Goal: Task Accomplishment & Management: Complete application form

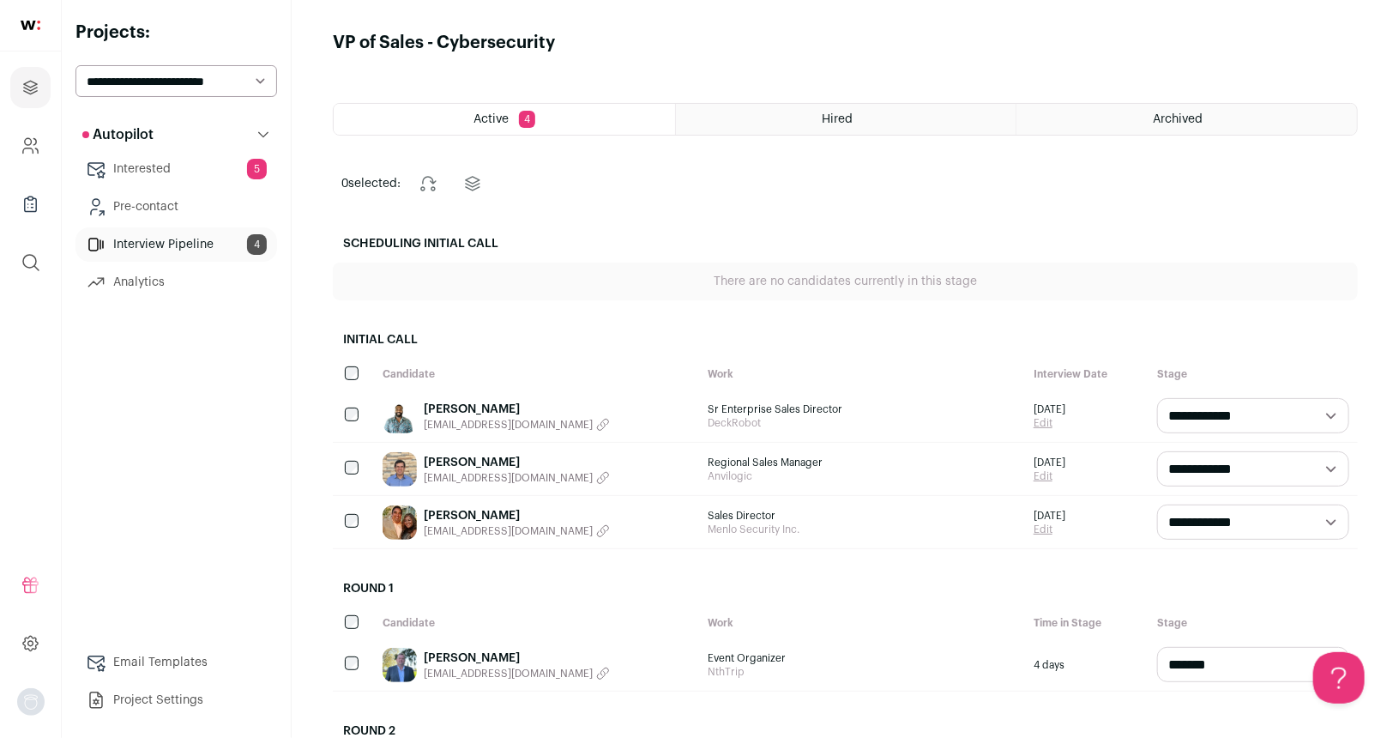
click at [228, 72] on select "**********" at bounding box center [176, 81] width 202 height 32
select select "*****"
click at [75, 65] on select "**********" at bounding box center [176, 81] width 202 height 32
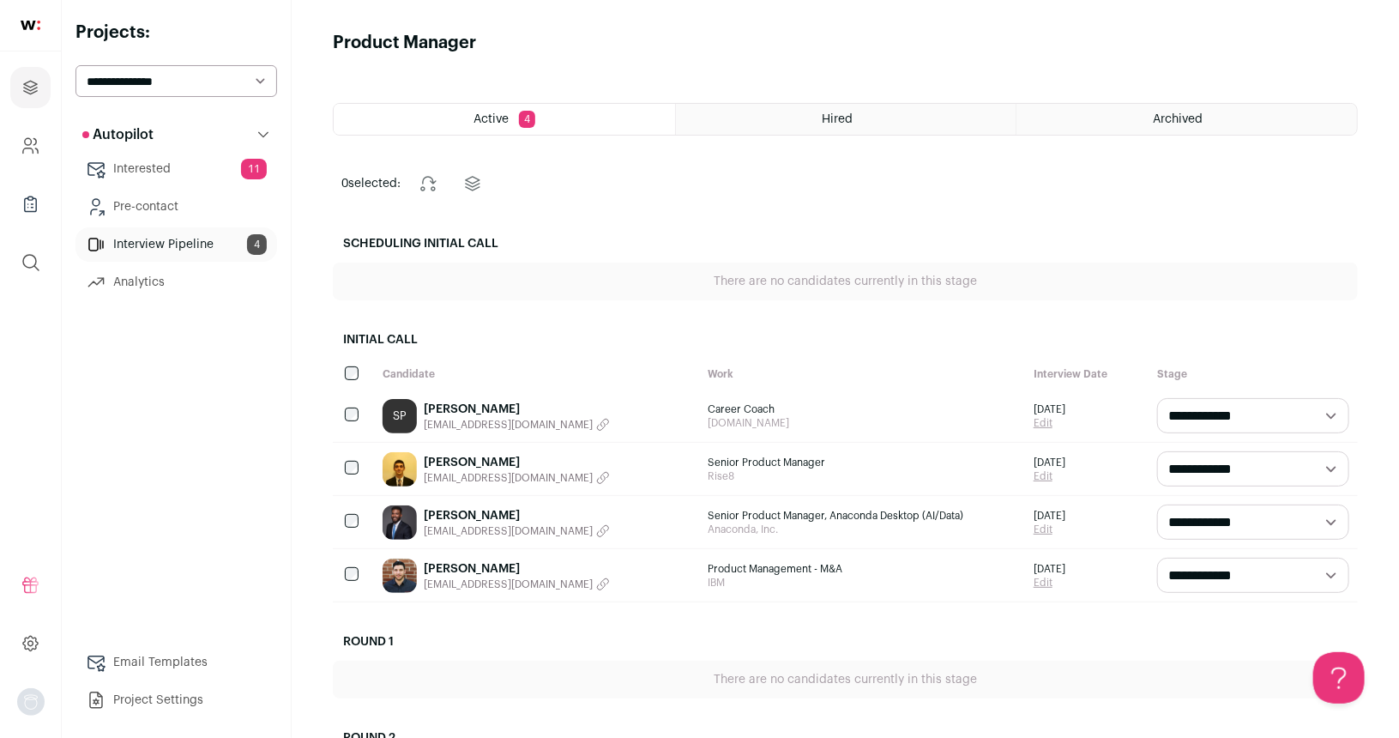
click at [192, 162] on link "Interested 11" at bounding box center [176, 169] width 202 height 34
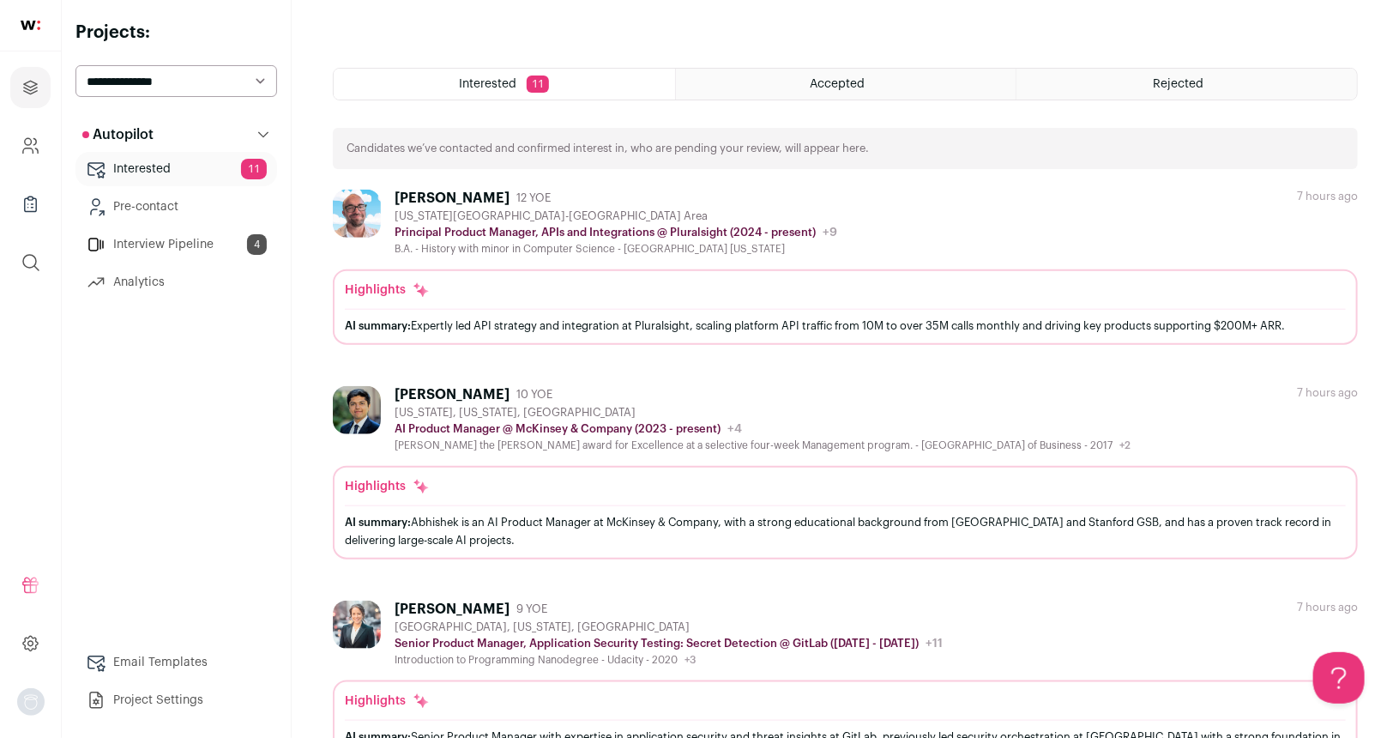
scroll to position [619, 0]
click at [968, 229] on div "[PERSON_NAME] 12 YOE [US_STATE][GEOGRAPHIC_DATA]-[GEOGRAPHIC_DATA] Area Princip…" at bounding box center [845, 223] width 1025 height 66
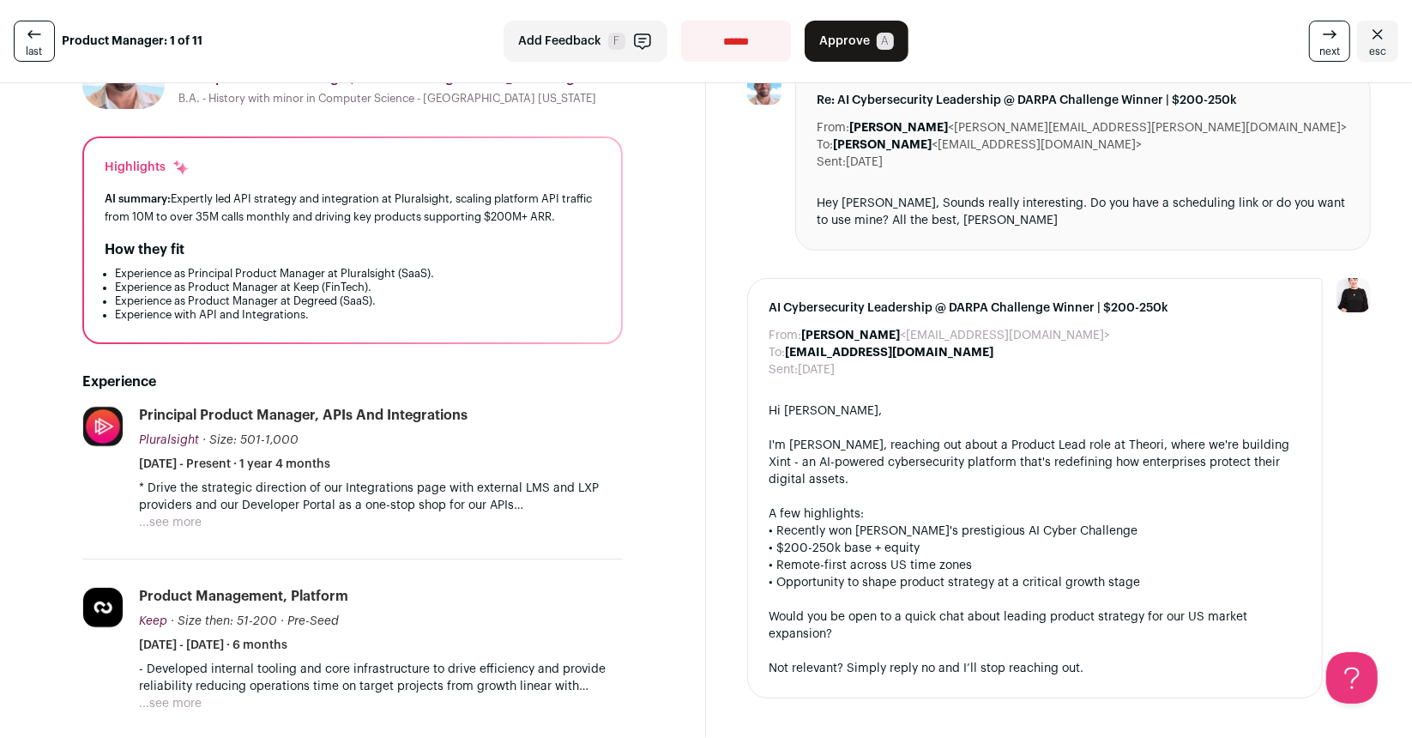
scroll to position [98, 0]
click at [182, 520] on button "...see more" at bounding box center [170, 522] width 63 height 17
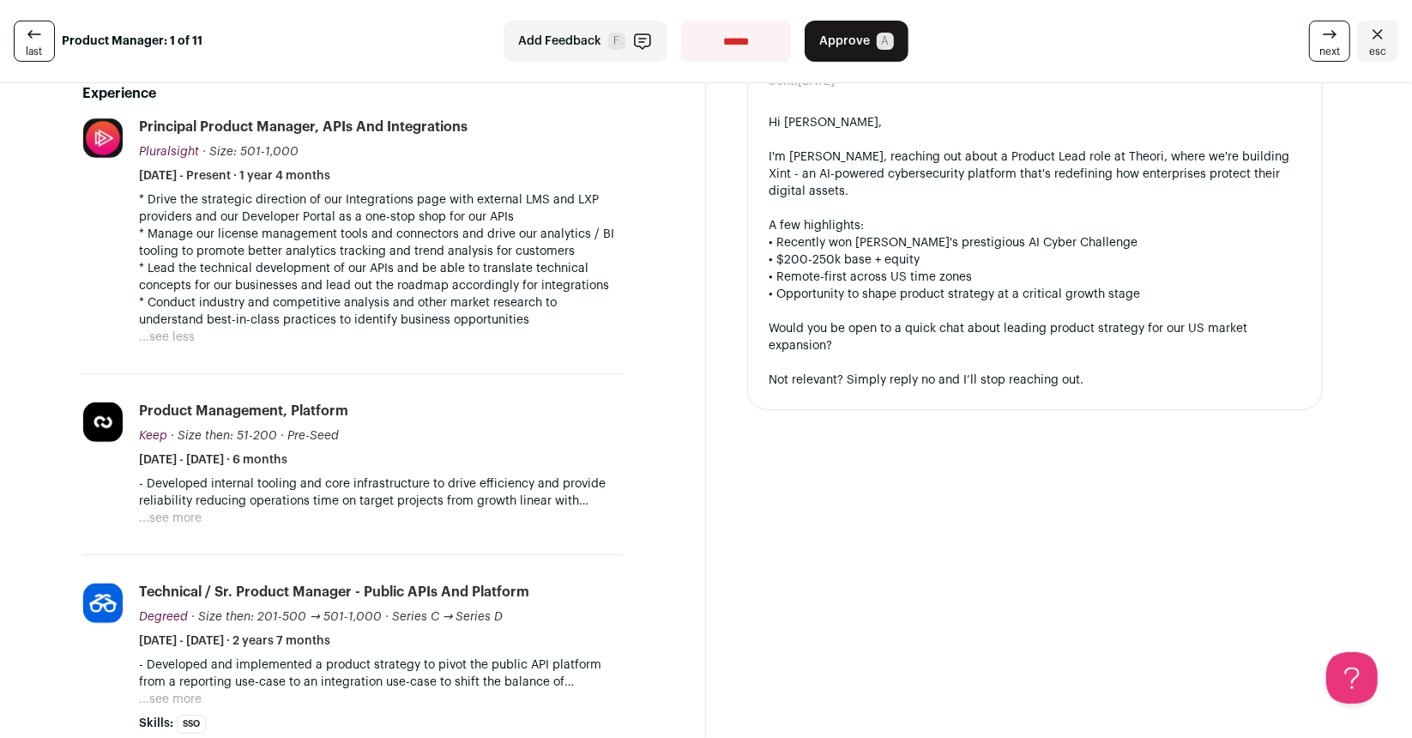
scroll to position [385, 0]
click at [181, 516] on button "...see more" at bounding box center [170, 518] width 63 height 17
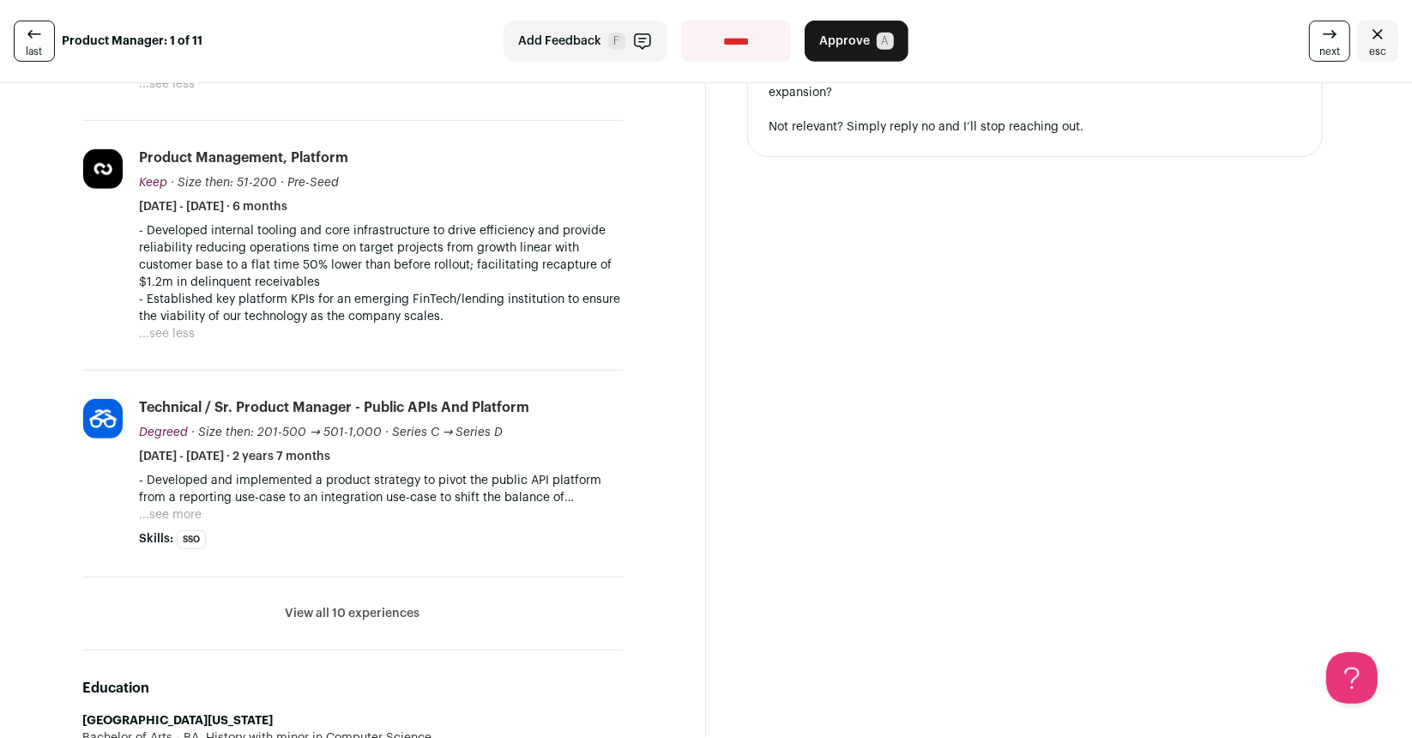
scroll to position [638, 0]
click at [312, 609] on button "View all 10 experiences" at bounding box center [353, 614] width 135 height 17
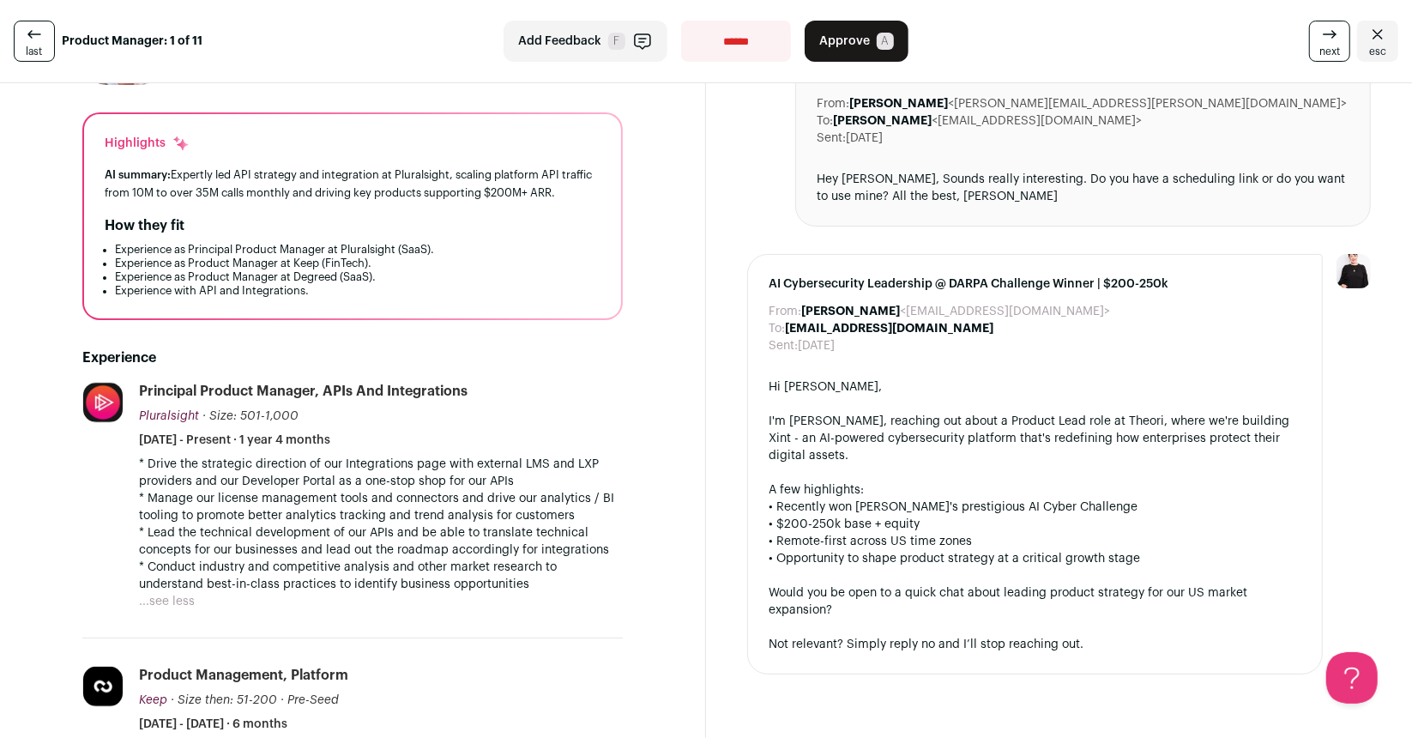
scroll to position [0, 0]
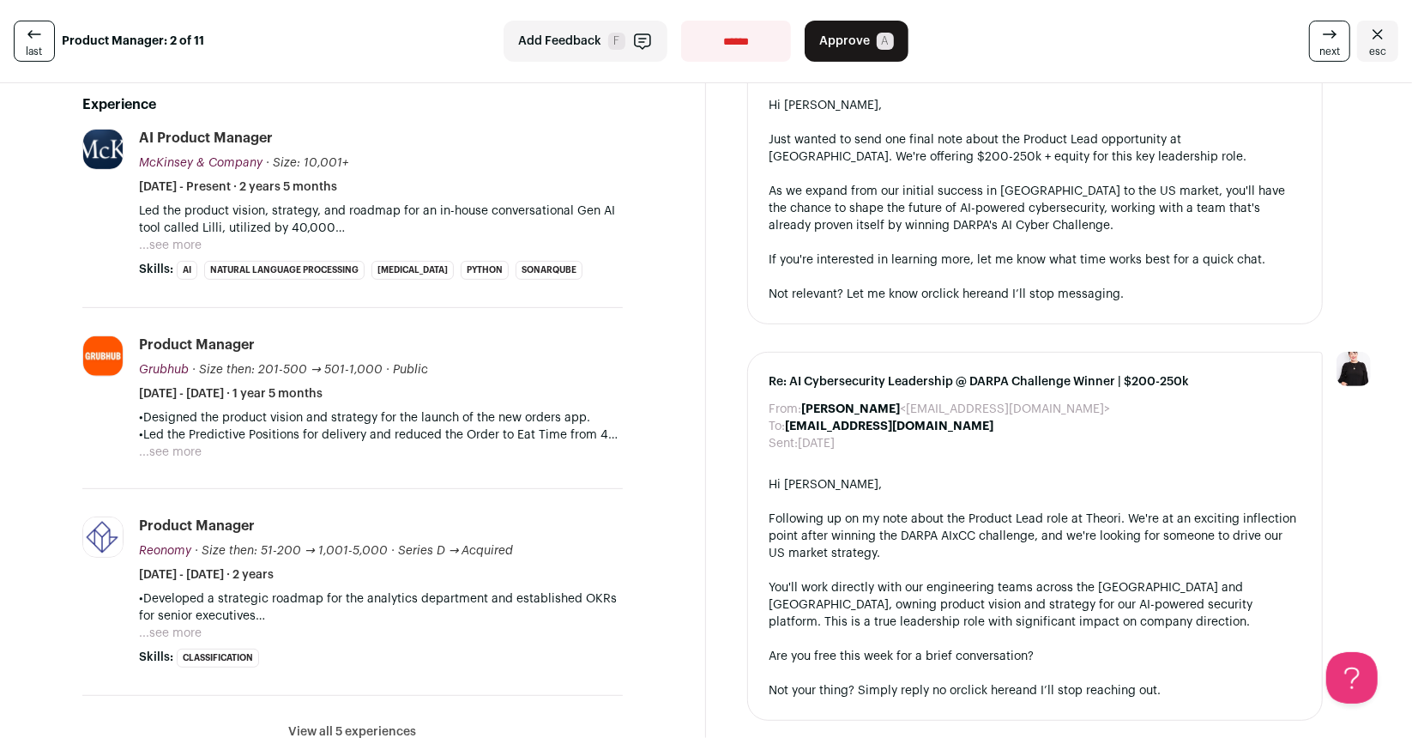
scroll to position [401, 0]
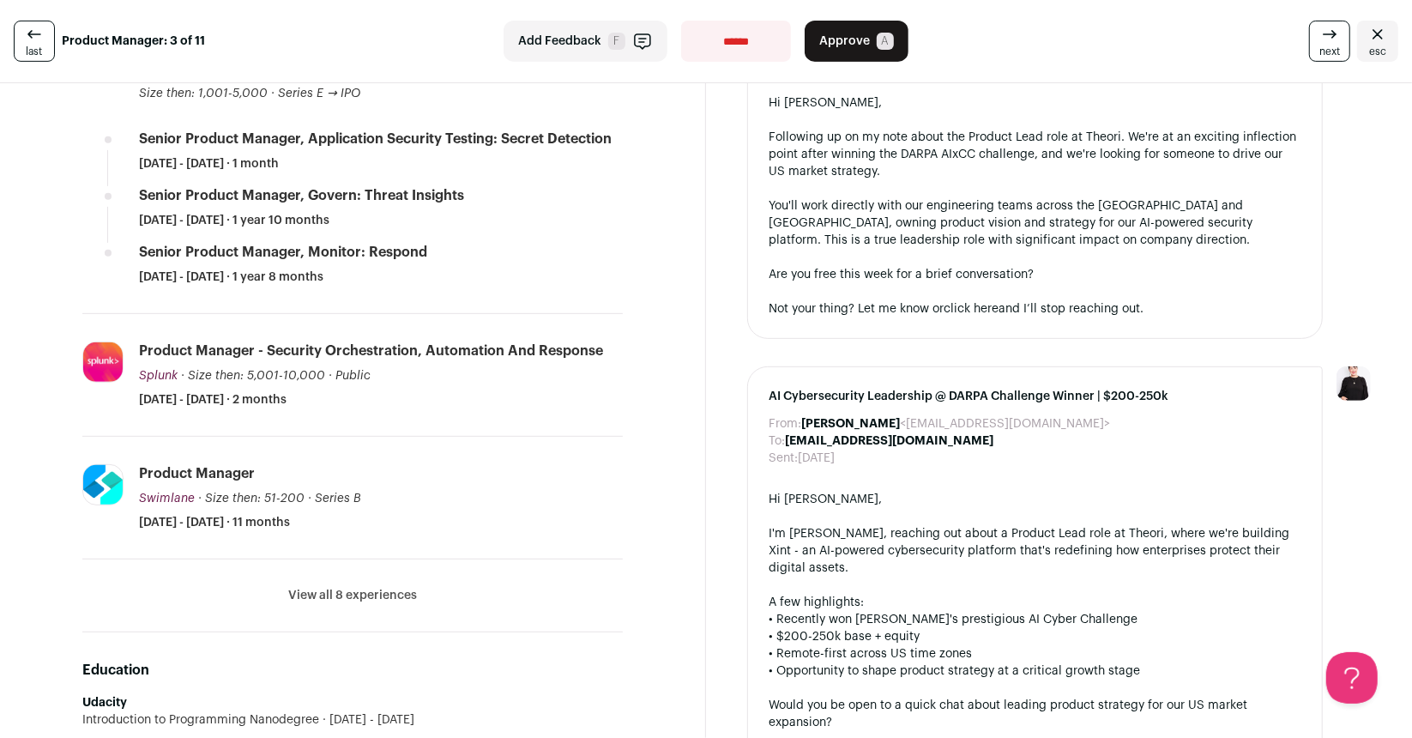
scroll to position [491, 0]
click at [371, 595] on button "View all 8 experiences" at bounding box center [352, 596] width 129 height 17
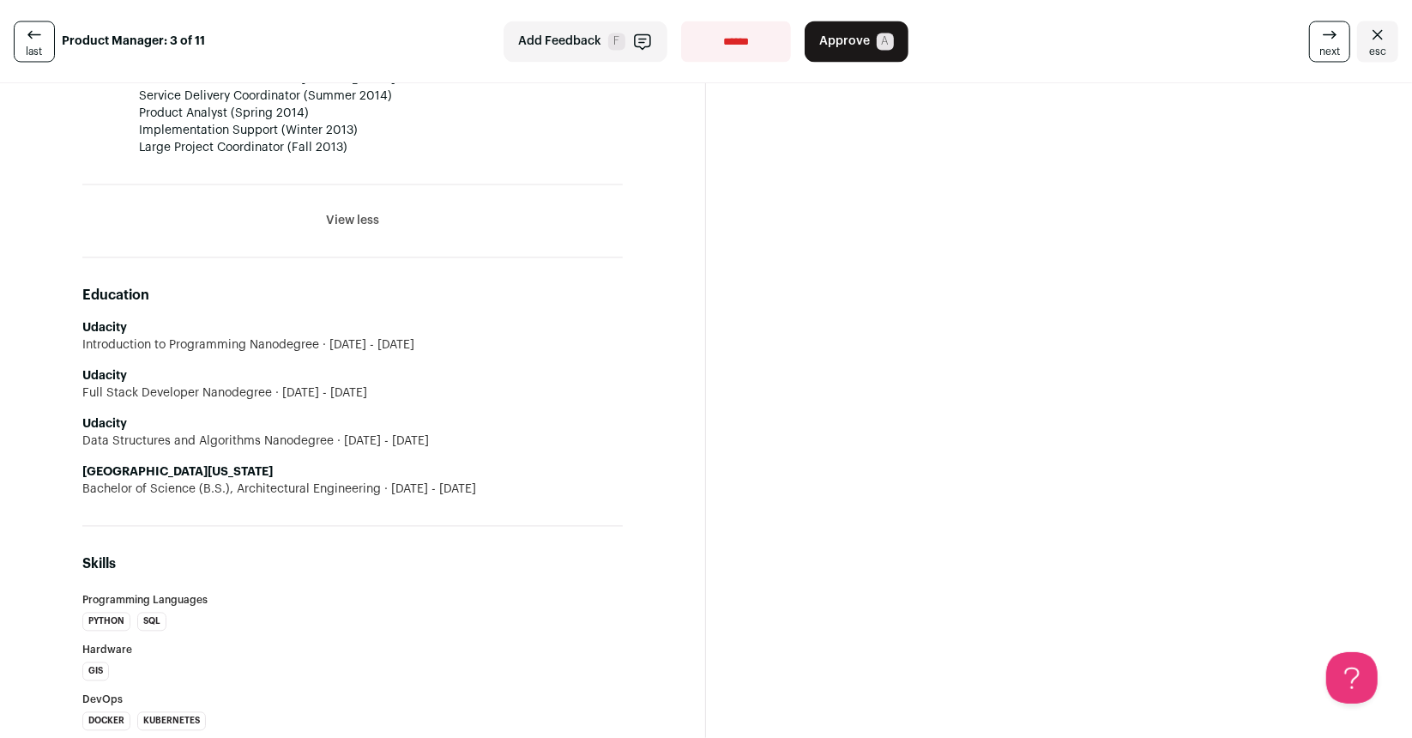
scroll to position [2551, 0]
click at [393, 217] on li "View all 8 experiences View less" at bounding box center [352, 223] width 540 height 73
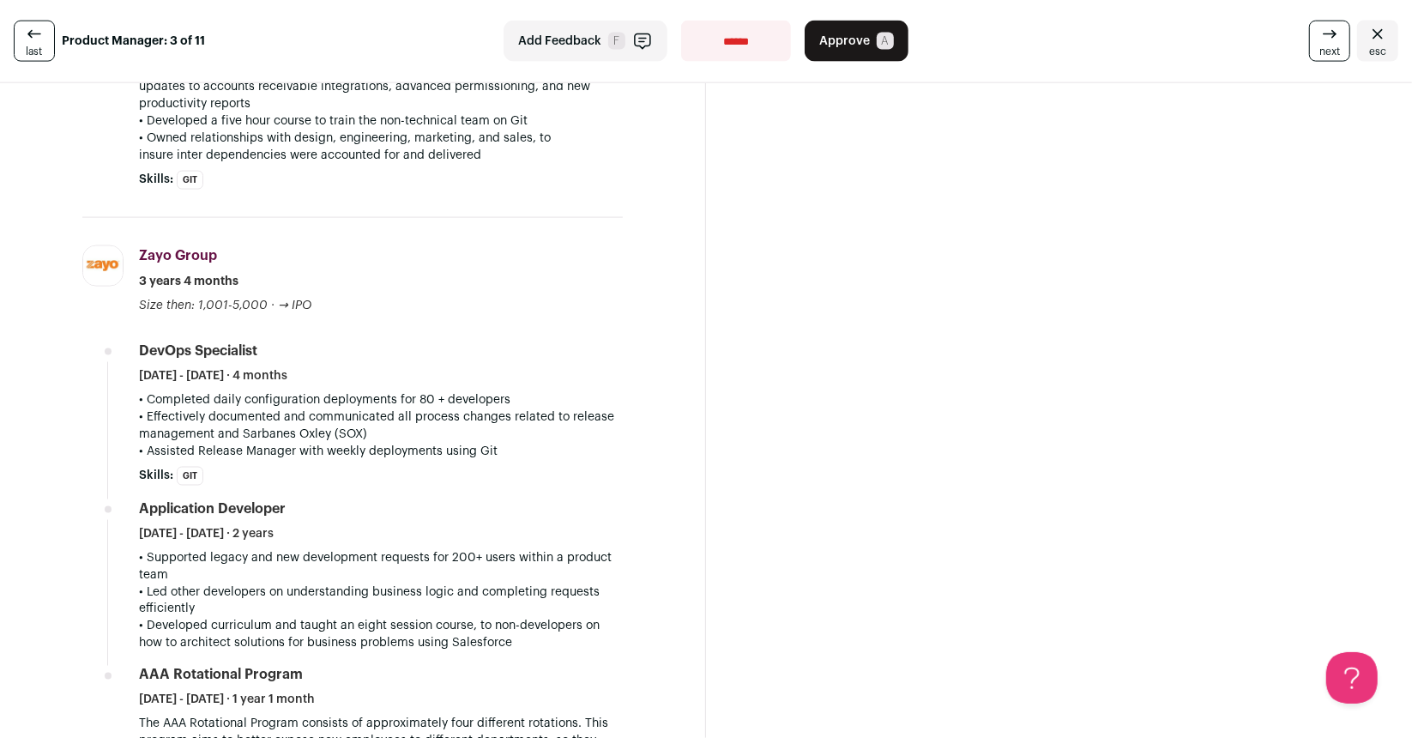
scroll to position [1874, 0]
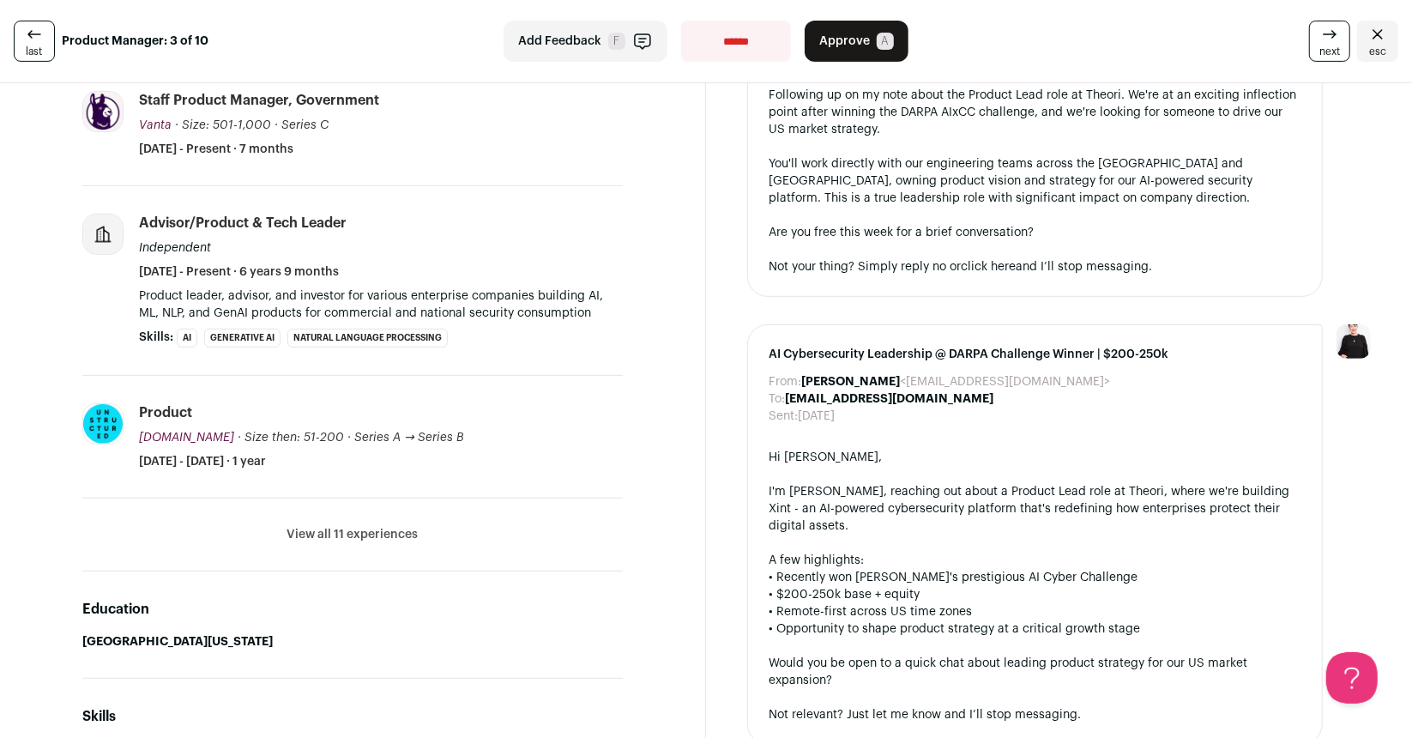
scroll to position [430, 0]
click at [348, 528] on button "View all 11 experiences" at bounding box center [352, 535] width 131 height 17
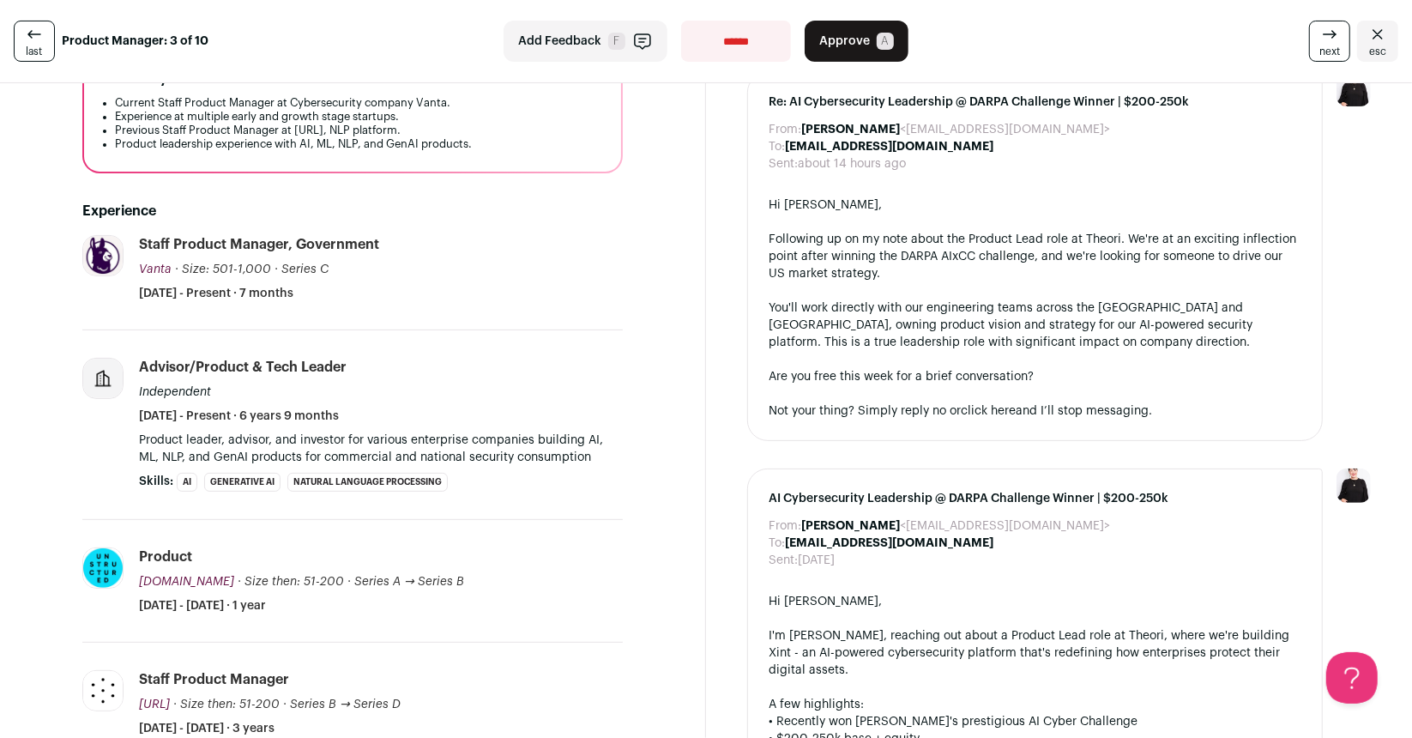
scroll to position [0, 0]
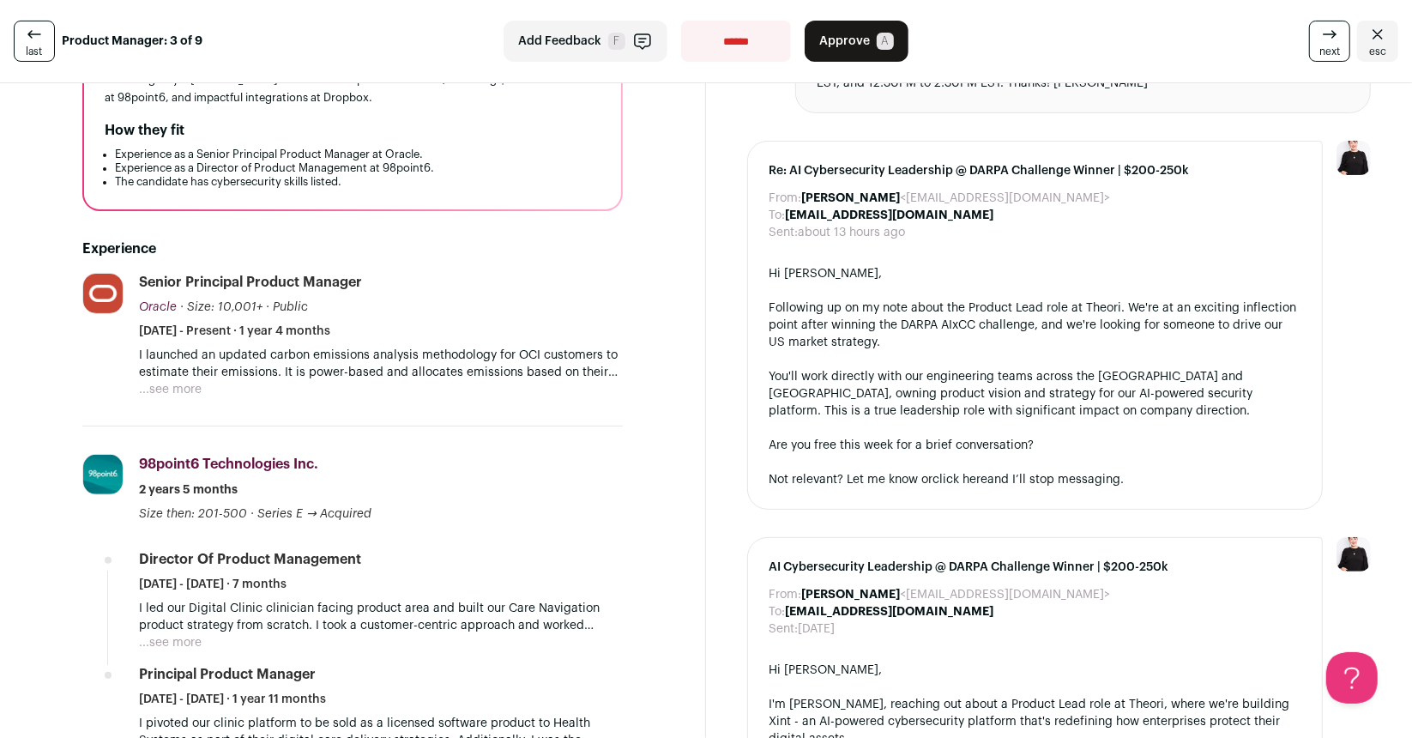
scroll to position [234, 0]
click at [175, 384] on button "...see more" at bounding box center [170, 390] width 63 height 17
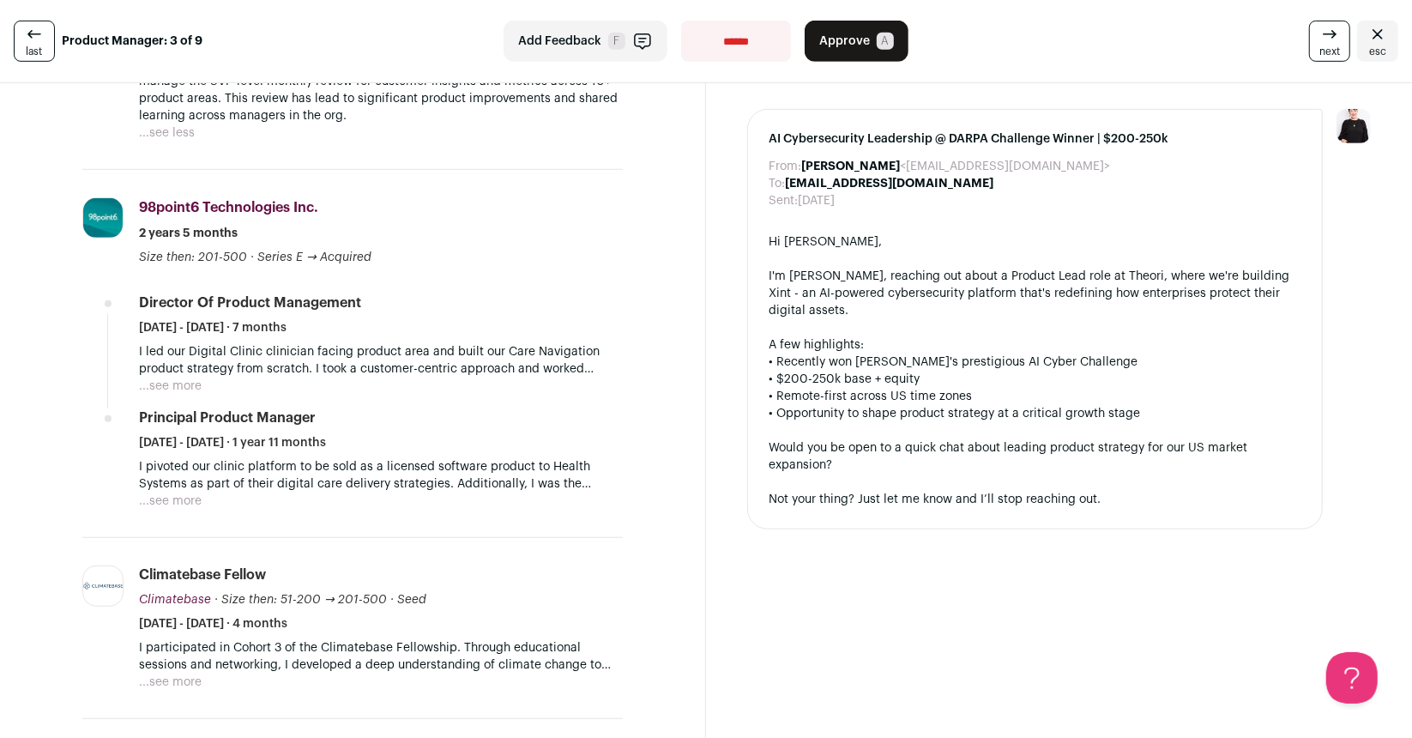
scroll to position [661, 0]
click at [176, 389] on button "...see more" at bounding box center [170, 388] width 63 height 17
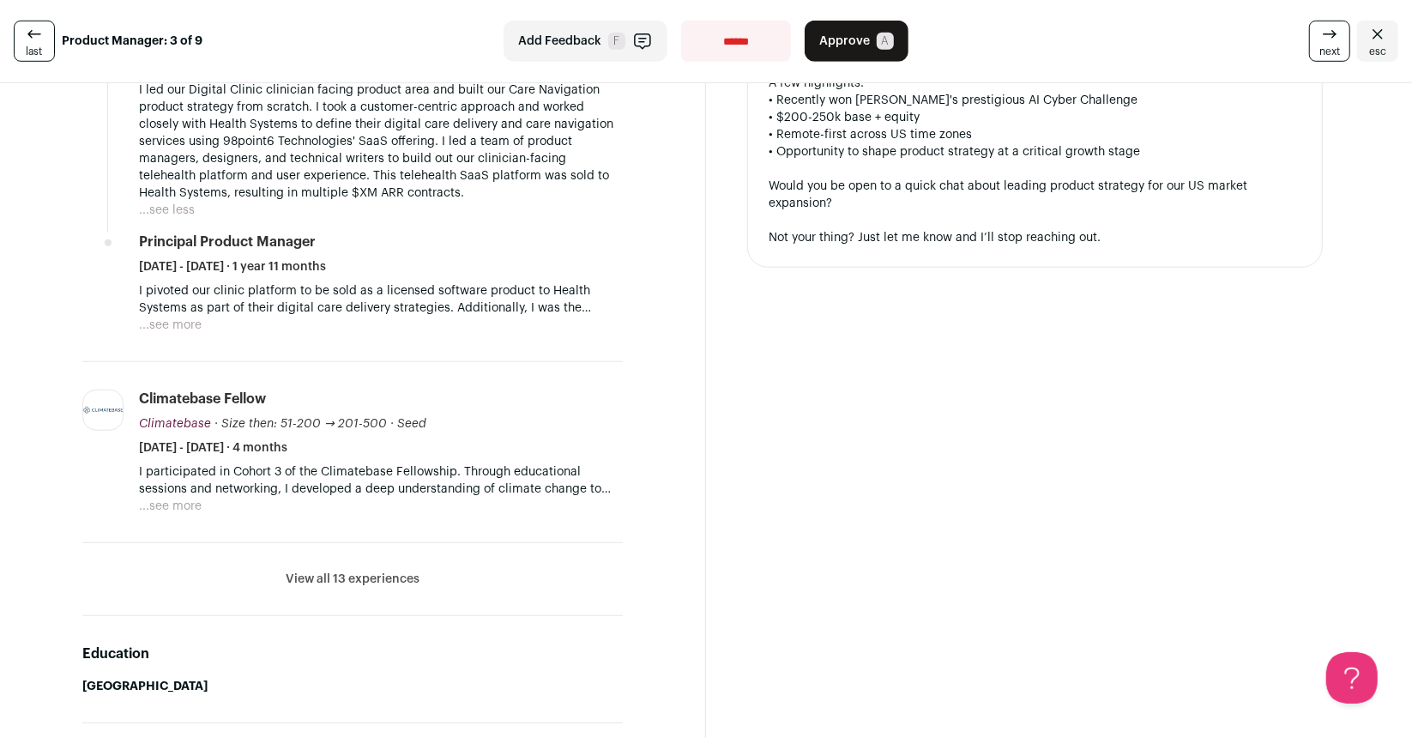
scroll to position [930, 0]
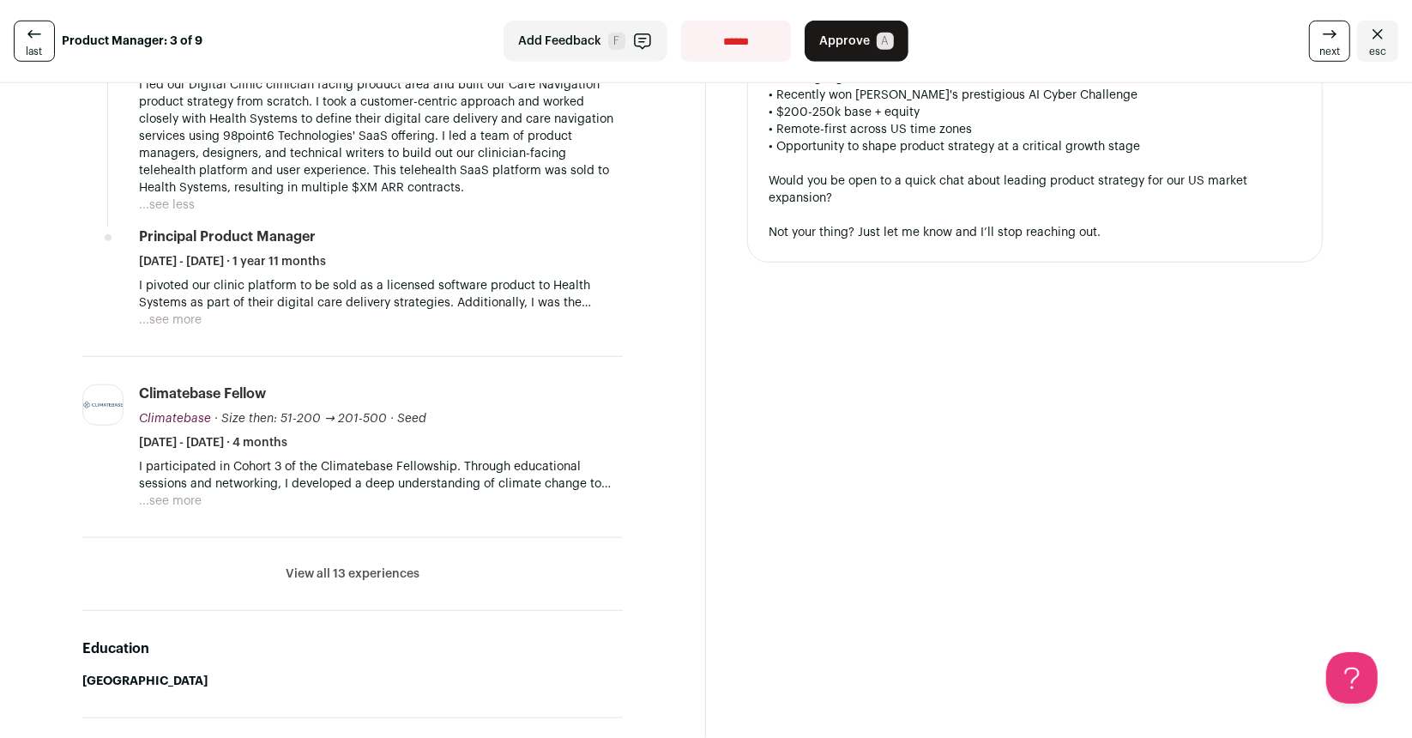
click at [194, 315] on button "...see more" at bounding box center [170, 319] width 63 height 17
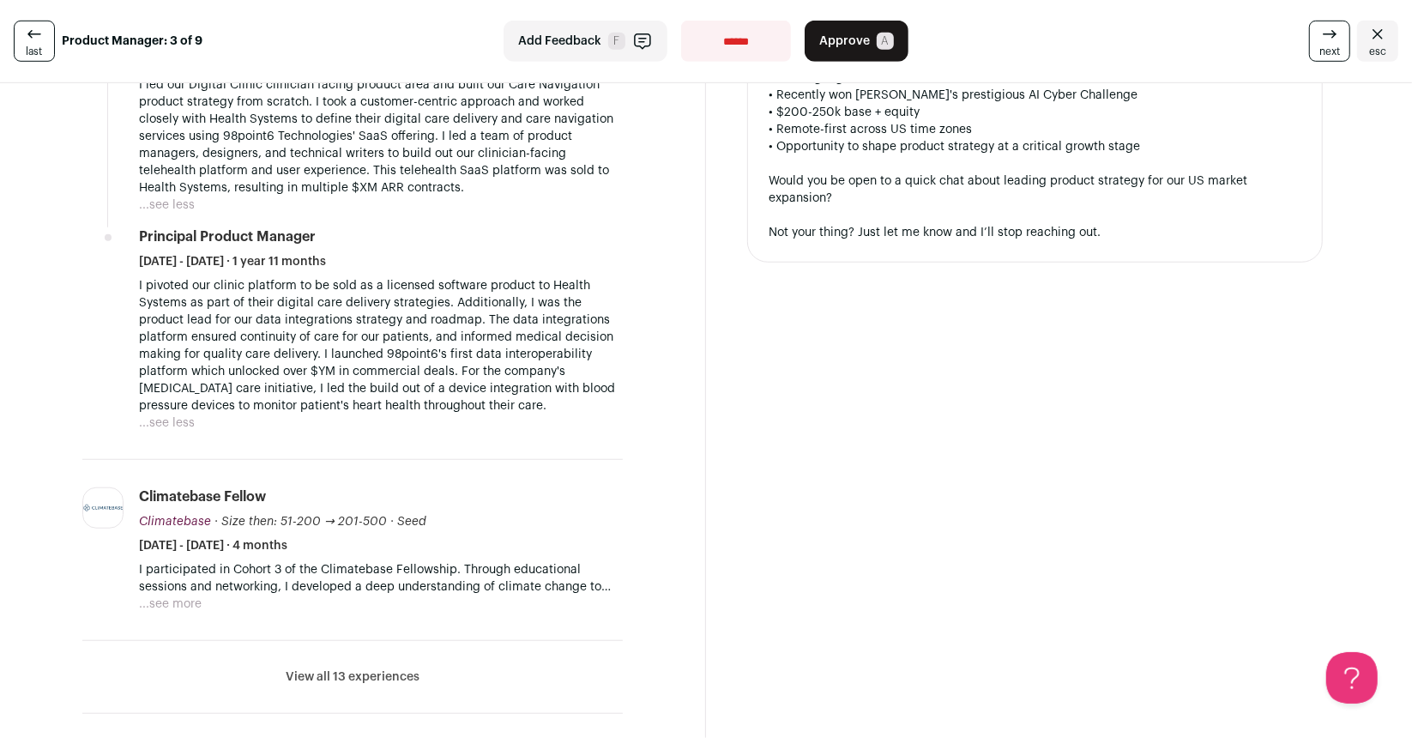
click at [359, 661] on li "View all 13 experiences View less" at bounding box center [352, 677] width 540 height 73
click at [353, 668] on button "View all 13 experiences" at bounding box center [353, 676] width 134 height 17
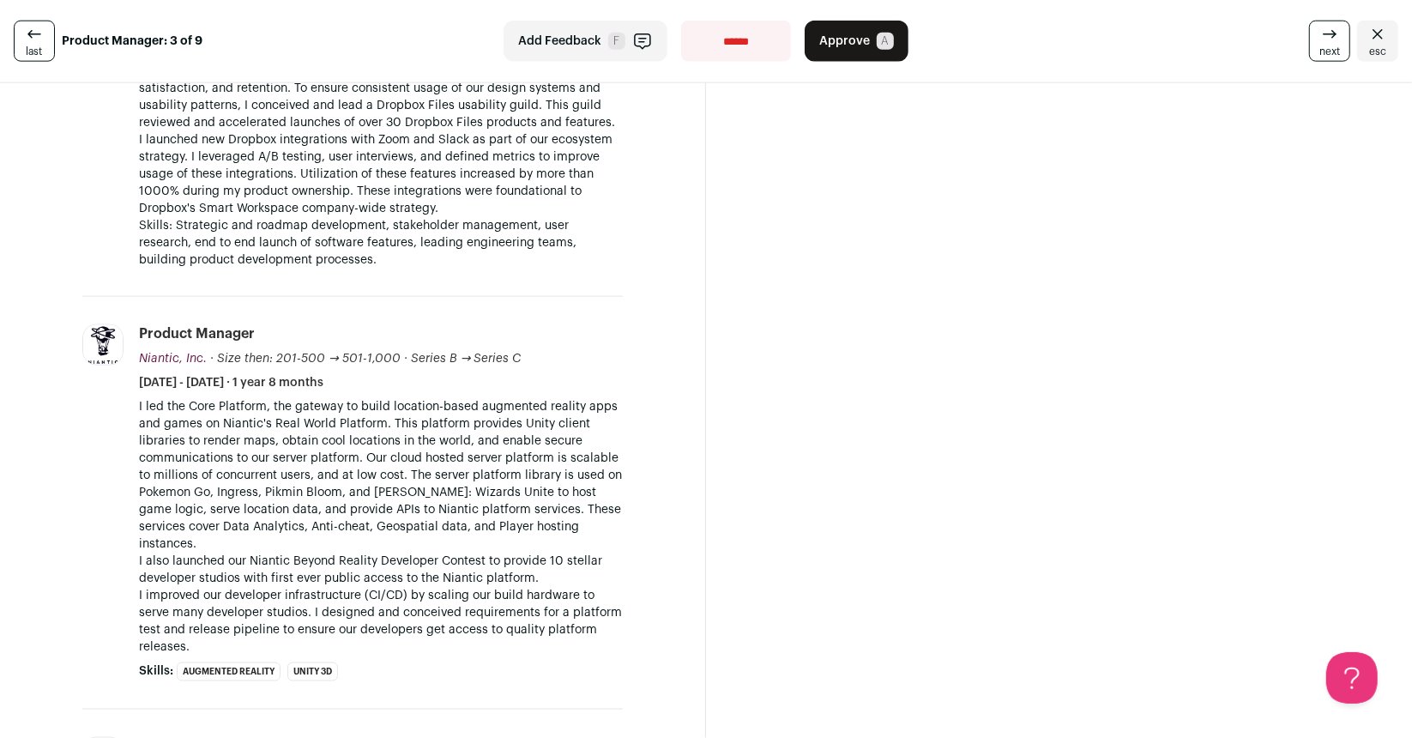
scroll to position [1627, 0]
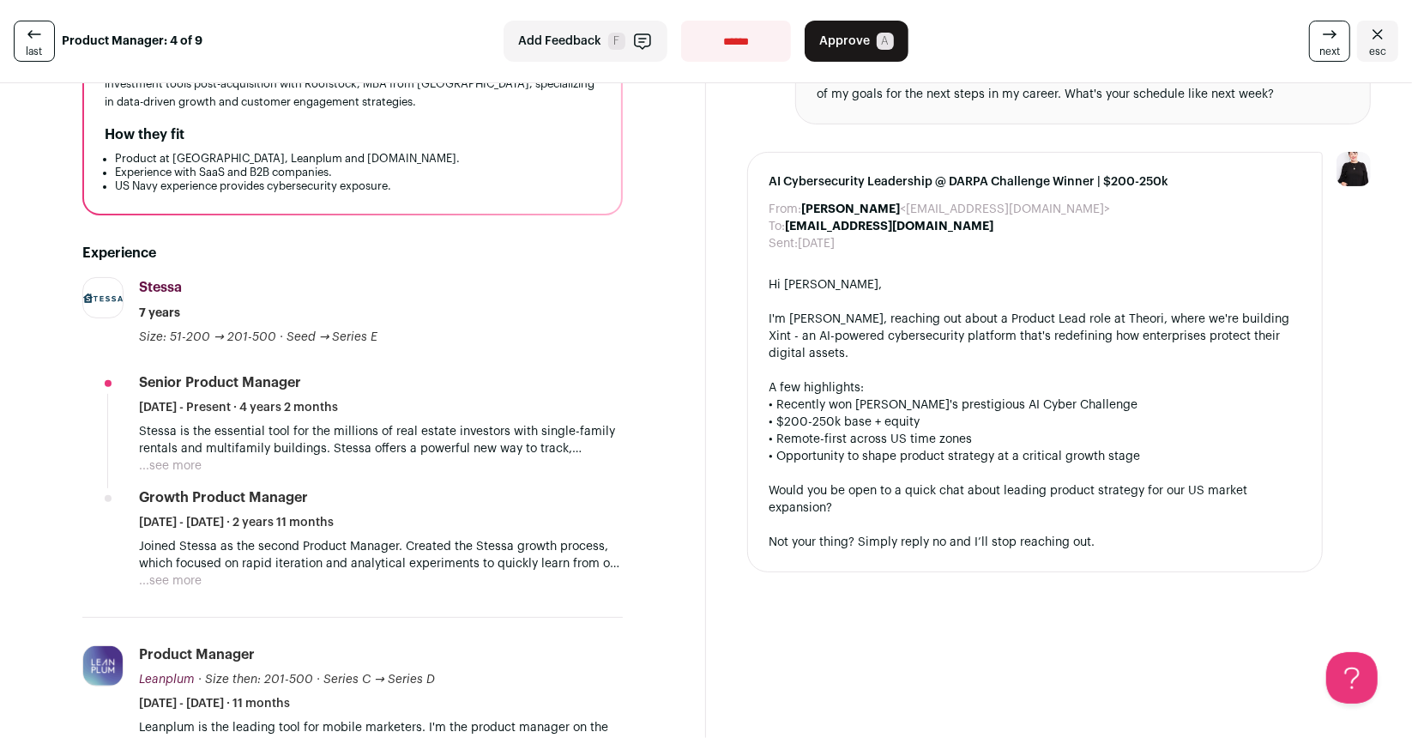
scroll to position [238, 0]
click at [182, 468] on button "...see more" at bounding box center [170, 468] width 63 height 17
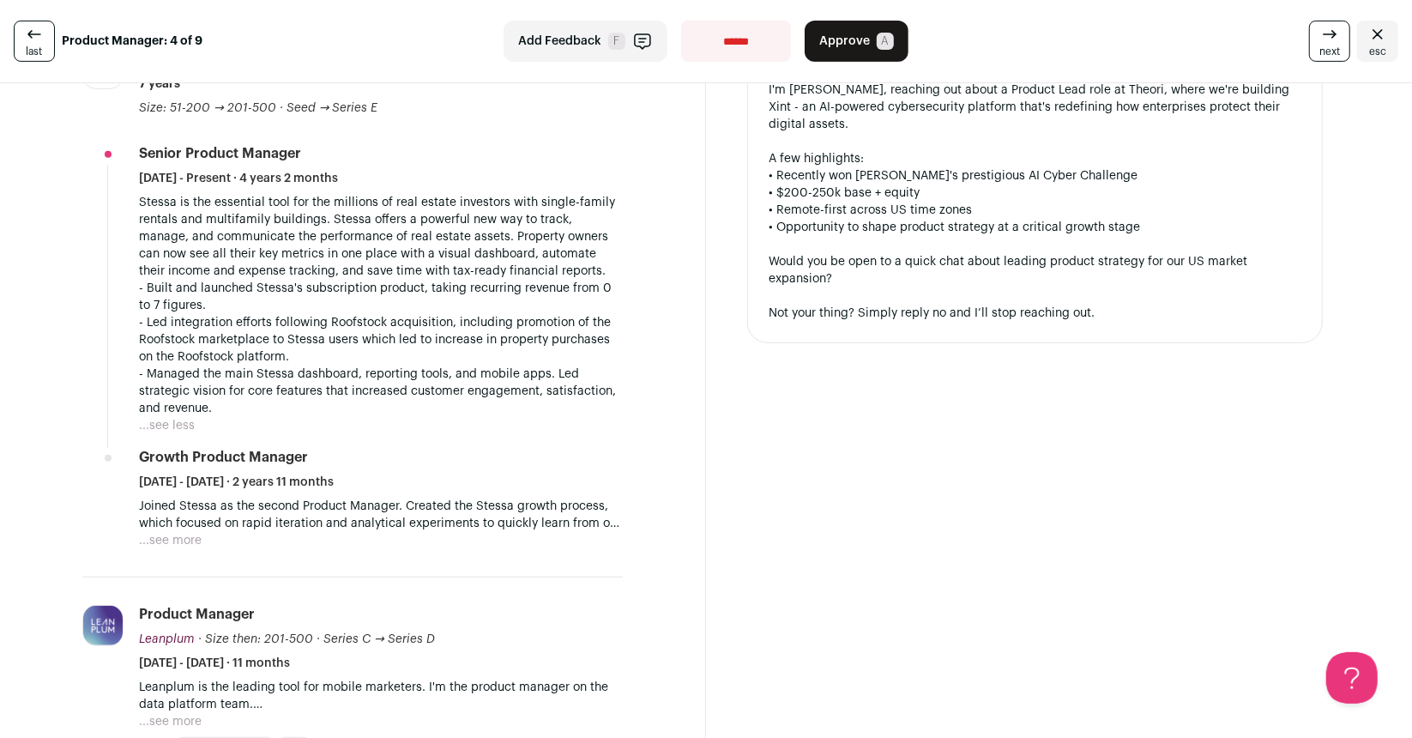
scroll to position [468, 0]
click at [185, 545] on button "...see more" at bounding box center [170, 542] width 63 height 17
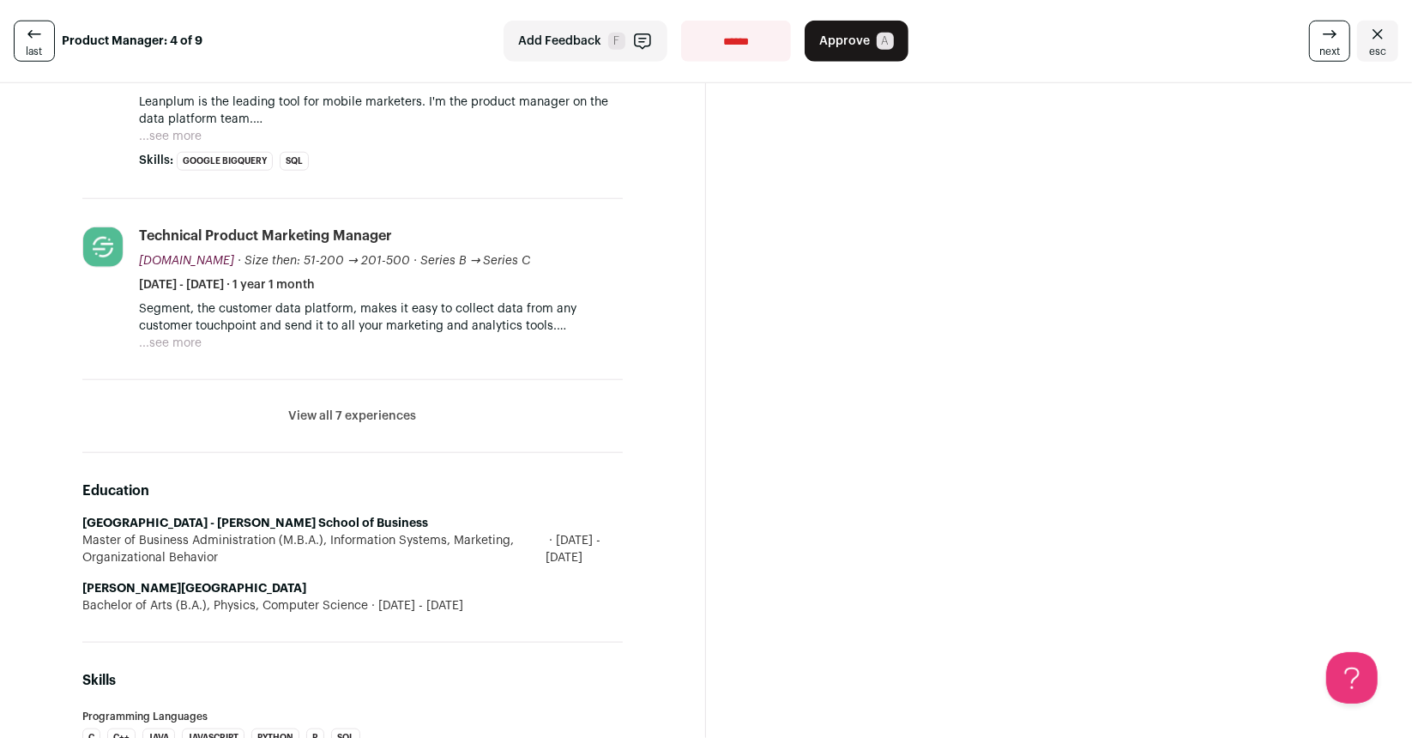
scroll to position [1314, 0]
click at [354, 412] on button "View all 7 experiences" at bounding box center [353, 414] width 128 height 17
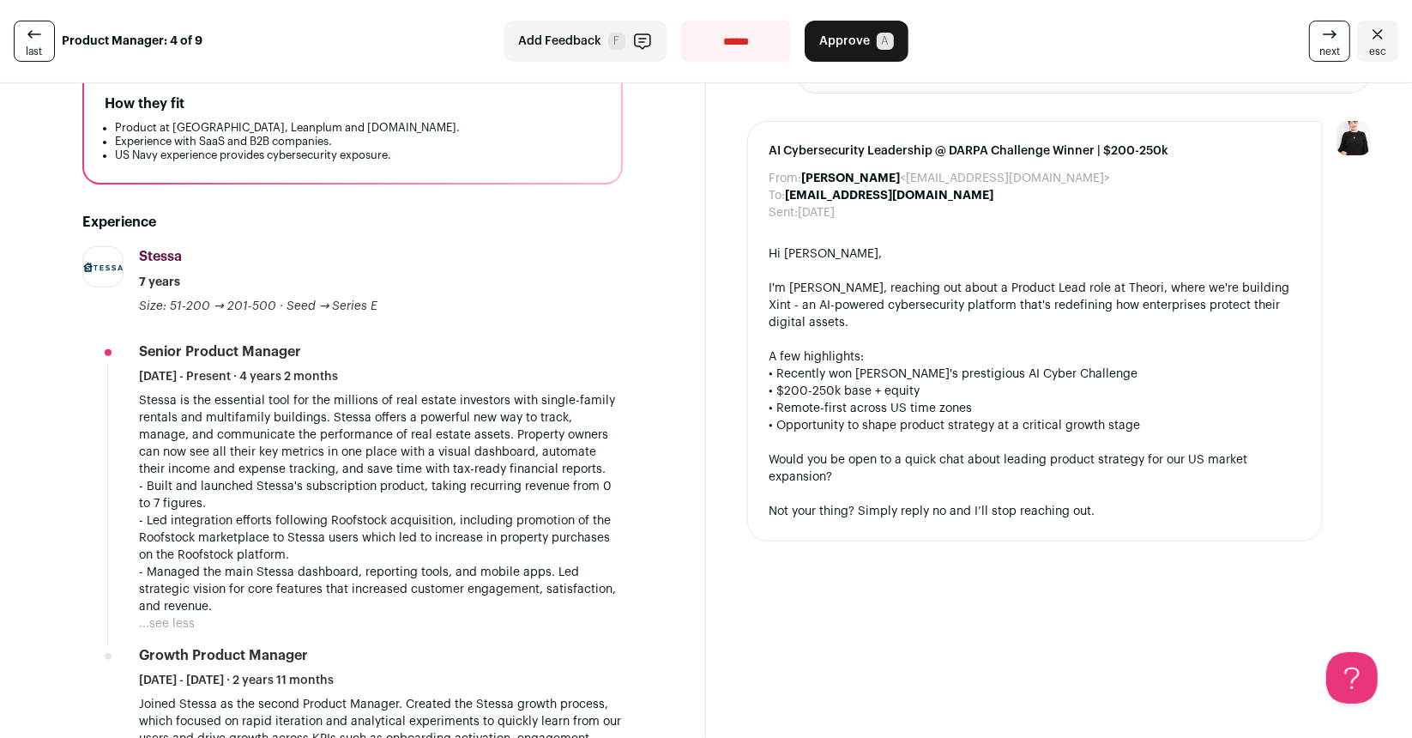
scroll to position [0, 0]
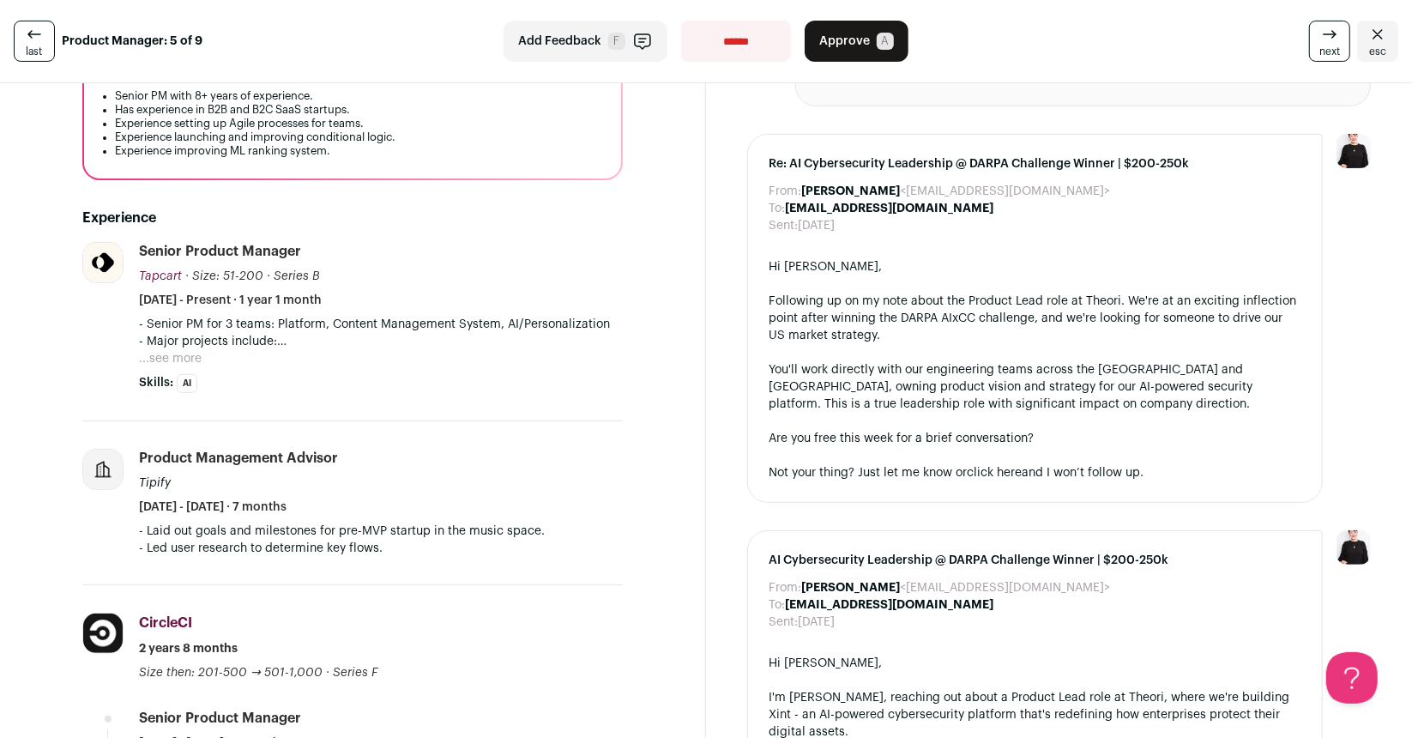
scroll to position [293, 0]
click at [194, 356] on button "...see more" at bounding box center [170, 359] width 63 height 17
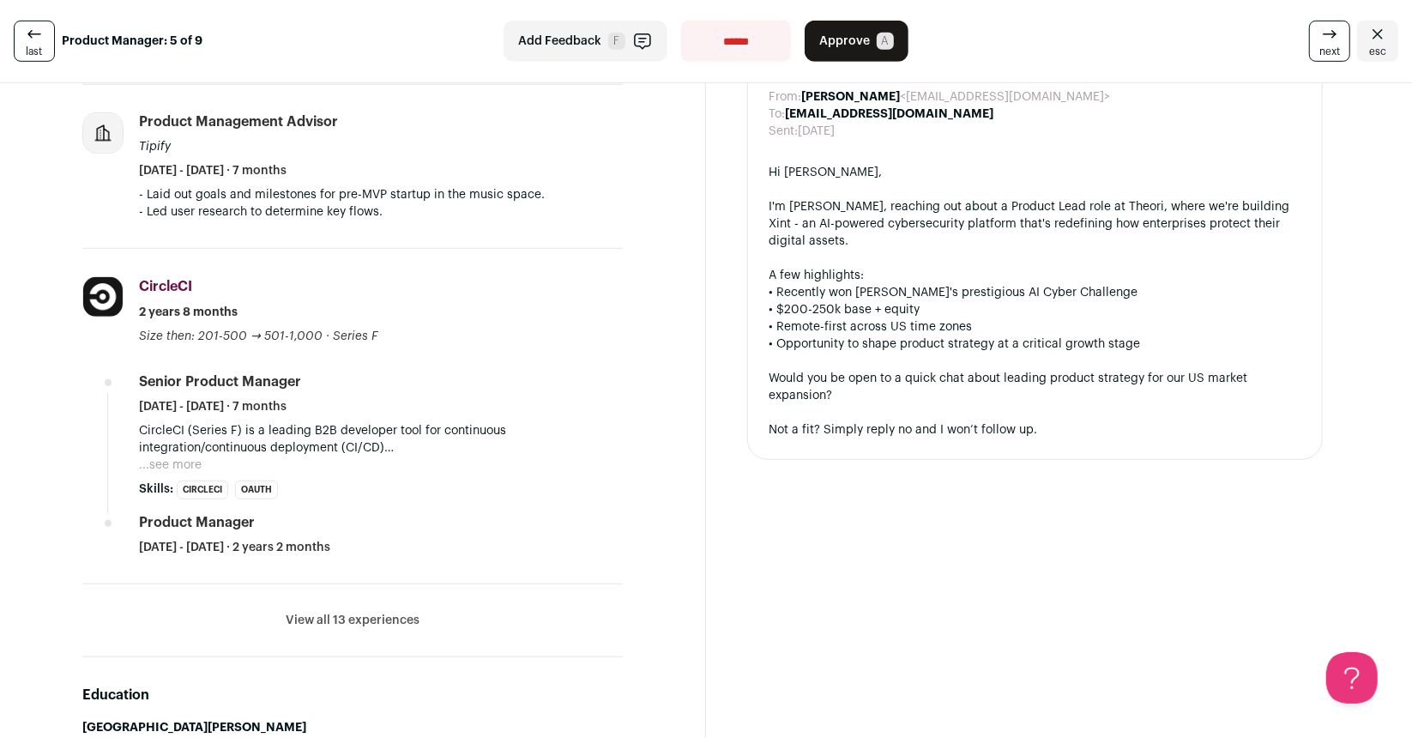
scroll to position [782, 0]
click at [324, 625] on button "View all 13 experiences" at bounding box center [353, 621] width 134 height 17
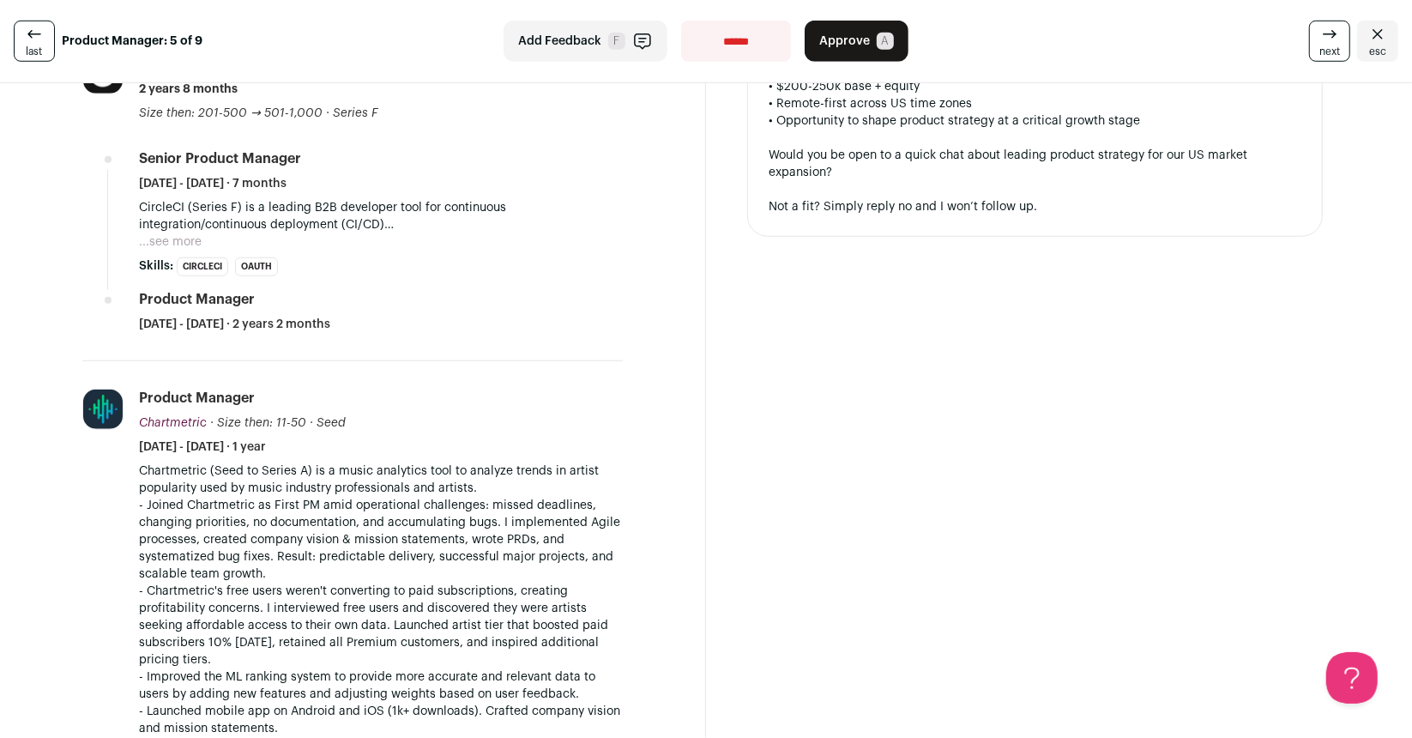
scroll to position [1007, 0]
click at [184, 244] on button "...see more" at bounding box center [170, 241] width 63 height 17
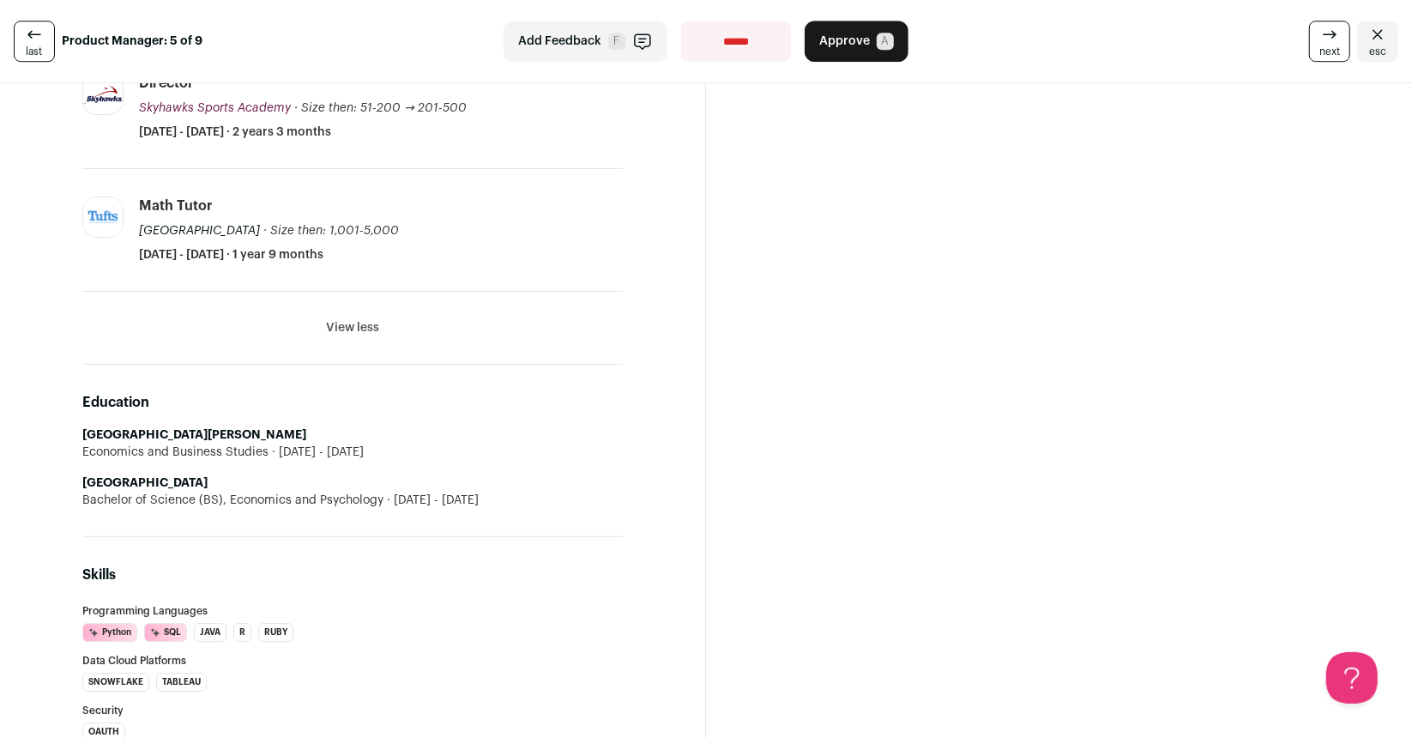
scroll to position [3923, 0]
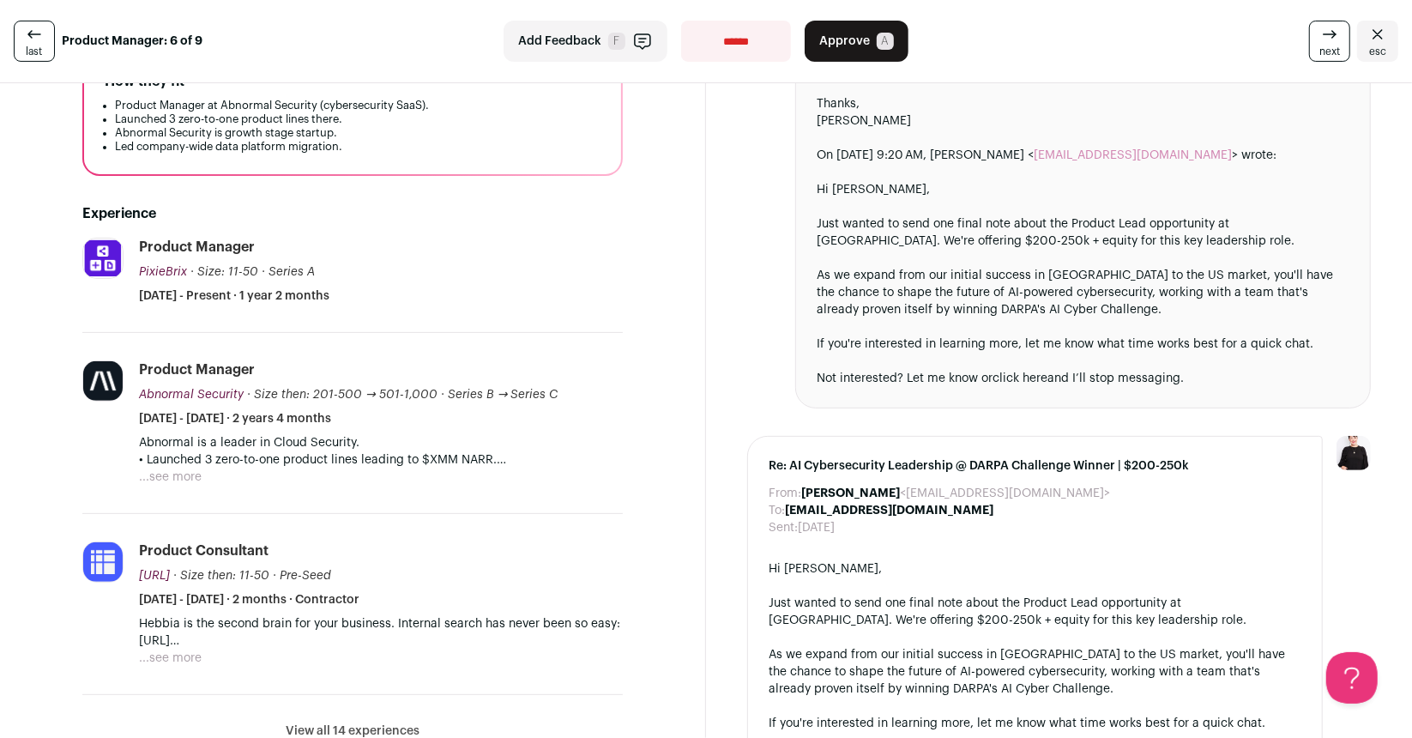
scroll to position [265, 0]
click at [183, 476] on button "...see more" at bounding box center [170, 477] width 63 height 17
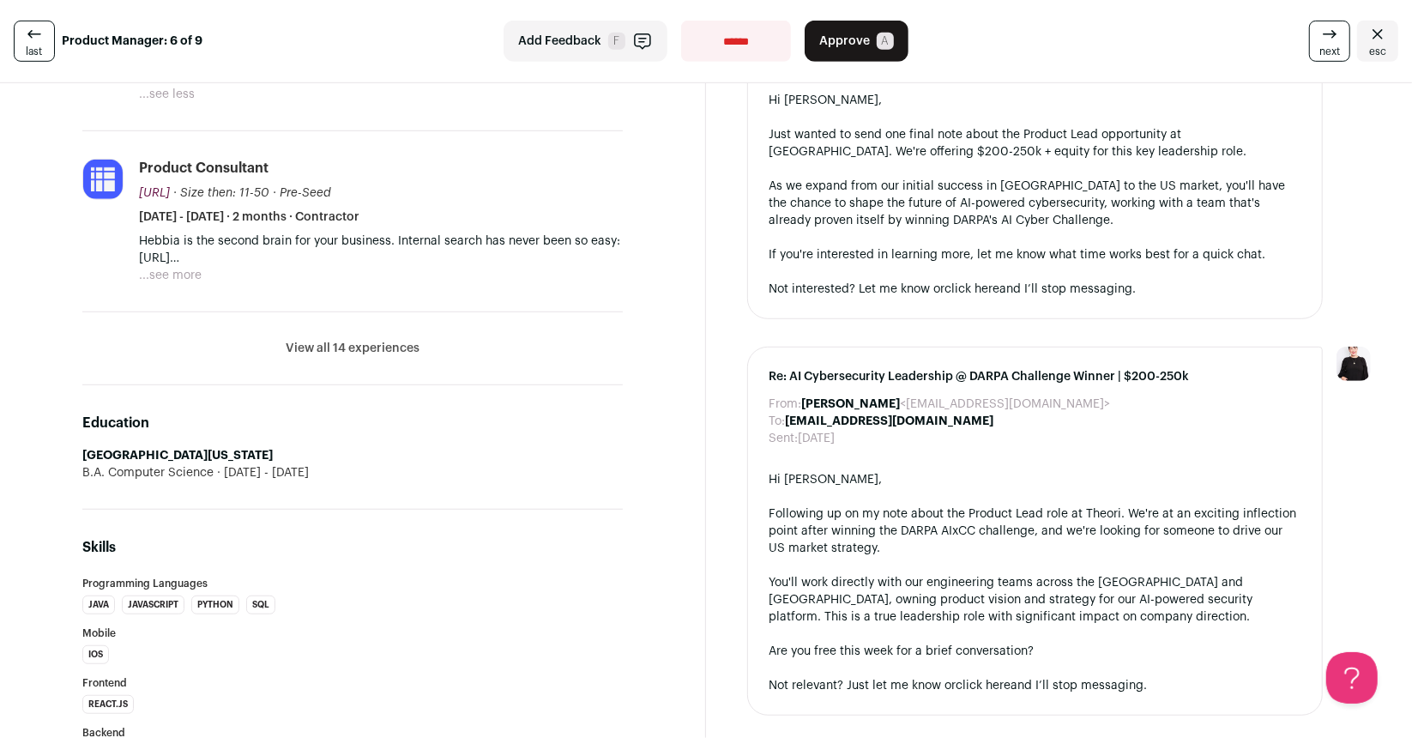
scroll to position [733, 0]
click at [352, 347] on button "View all 14 experiences" at bounding box center [353, 349] width 134 height 17
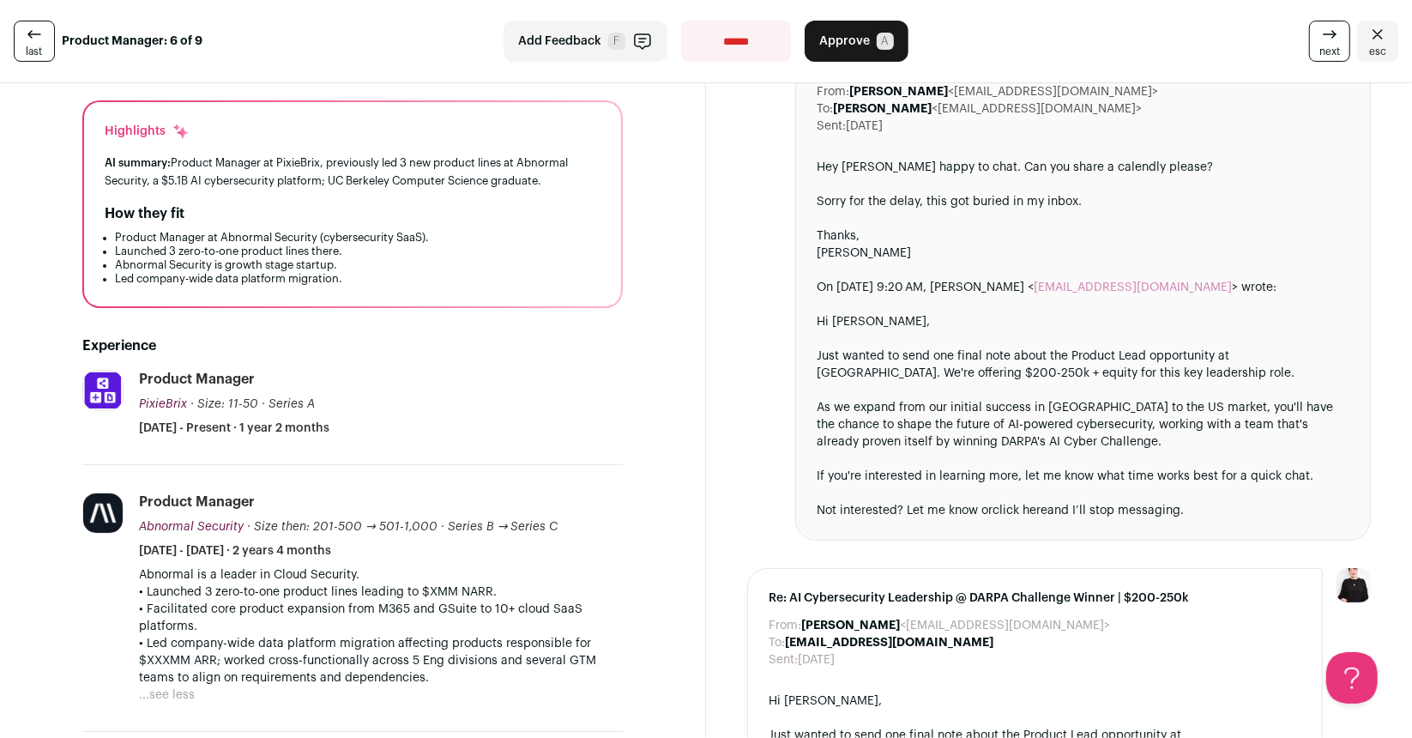
scroll to position [0, 0]
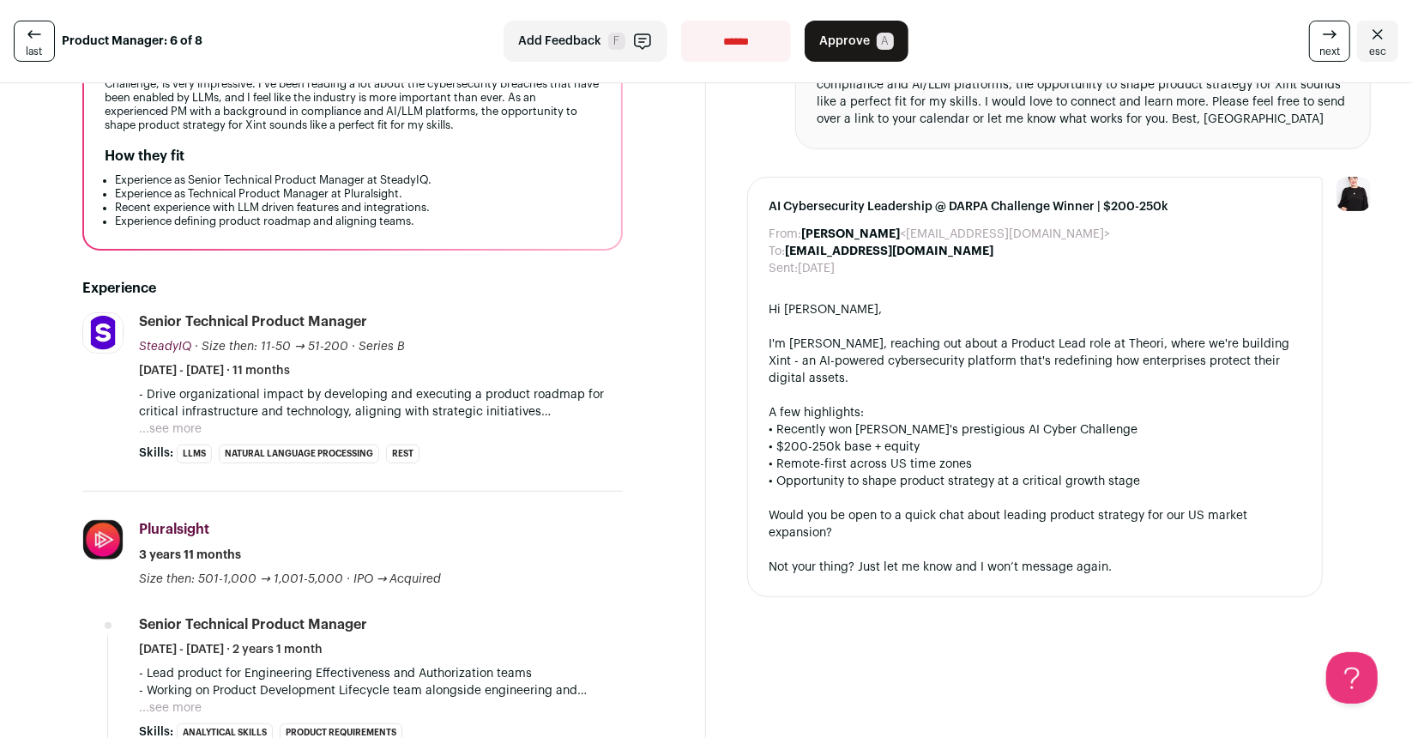
scroll to position [283, 0]
click at [179, 427] on button "...see more" at bounding box center [170, 430] width 63 height 17
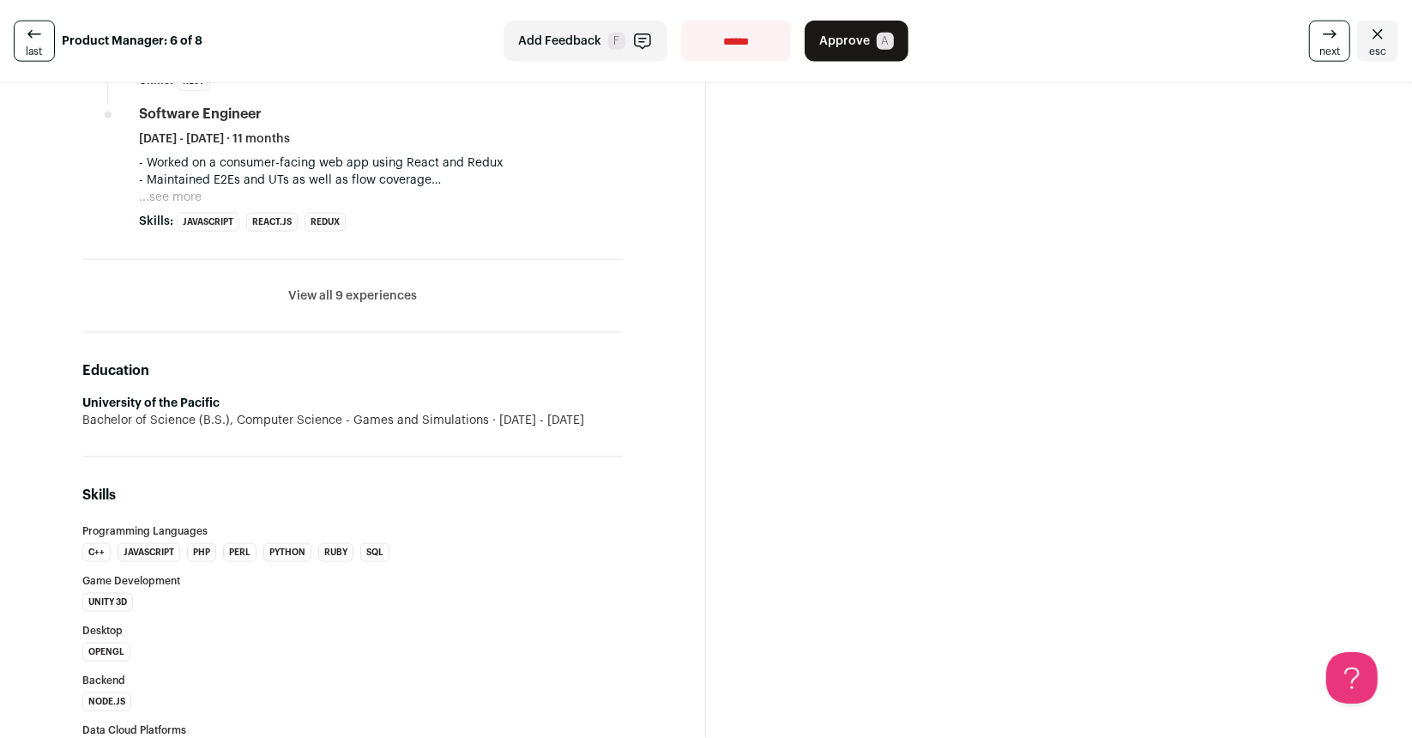
scroll to position [1522, 0]
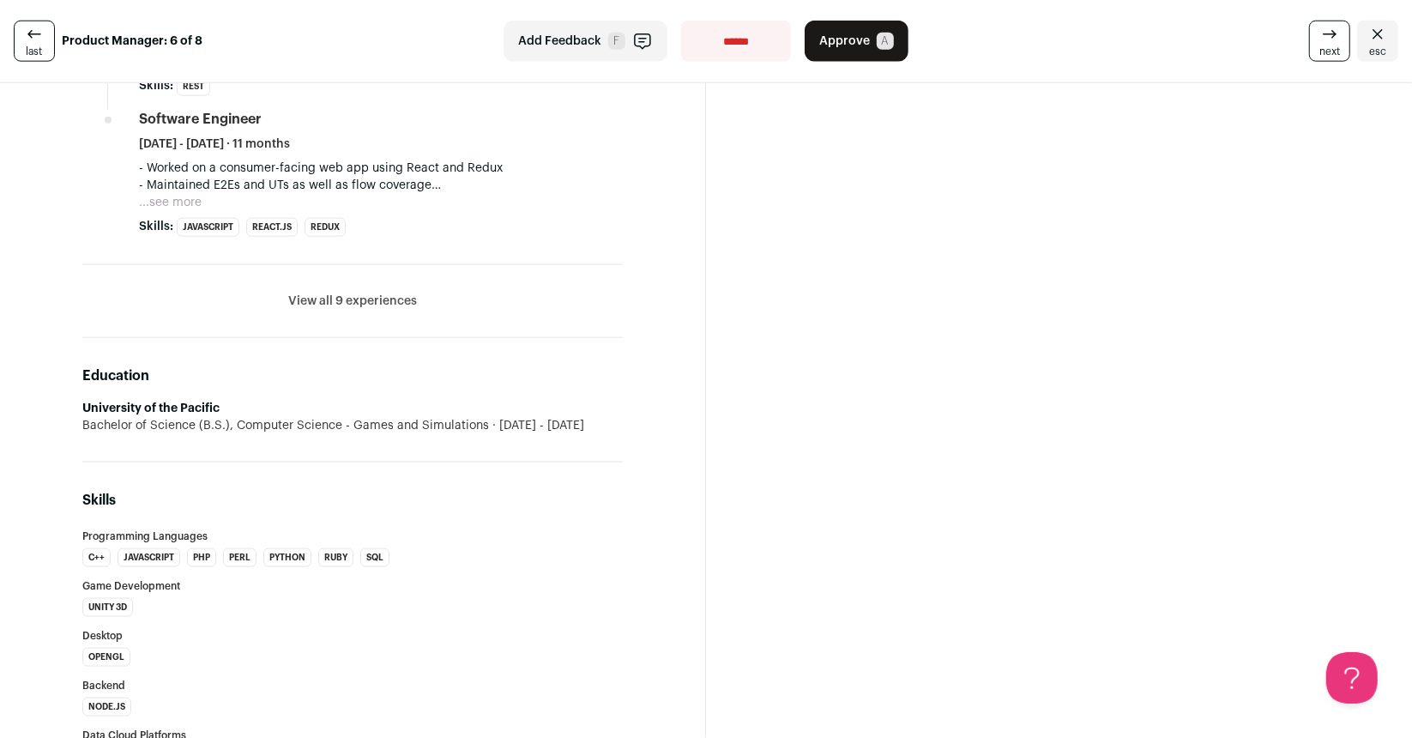
click at [310, 294] on button "View all 9 experiences" at bounding box center [352, 301] width 129 height 17
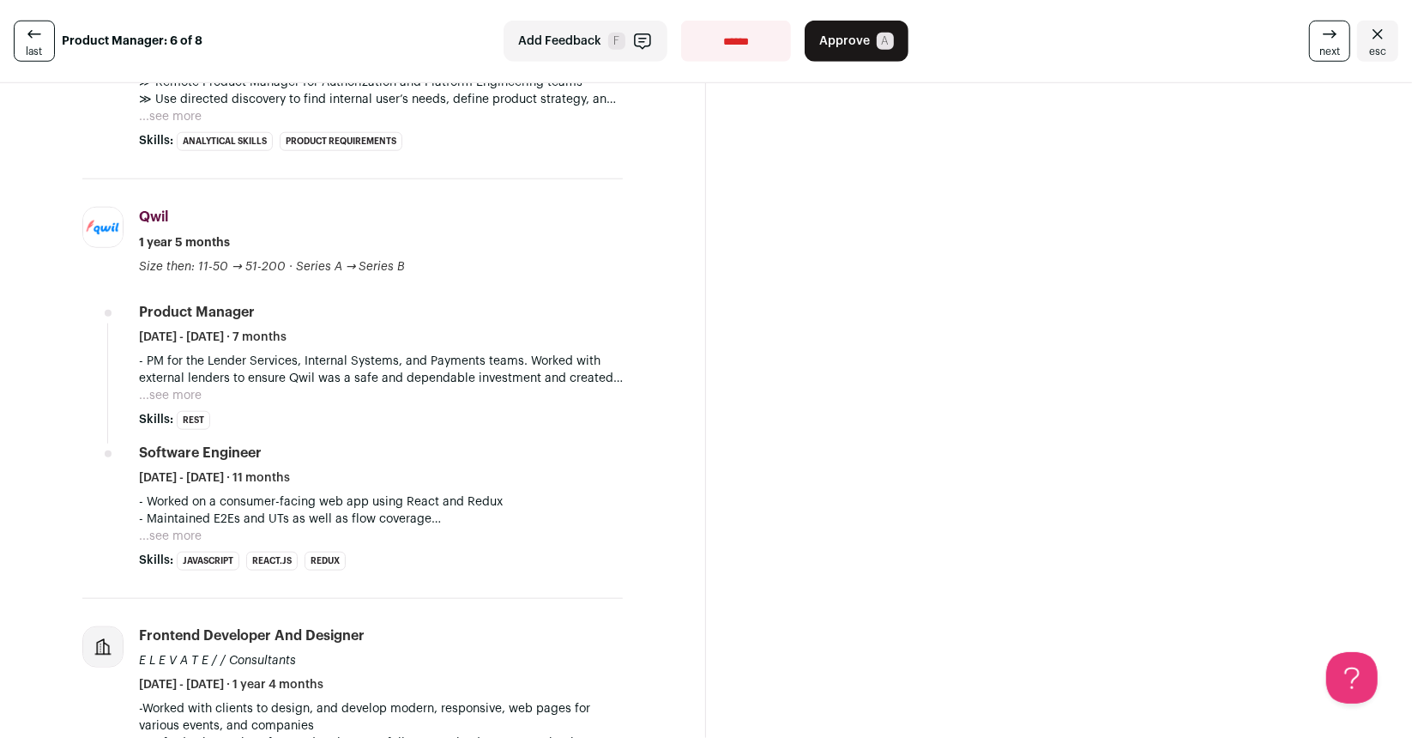
scroll to position [1175, 0]
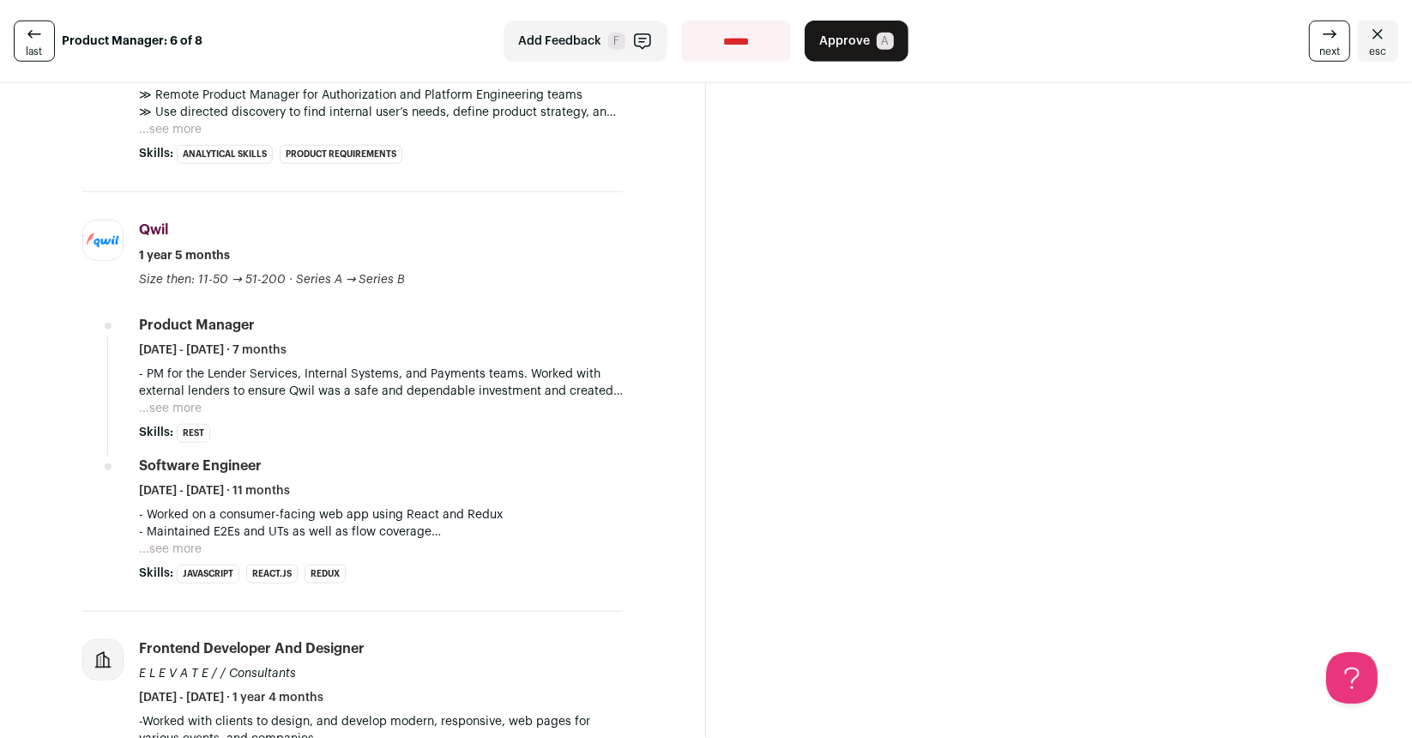
click at [186, 549] on button "...see more" at bounding box center [170, 548] width 63 height 17
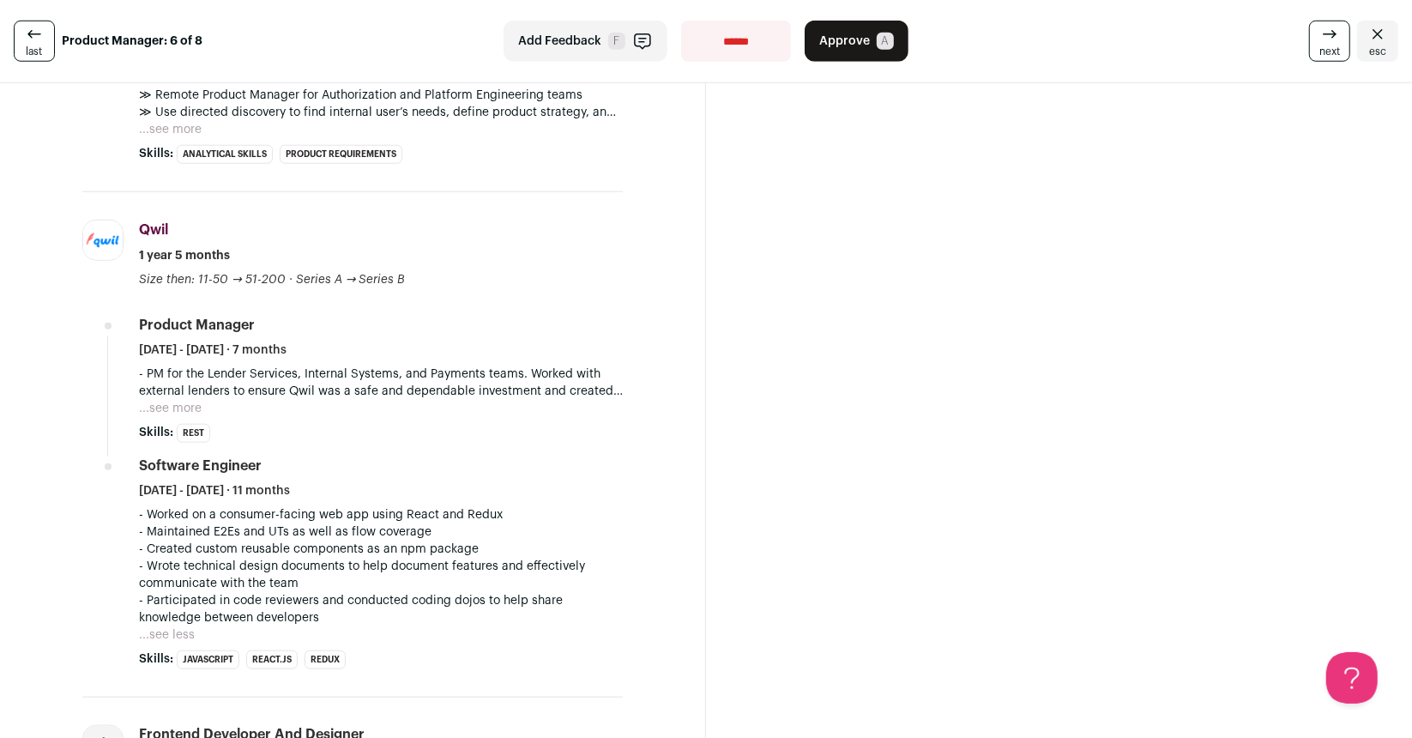
click at [162, 407] on button "...see more" at bounding box center [170, 408] width 63 height 17
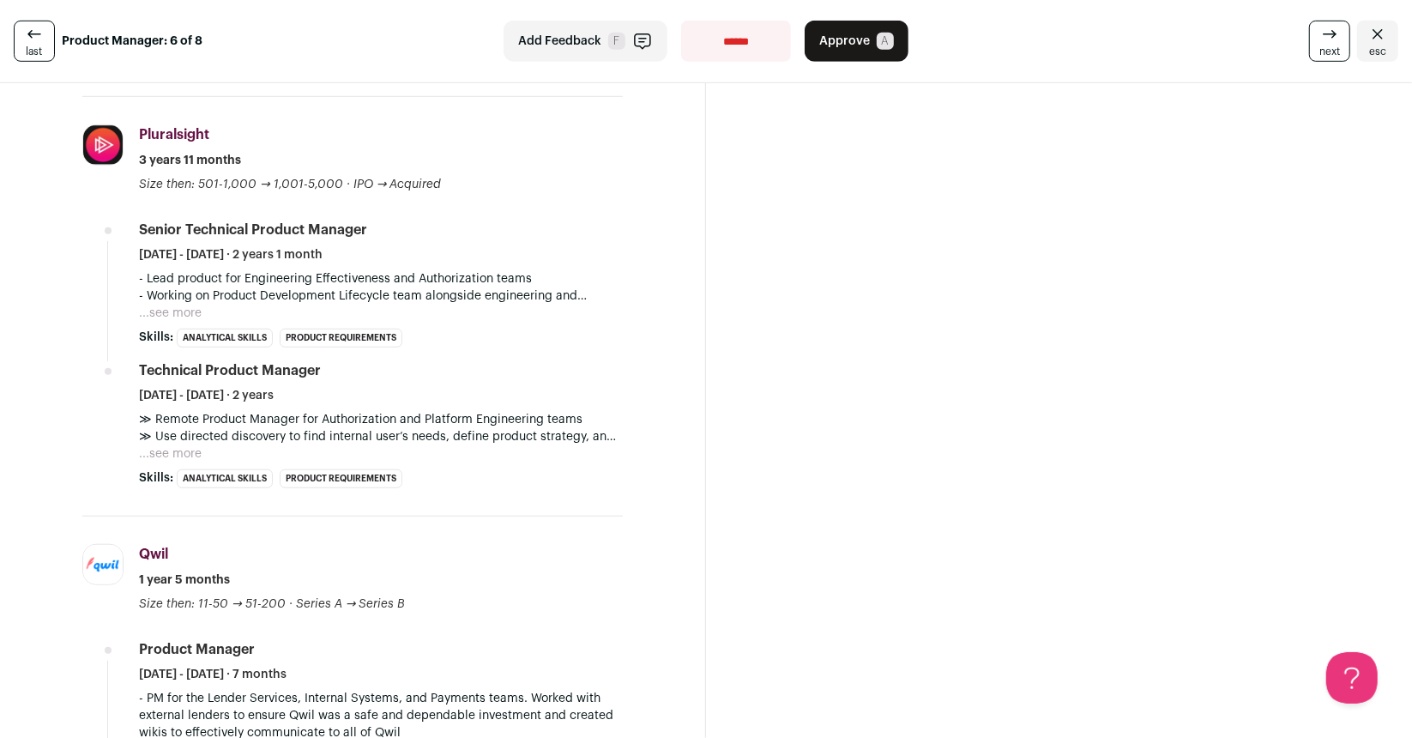
scroll to position [849, 0]
click at [179, 447] on button "...see more" at bounding box center [170, 455] width 63 height 17
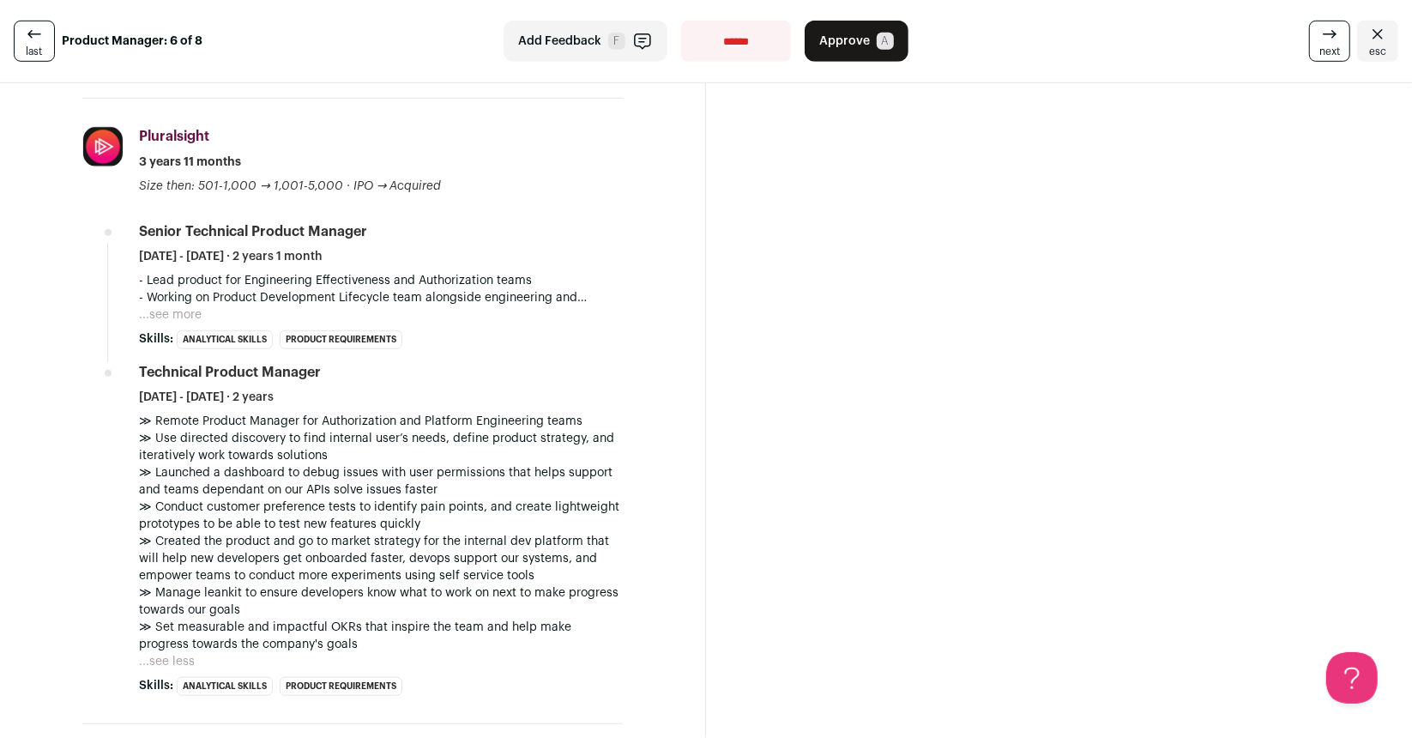
click at [156, 309] on button "...see more" at bounding box center [170, 314] width 63 height 17
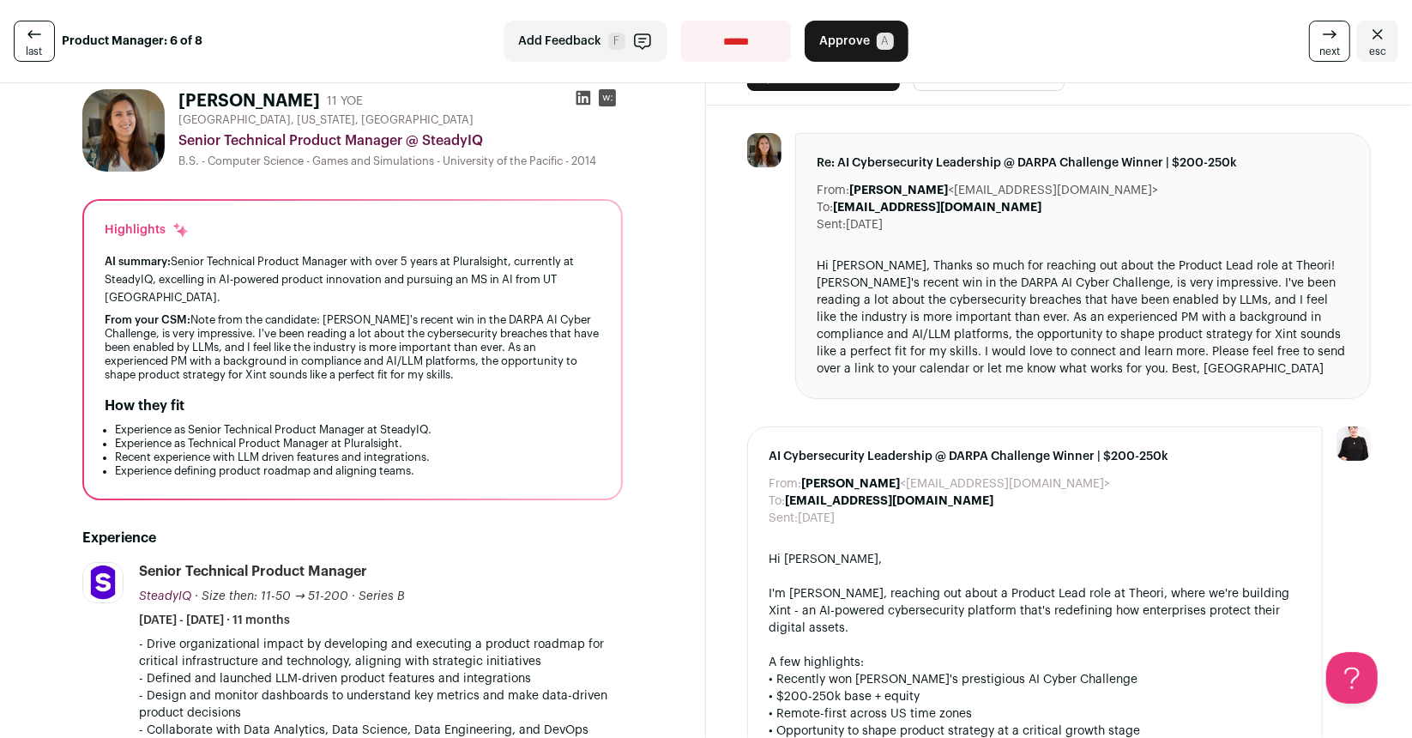
scroll to position [0, 0]
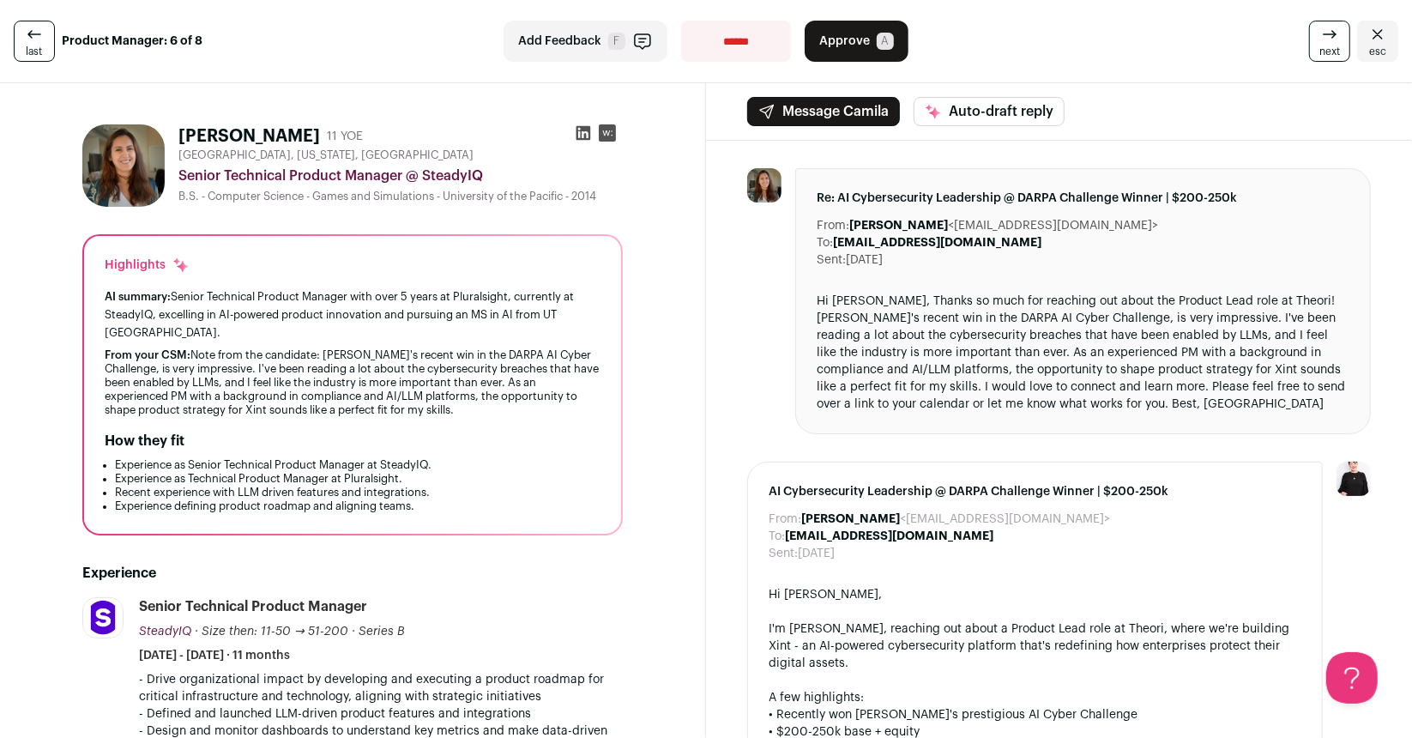
click at [767, 339] on div at bounding box center [764, 301] width 34 height 266
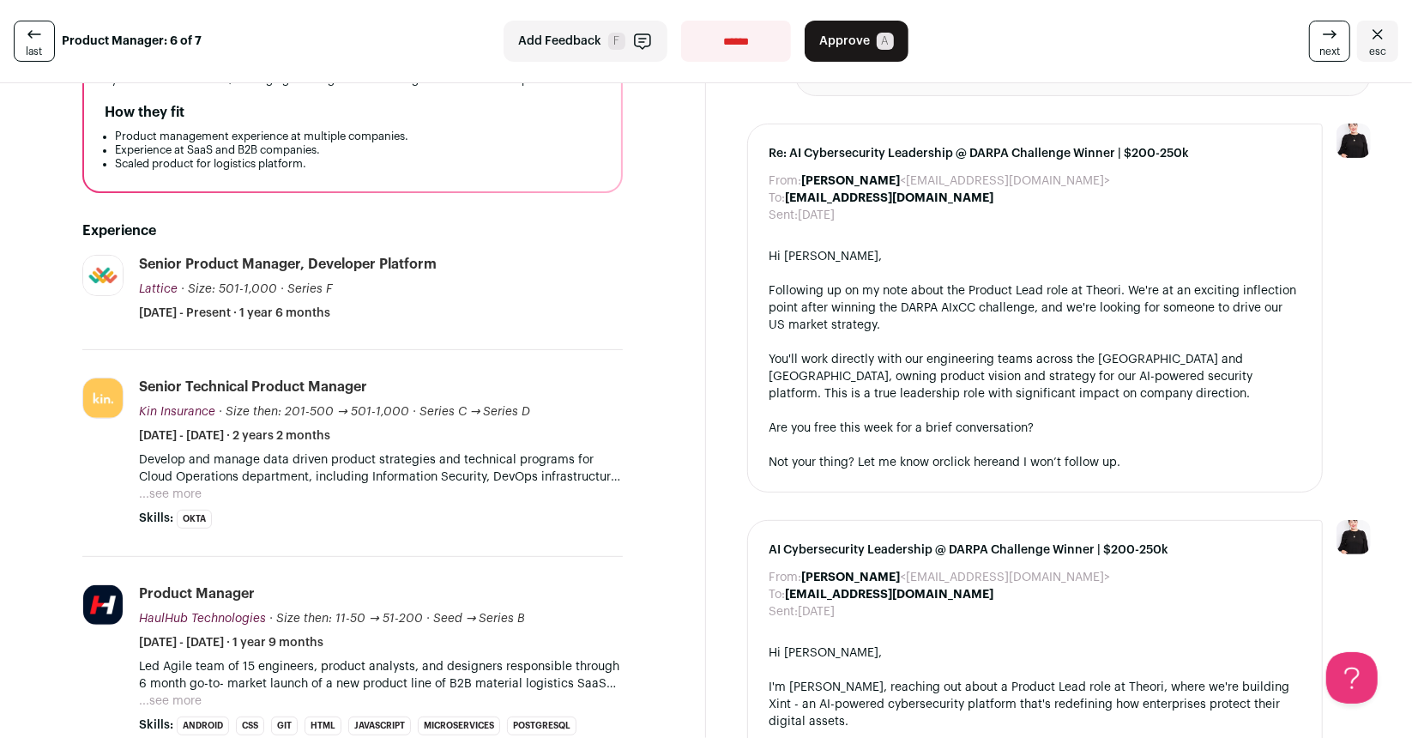
scroll to position [234, 0]
click at [173, 491] on button "...see more" at bounding box center [170, 494] width 63 height 17
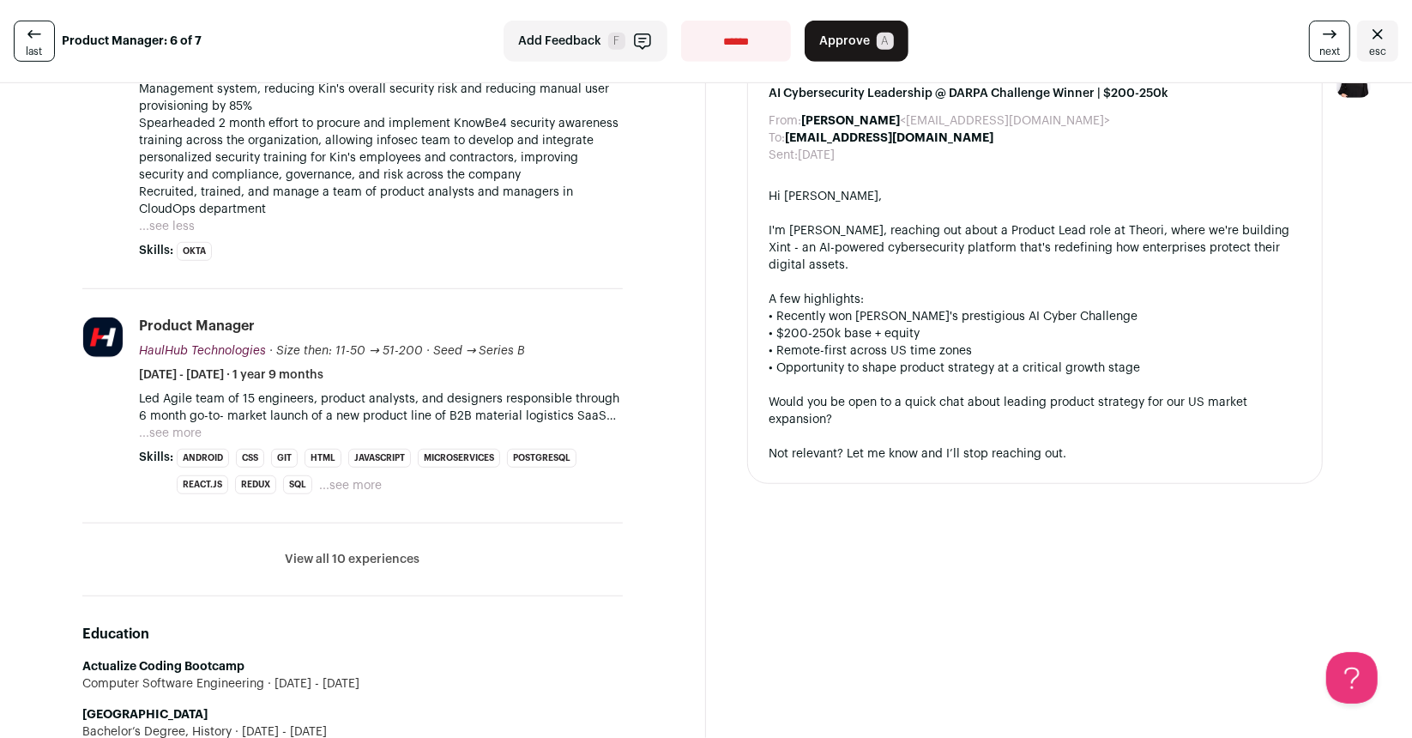
scroll to position [698, 0]
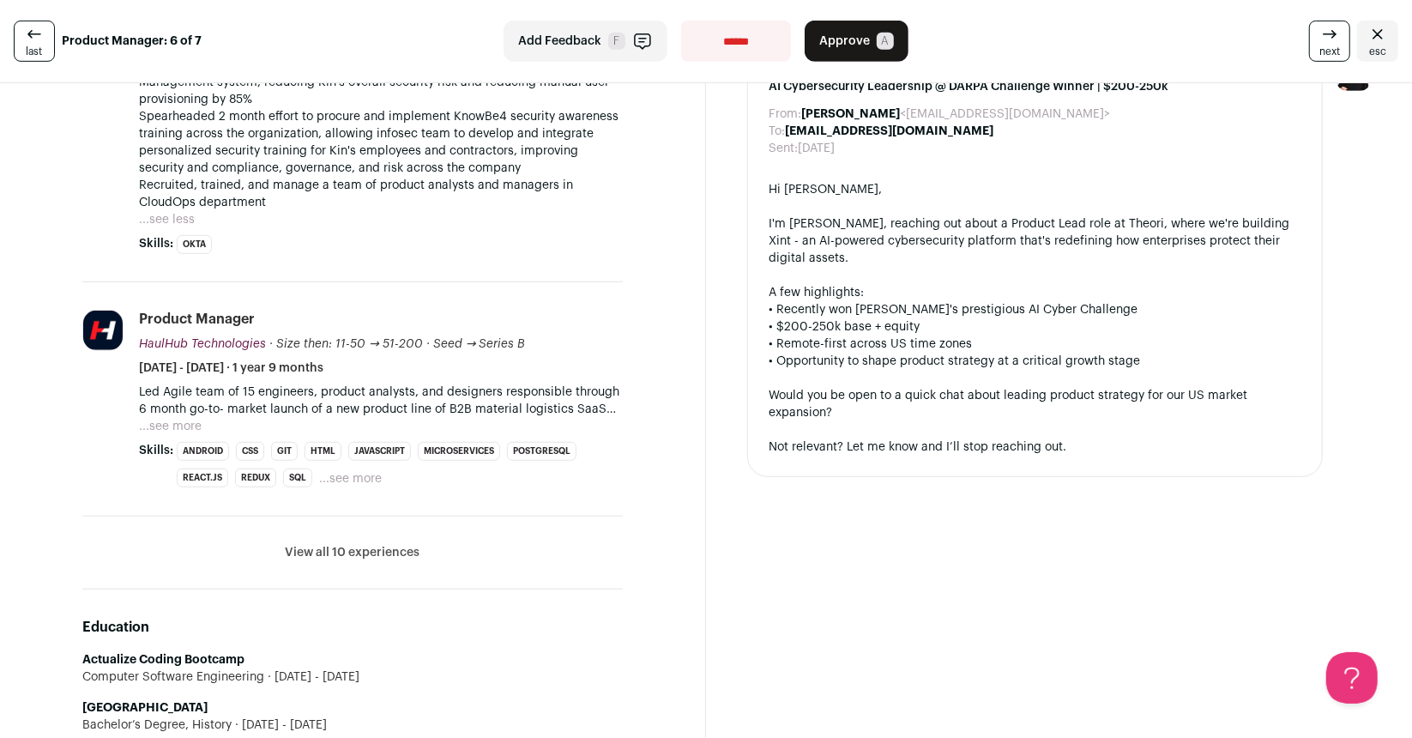
click at [175, 435] on button "...see more" at bounding box center [170, 426] width 63 height 17
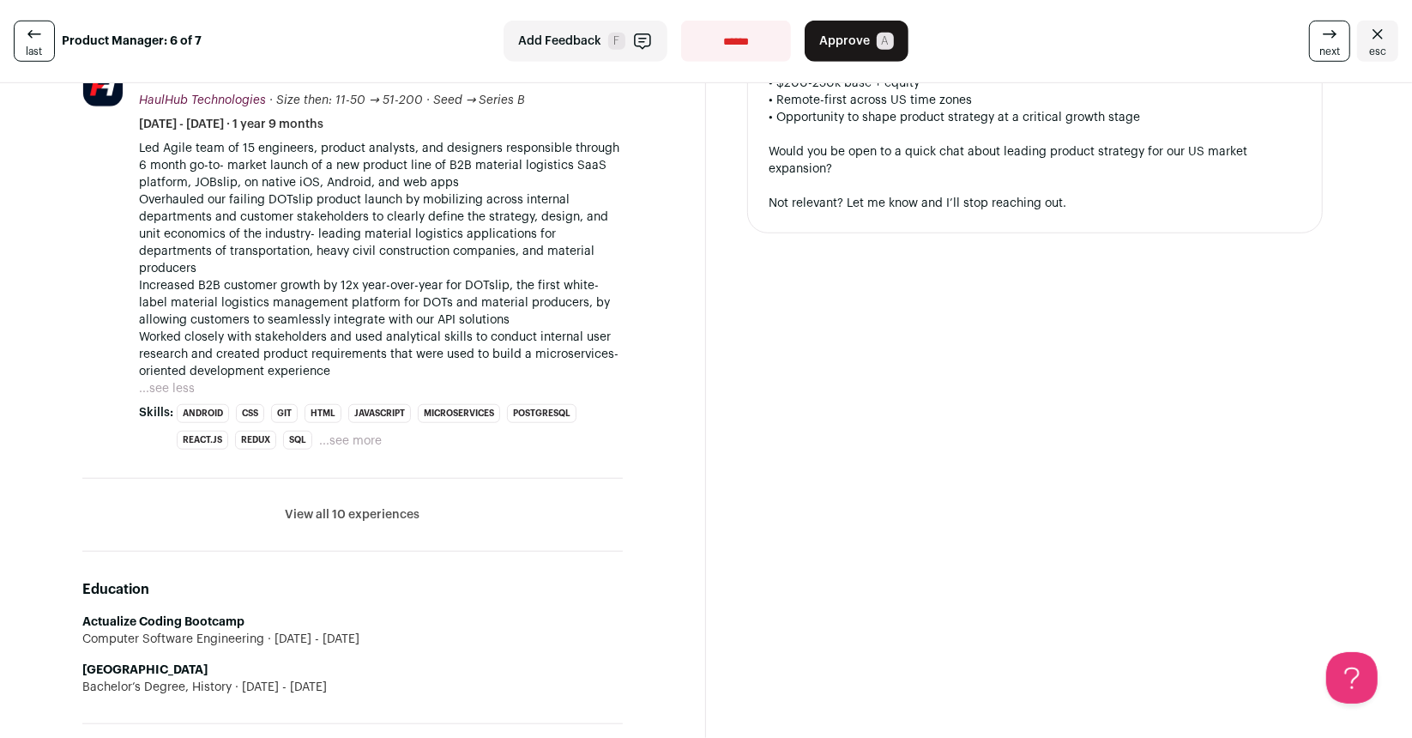
scroll to position [942, 0]
click at [308, 523] on button "View all 10 experiences" at bounding box center [353, 514] width 135 height 17
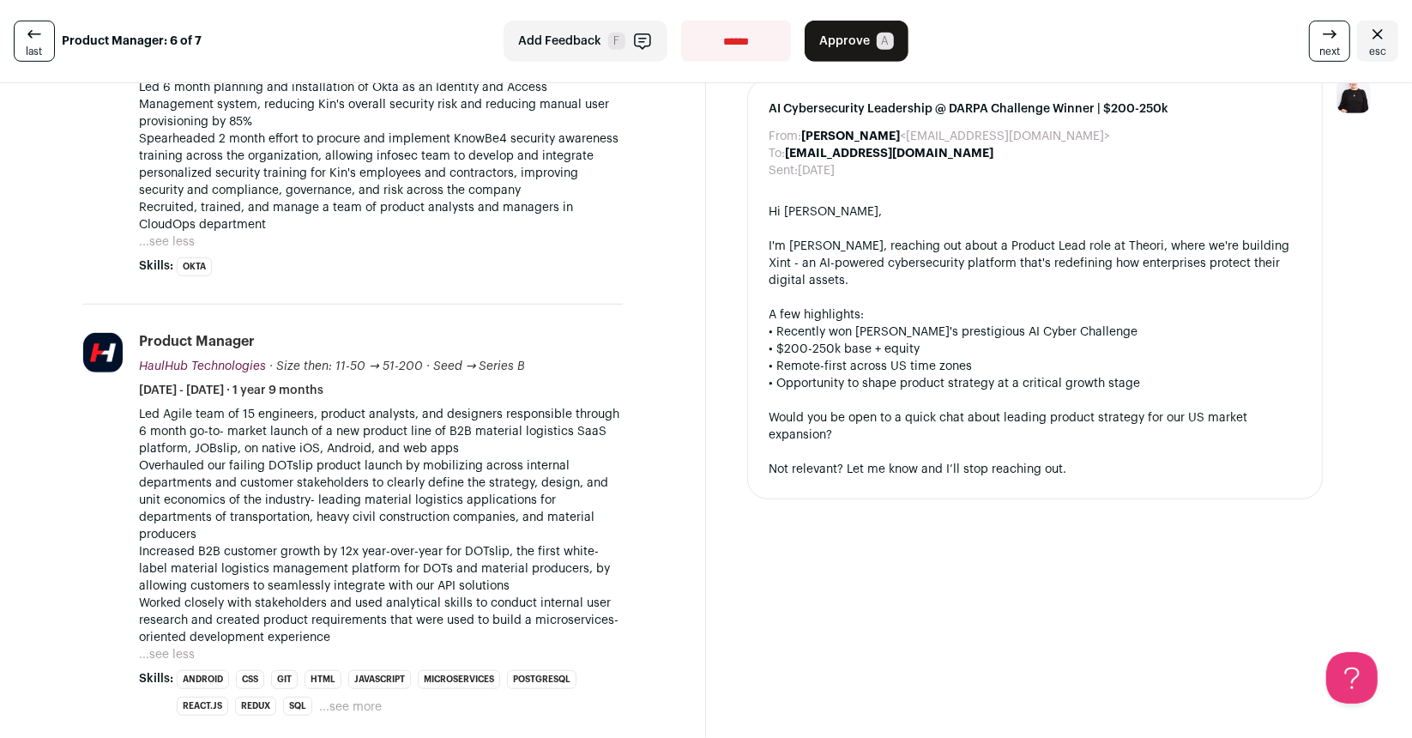
scroll to position [677, 0]
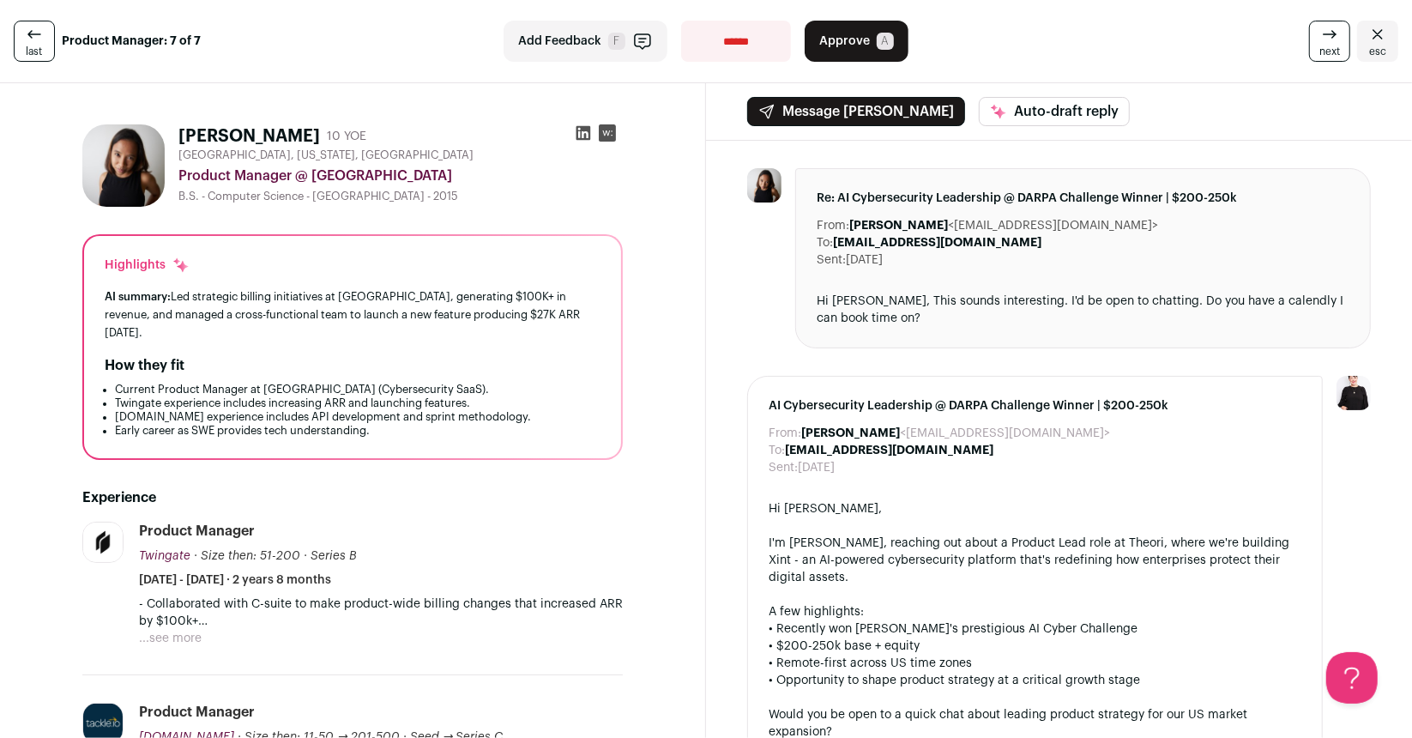
click at [166, 631] on button "...see more" at bounding box center [170, 638] width 63 height 17
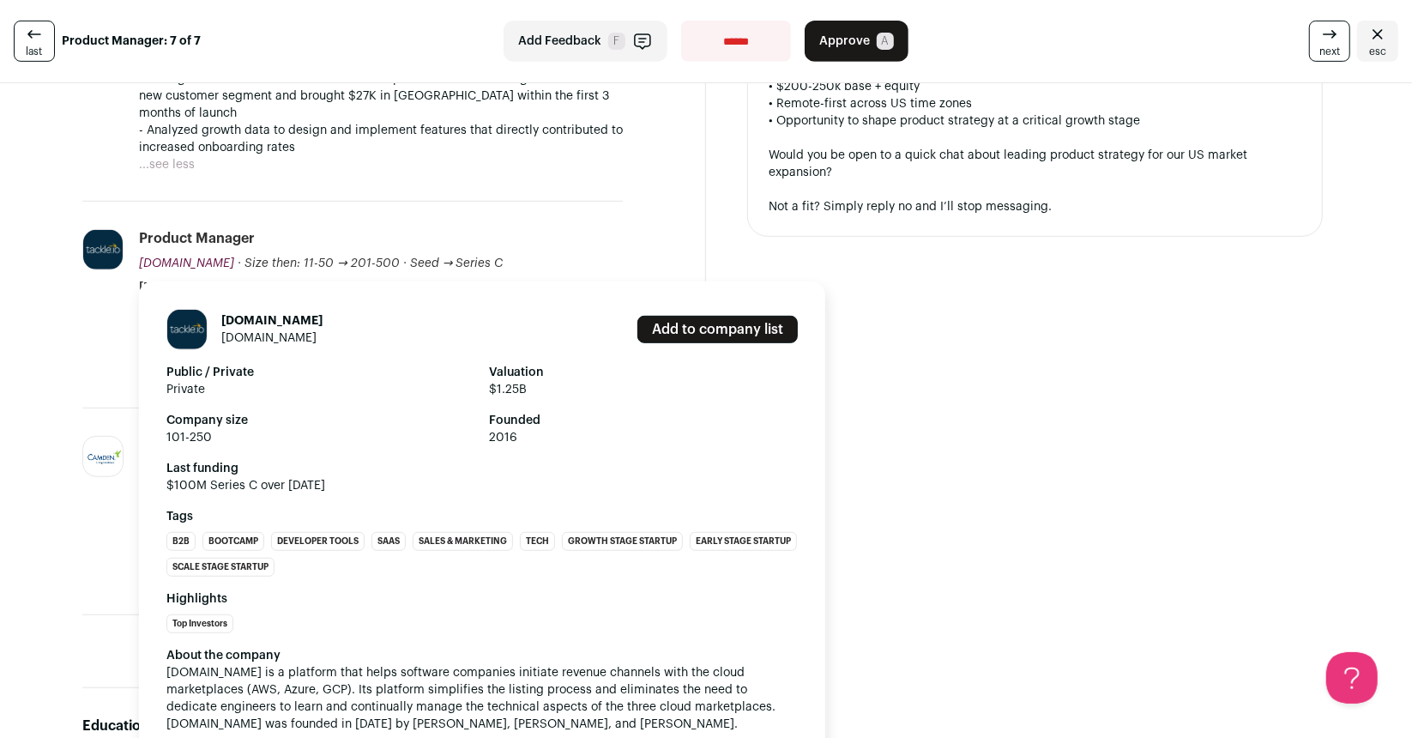
scroll to position [558, 0]
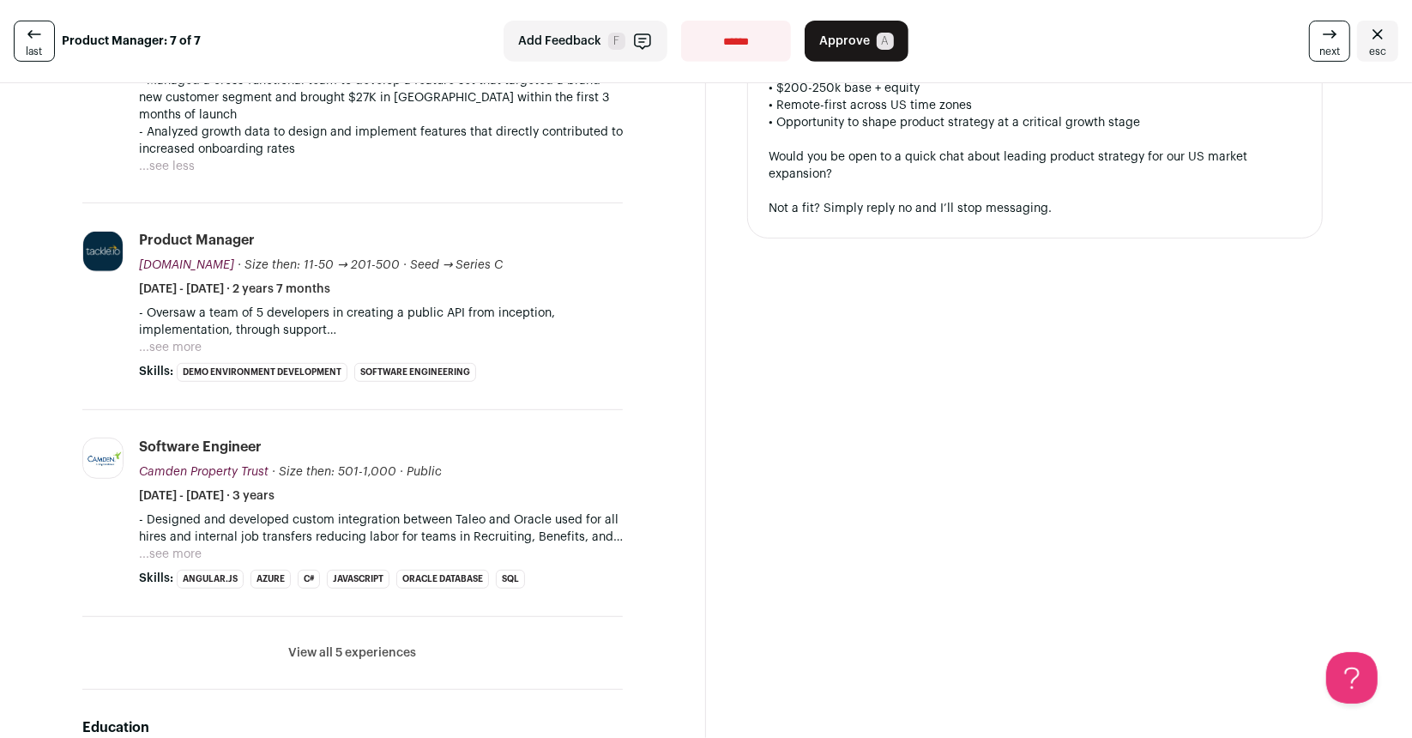
click at [184, 546] on button "...see more" at bounding box center [170, 554] width 63 height 17
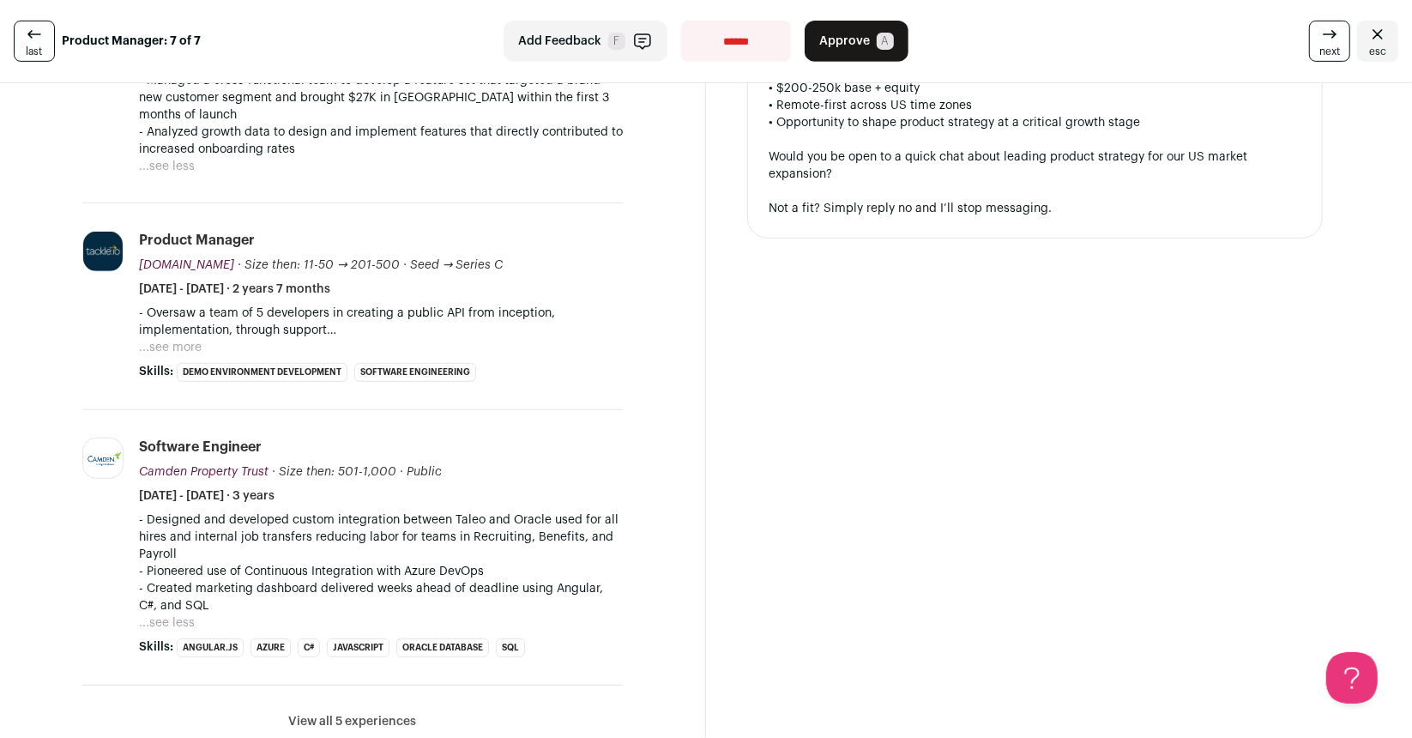
click at [178, 339] on button "...see more" at bounding box center [170, 347] width 63 height 17
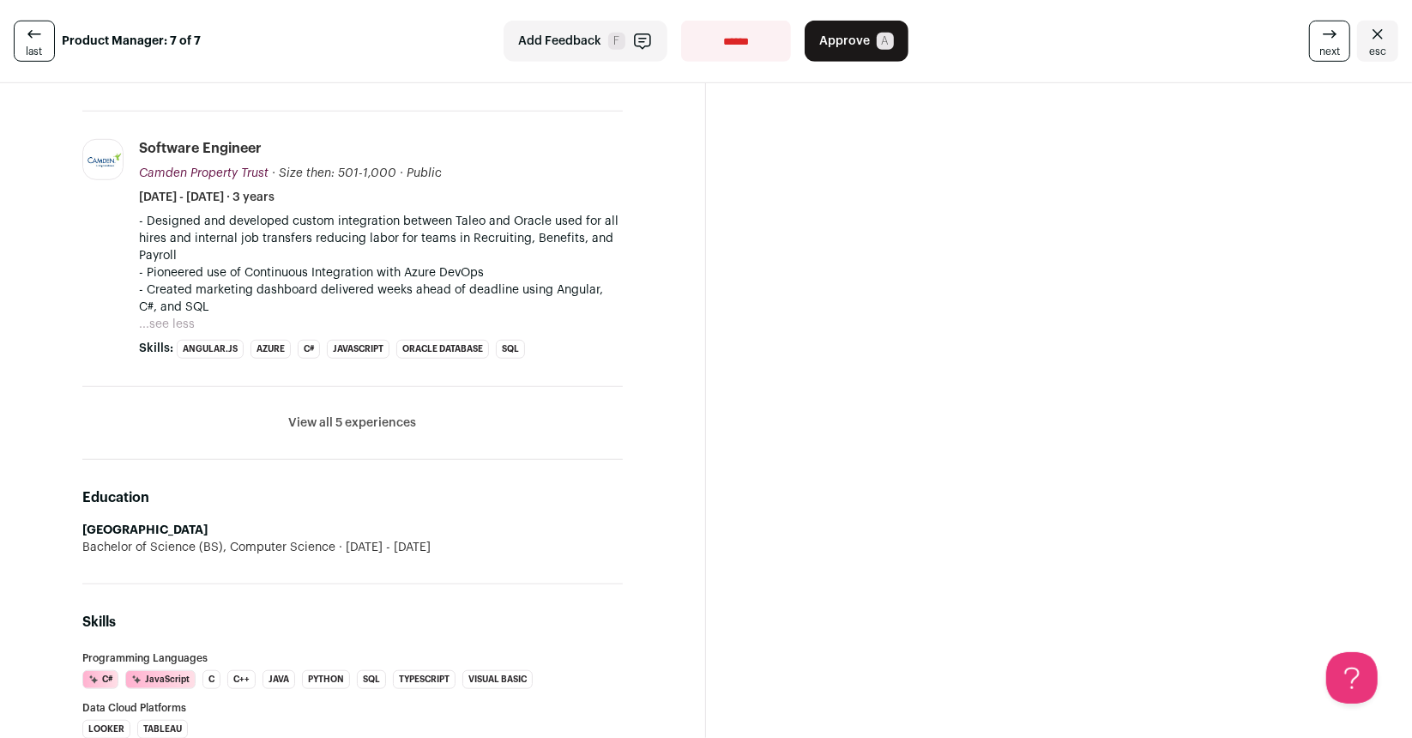
scroll to position [907, 0]
click at [379, 388] on li "View all 5 experiences View less" at bounding box center [352, 424] width 540 height 73
click at [367, 415] on button "View all 5 experiences" at bounding box center [353, 423] width 128 height 17
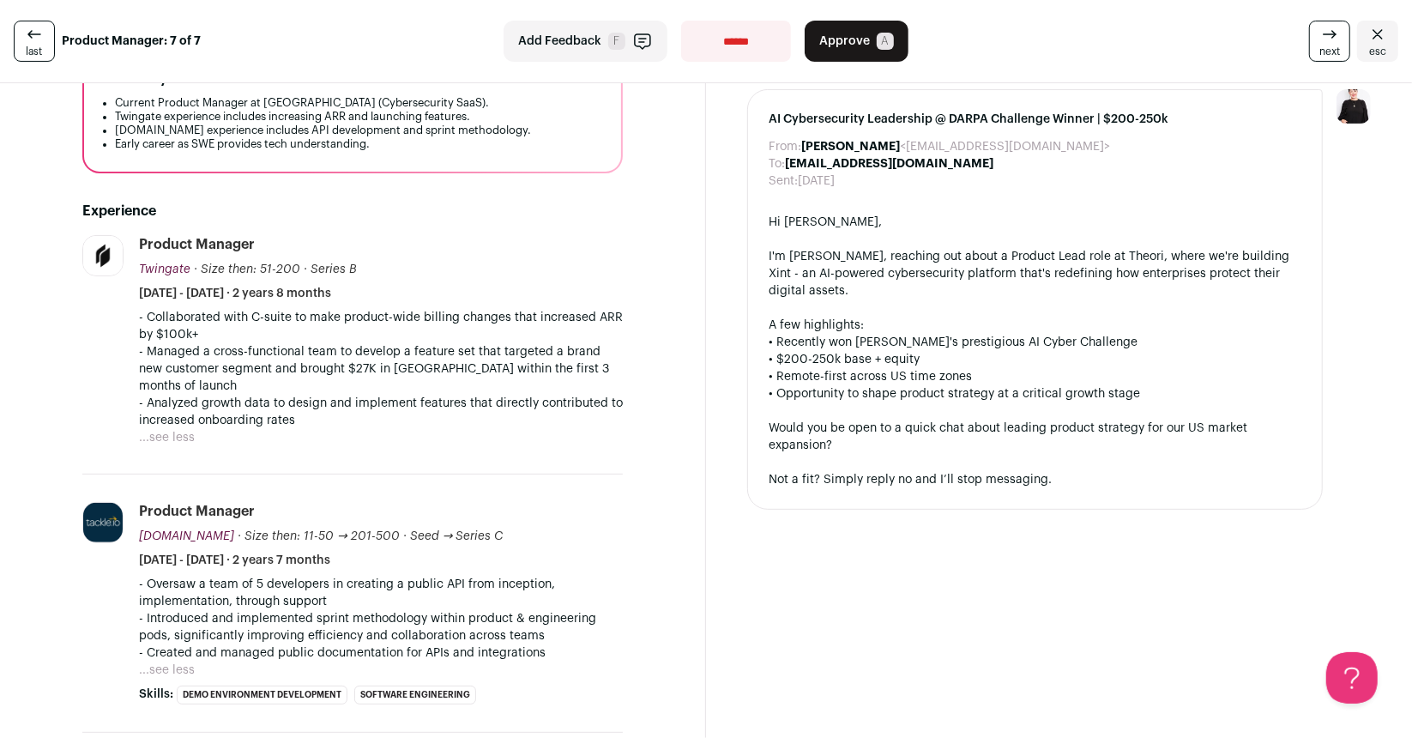
scroll to position [0, 0]
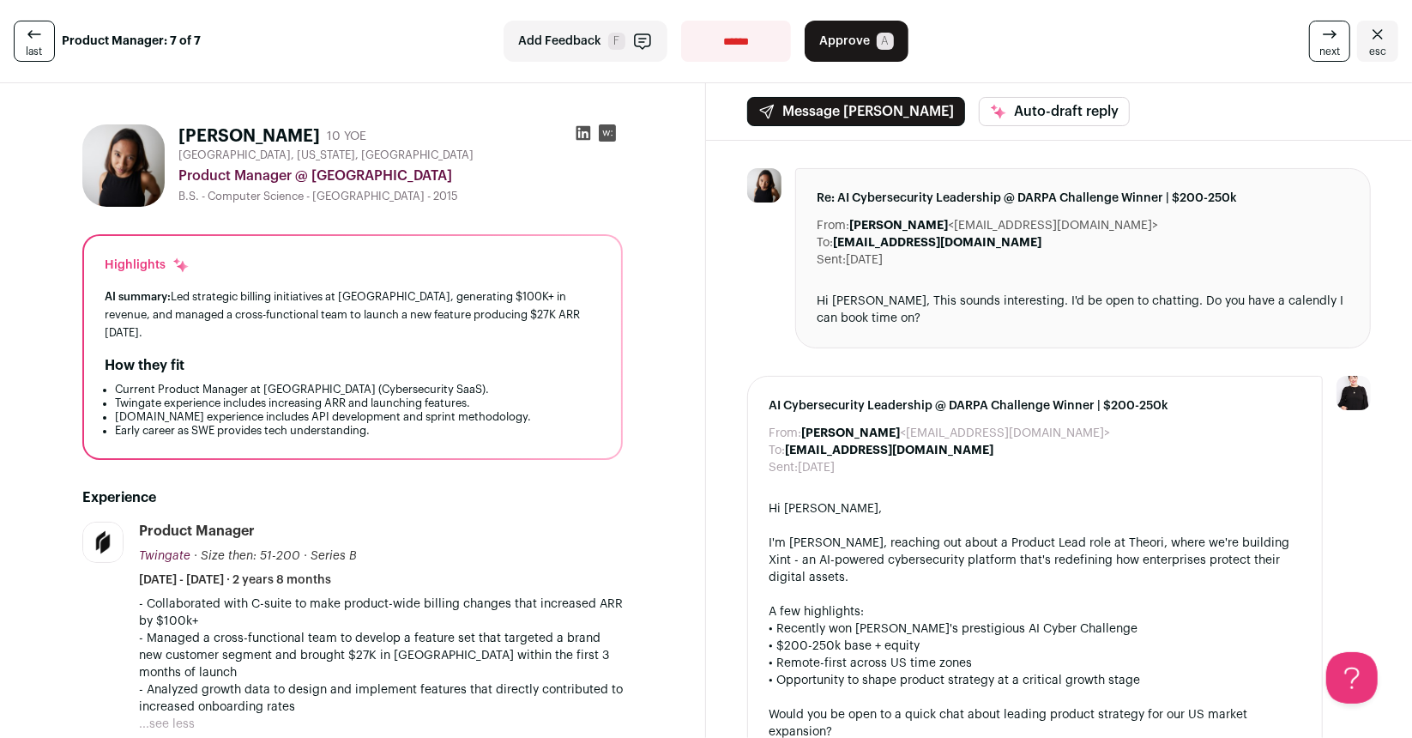
click at [866, 48] on button "Approve A" at bounding box center [857, 41] width 104 height 41
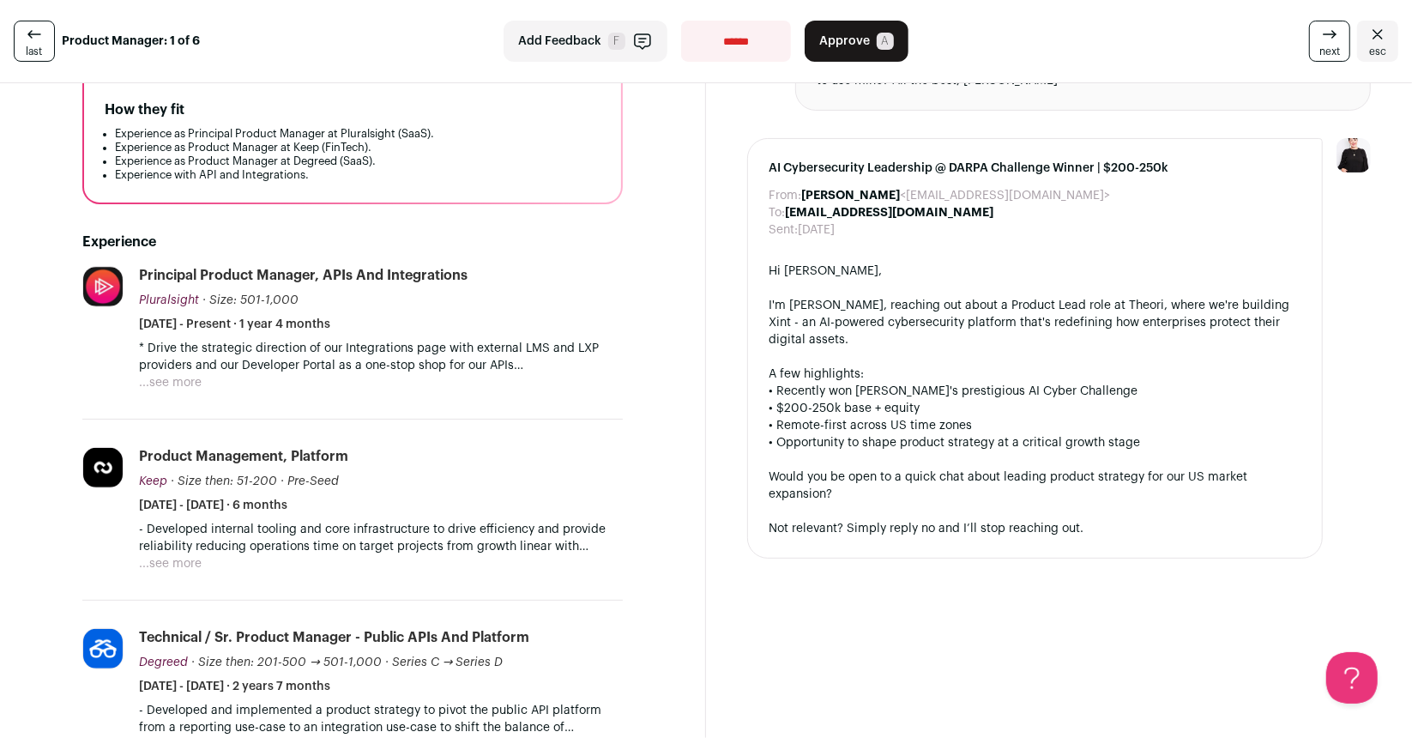
scroll to position [854, 0]
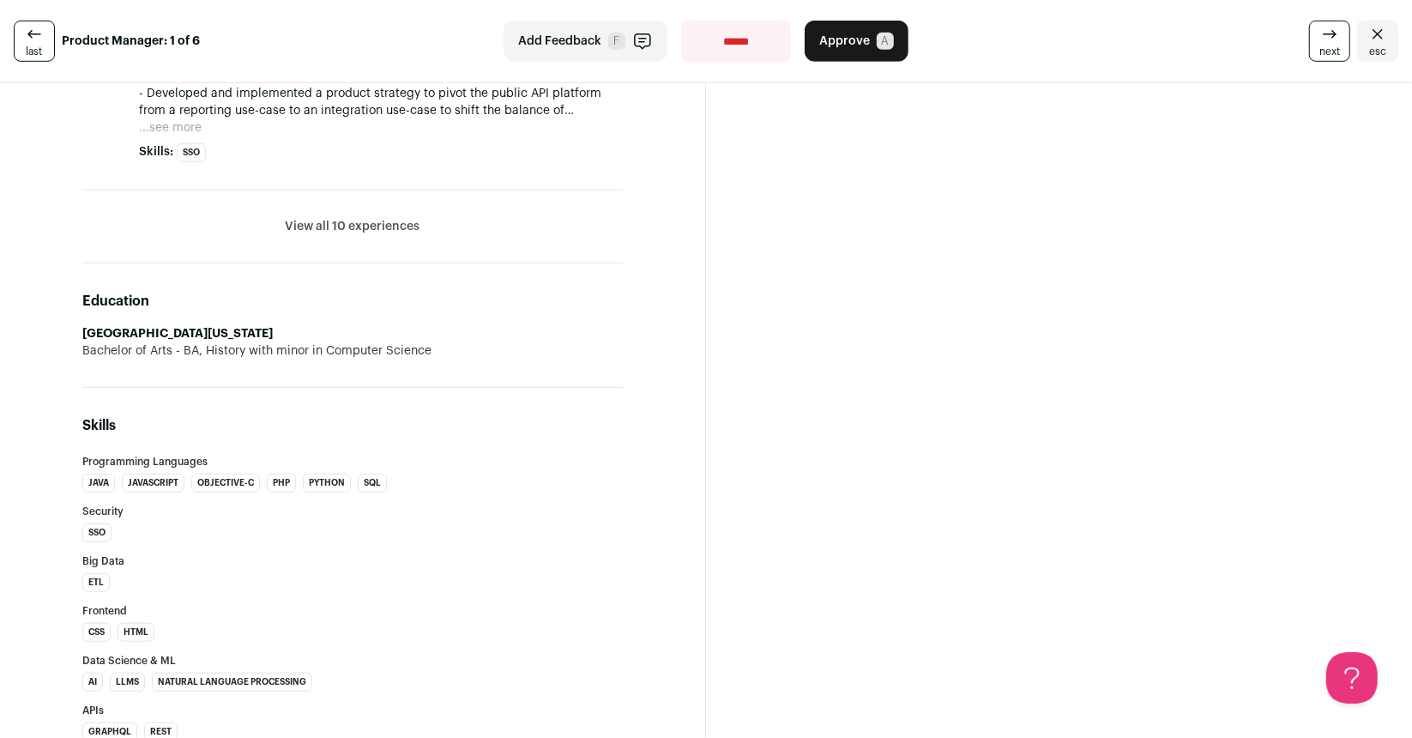
click at [331, 219] on button "View all 10 experiences" at bounding box center [353, 226] width 135 height 17
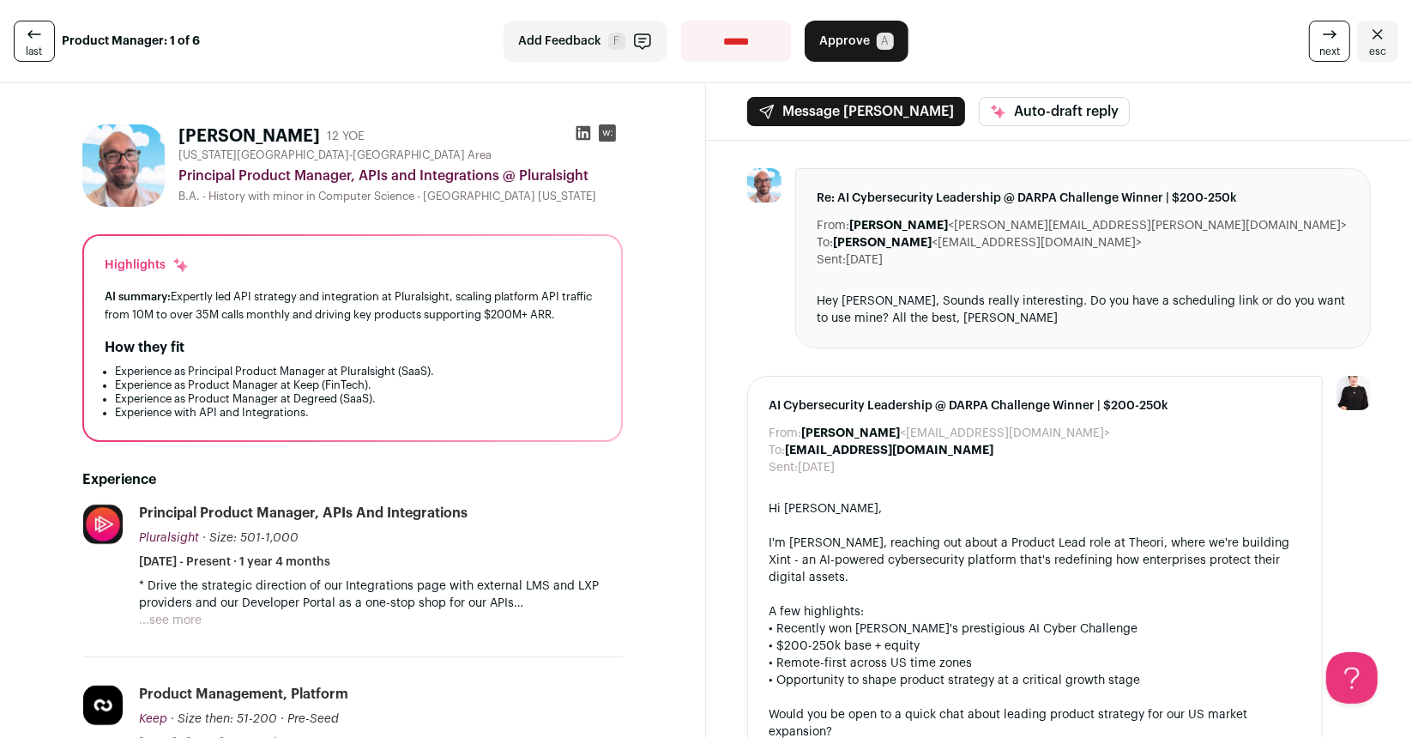
scroll to position [1, 0]
click at [839, 29] on button "Approve A" at bounding box center [857, 41] width 104 height 41
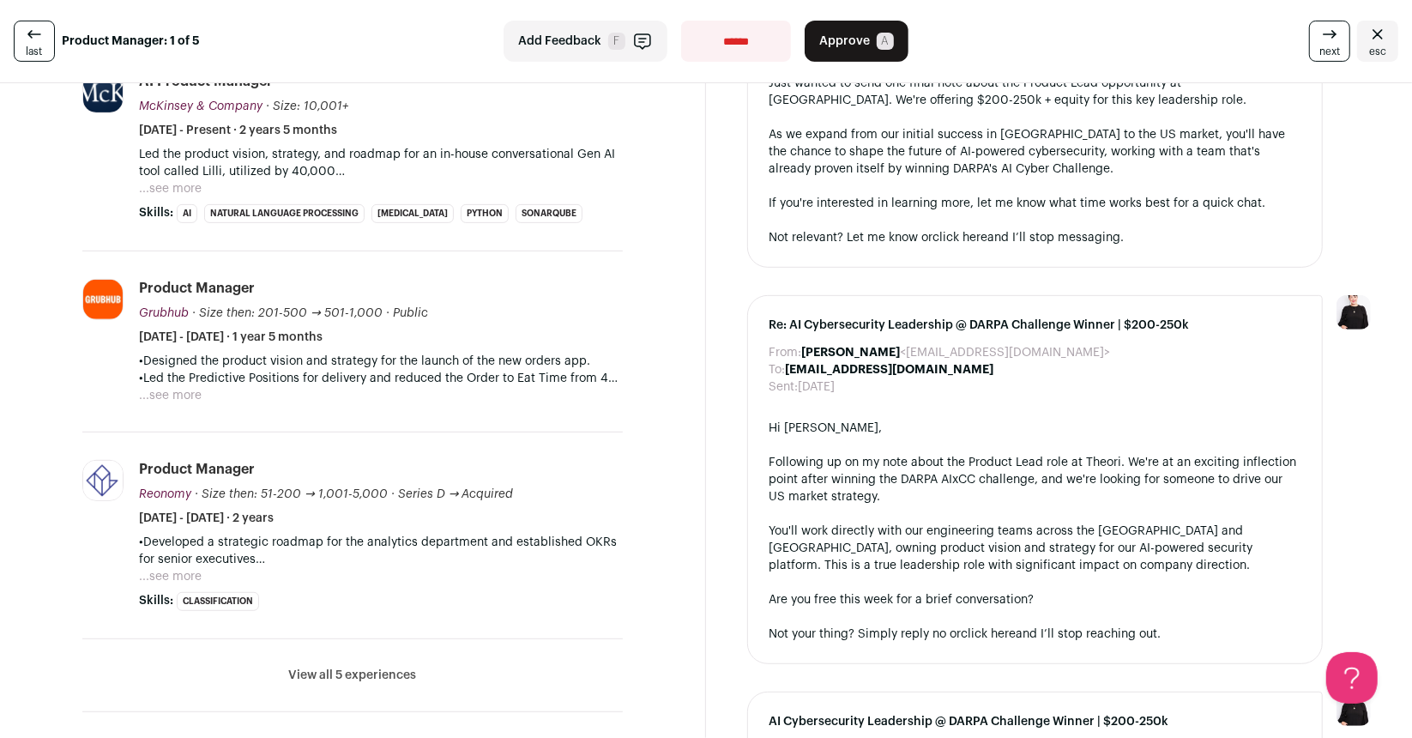
scroll to position [458, 0]
click at [375, 683] on li "View all 5 experiences View less" at bounding box center [352, 677] width 540 height 73
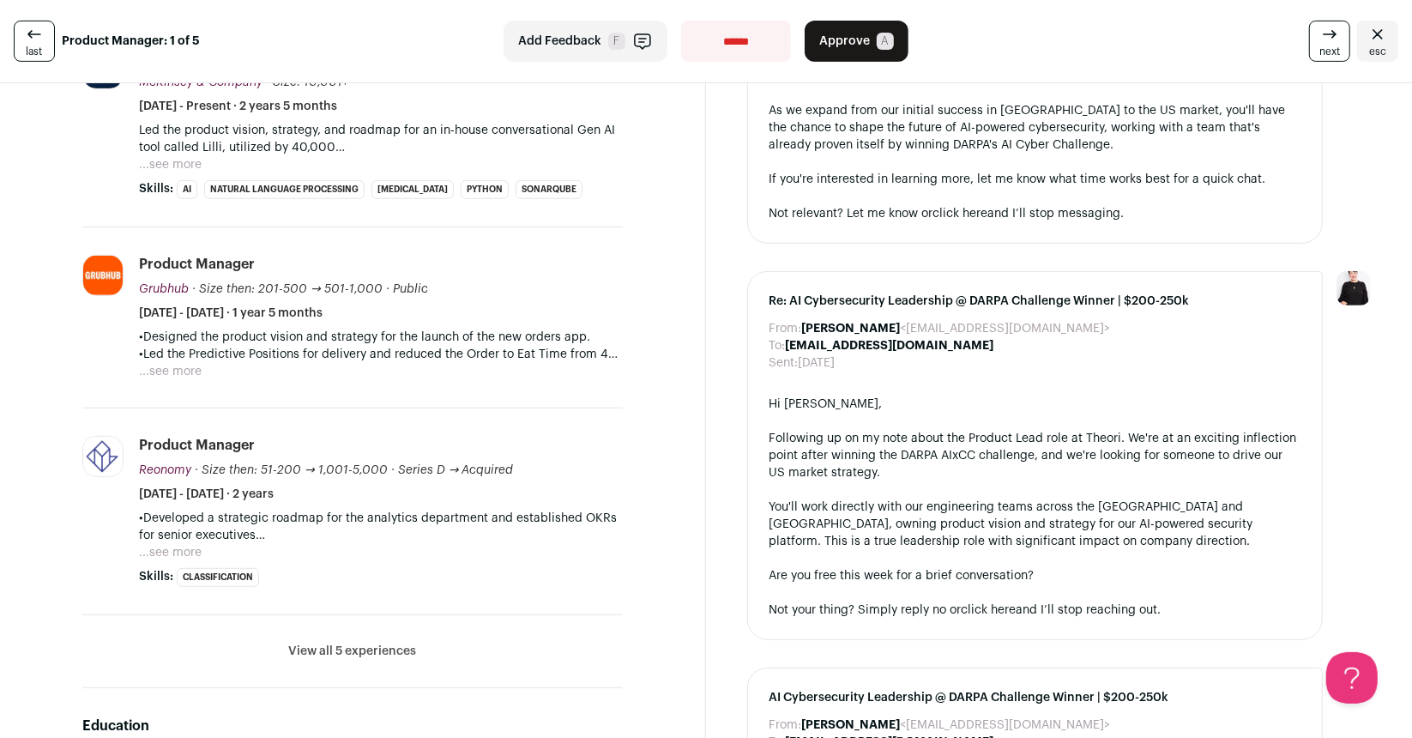
click at [366, 643] on button "View all 5 experiences" at bounding box center [353, 651] width 128 height 17
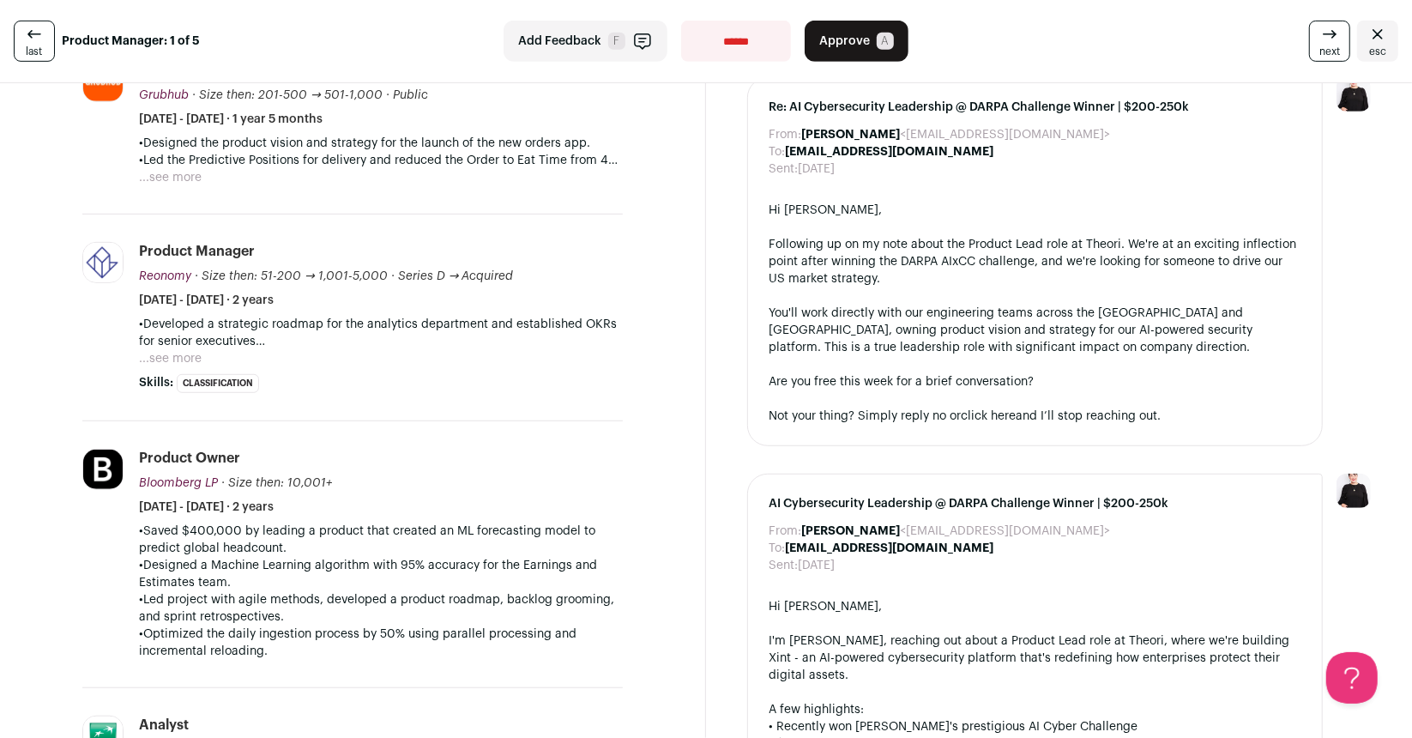
scroll to position [677, 0]
click at [190, 359] on button "...see more" at bounding box center [170, 359] width 63 height 17
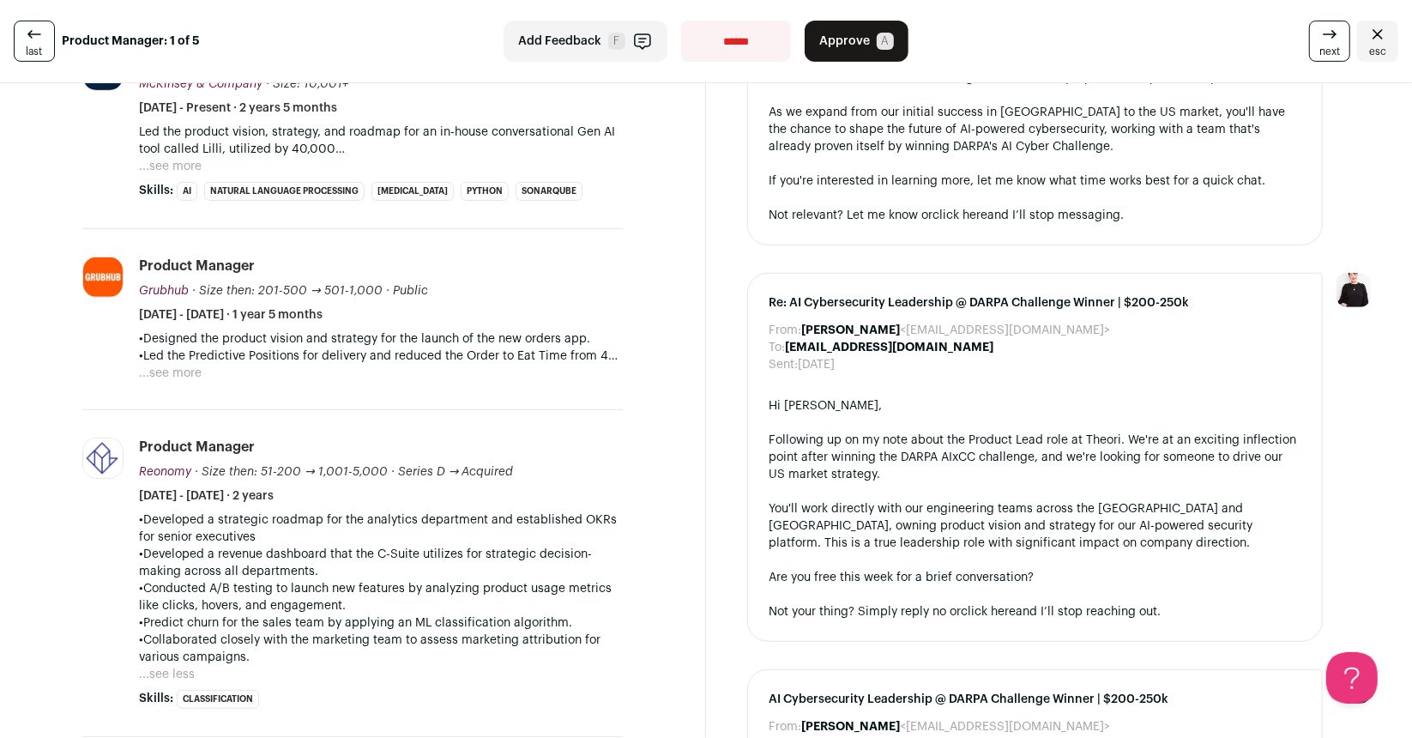
scroll to position [462, 0]
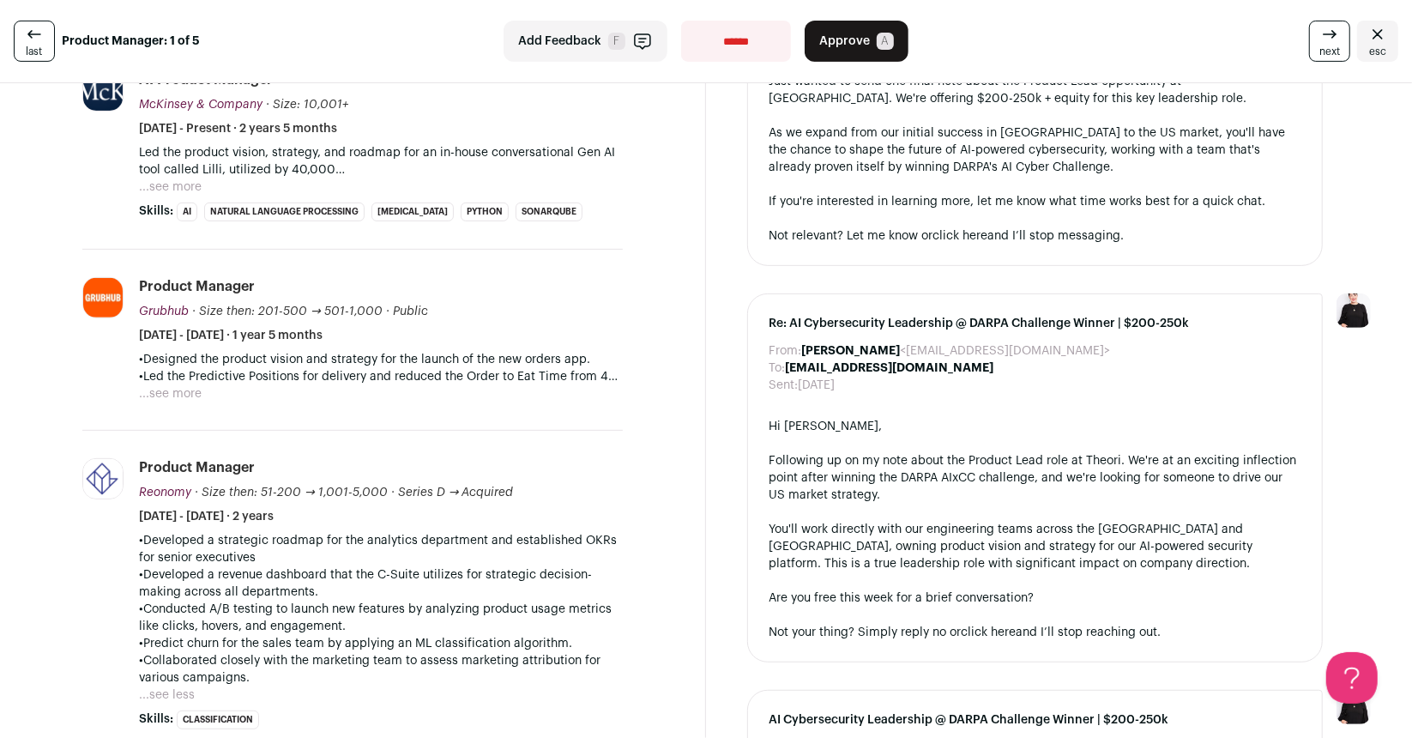
click at [191, 389] on button "...see more" at bounding box center [170, 393] width 63 height 17
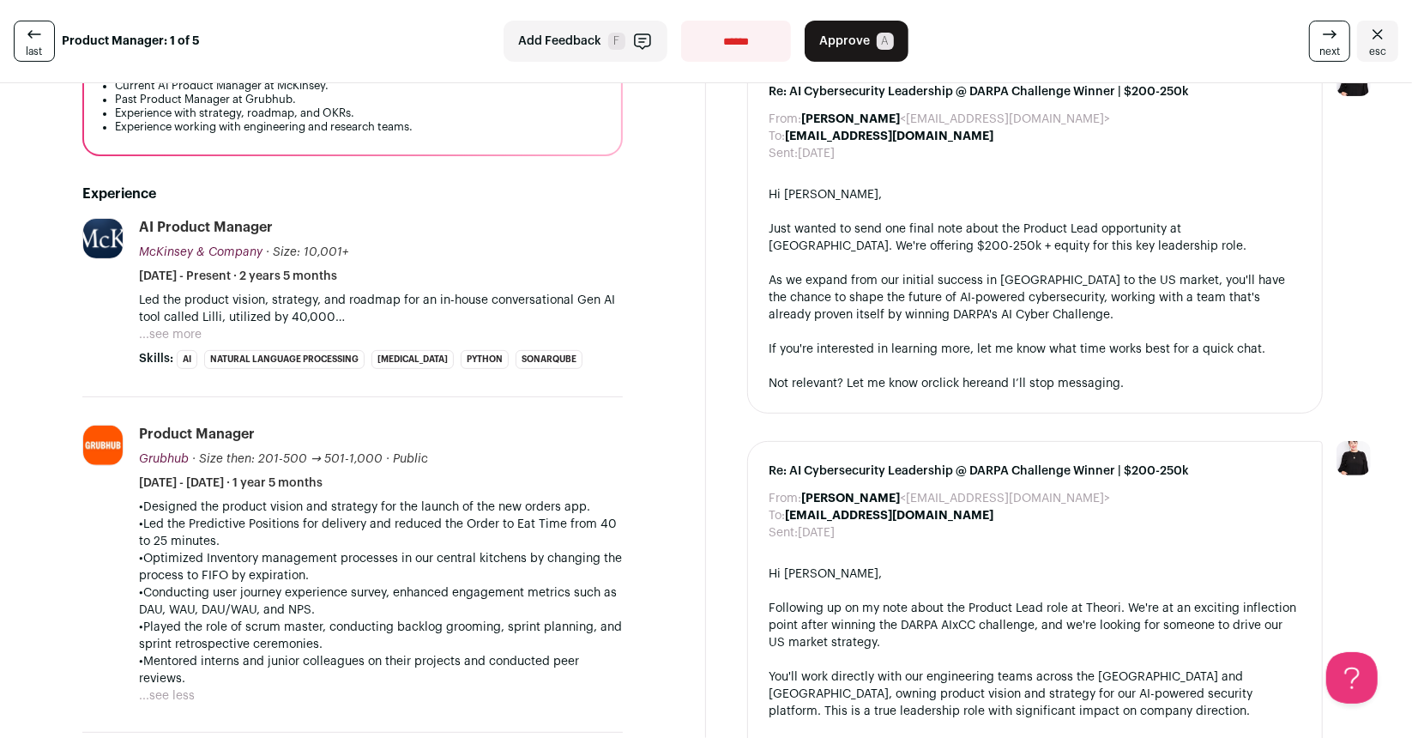
scroll to position [314, 0]
click at [189, 334] on button "...see more" at bounding box center [170, 334] width 63 height 17
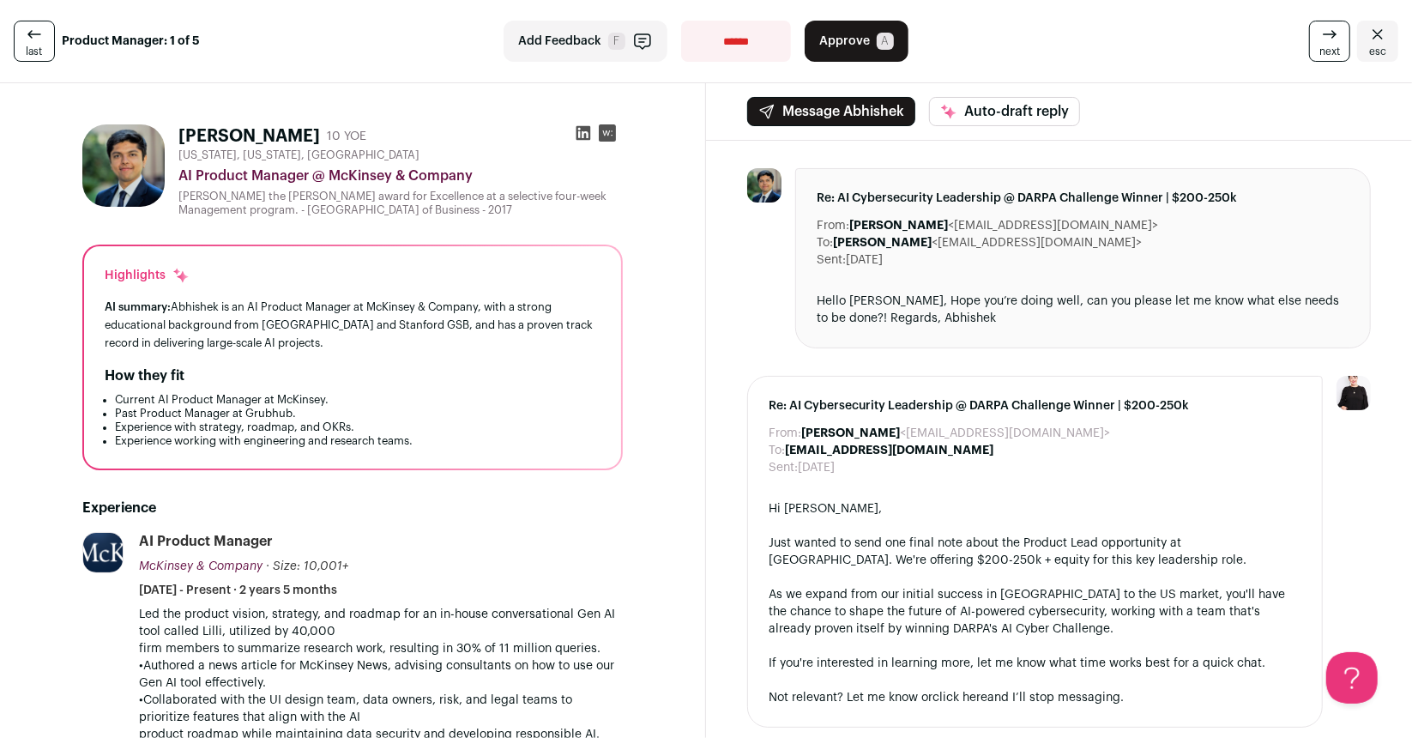
scroll to position [1, 0]
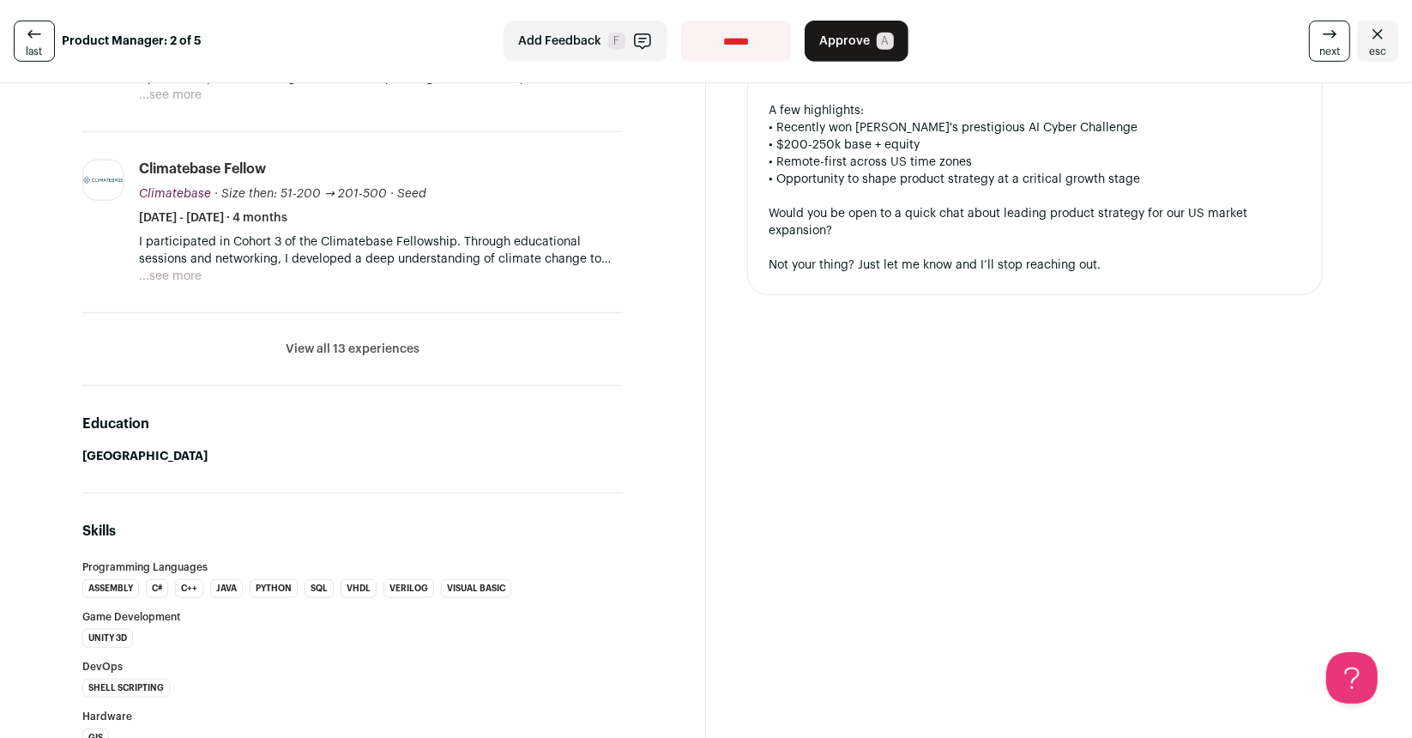
scroll to position [896, 0]
click at [310, 350] on button "View all 13 experiences" at bounding box center [353, 349] width 134 height 17
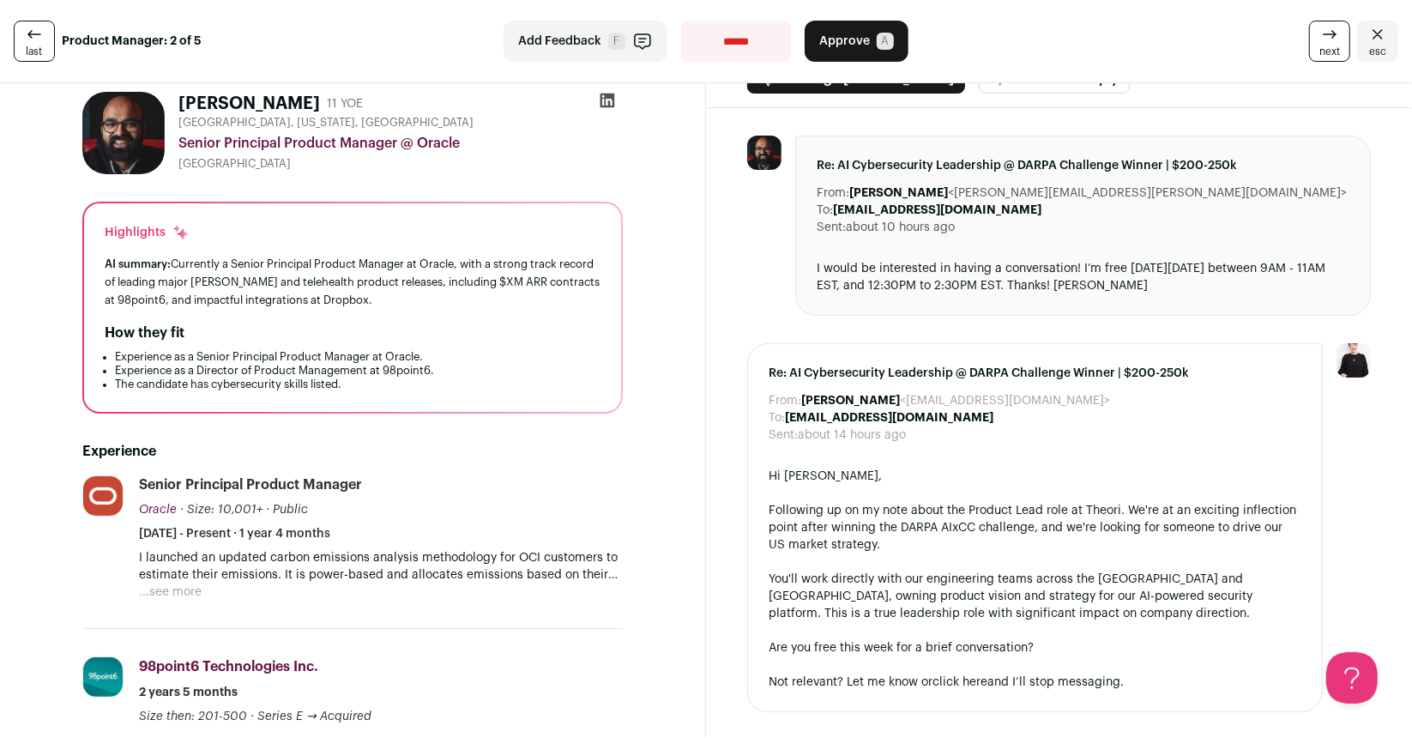
scroll to position [34, 0]
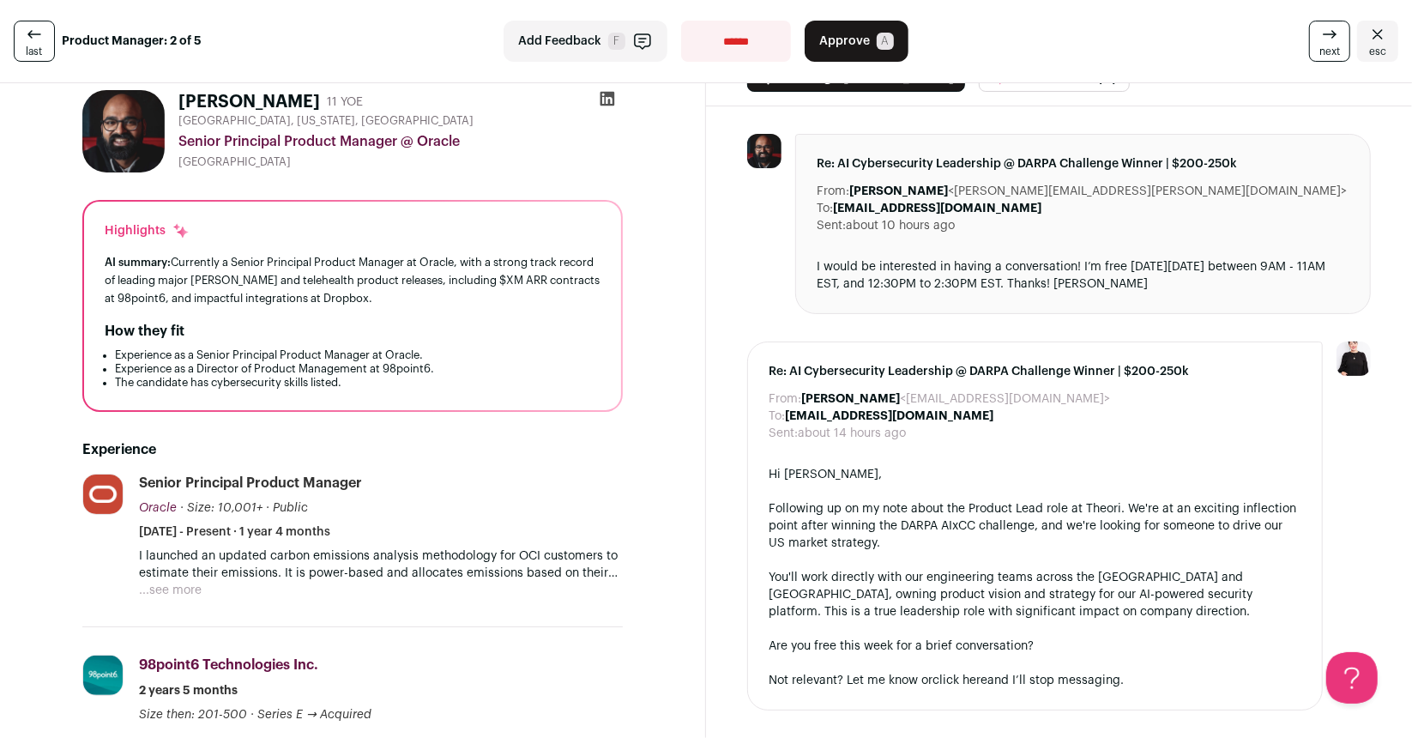
click at [187, 583] on button "...see more" at bounding box center [170, 590] width 63 height 17
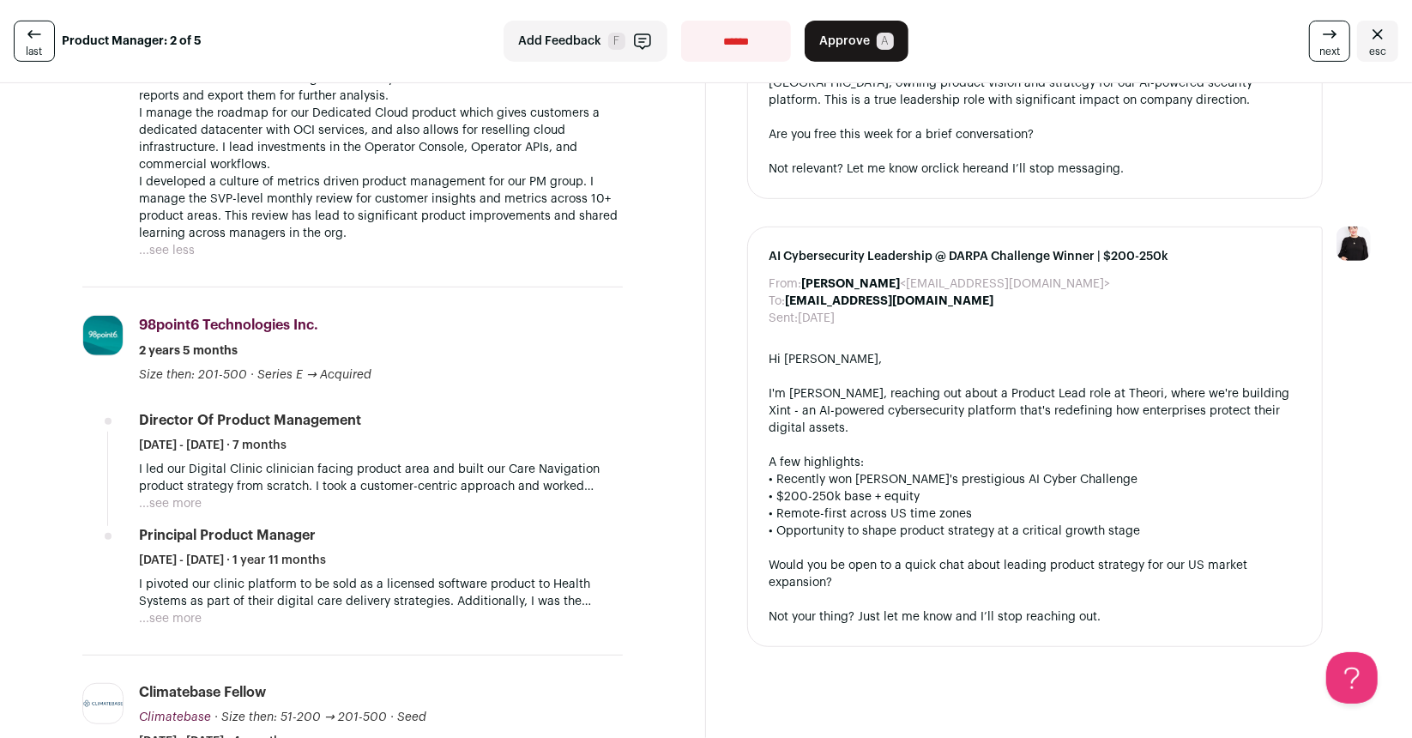
scroll to position [546, 0]
click at [186, 618] on button "...see more" at bounding box center [170, 617] width 63 height 17
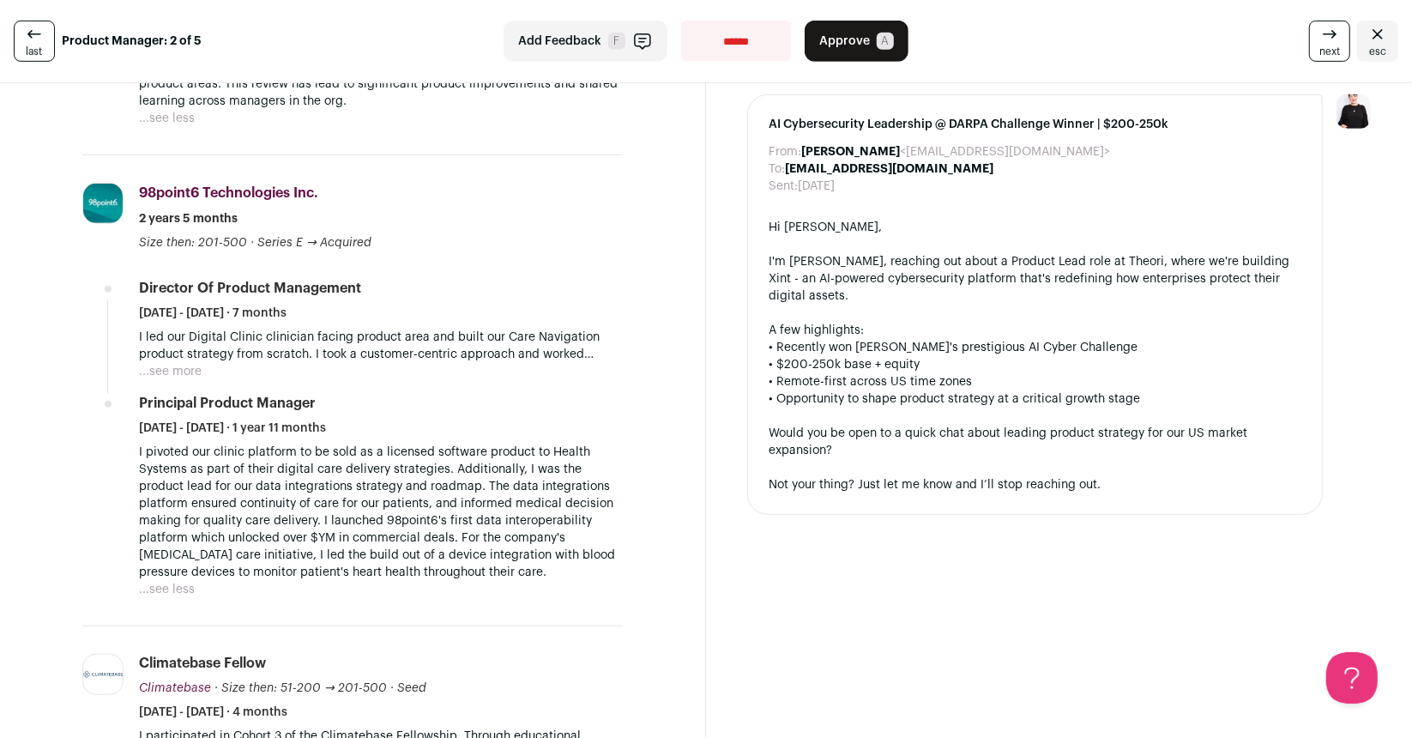
scroll to position [678, 0]
click at [173, 369] on button "...see more" at bounding box center [170, 371] width 63 height 17
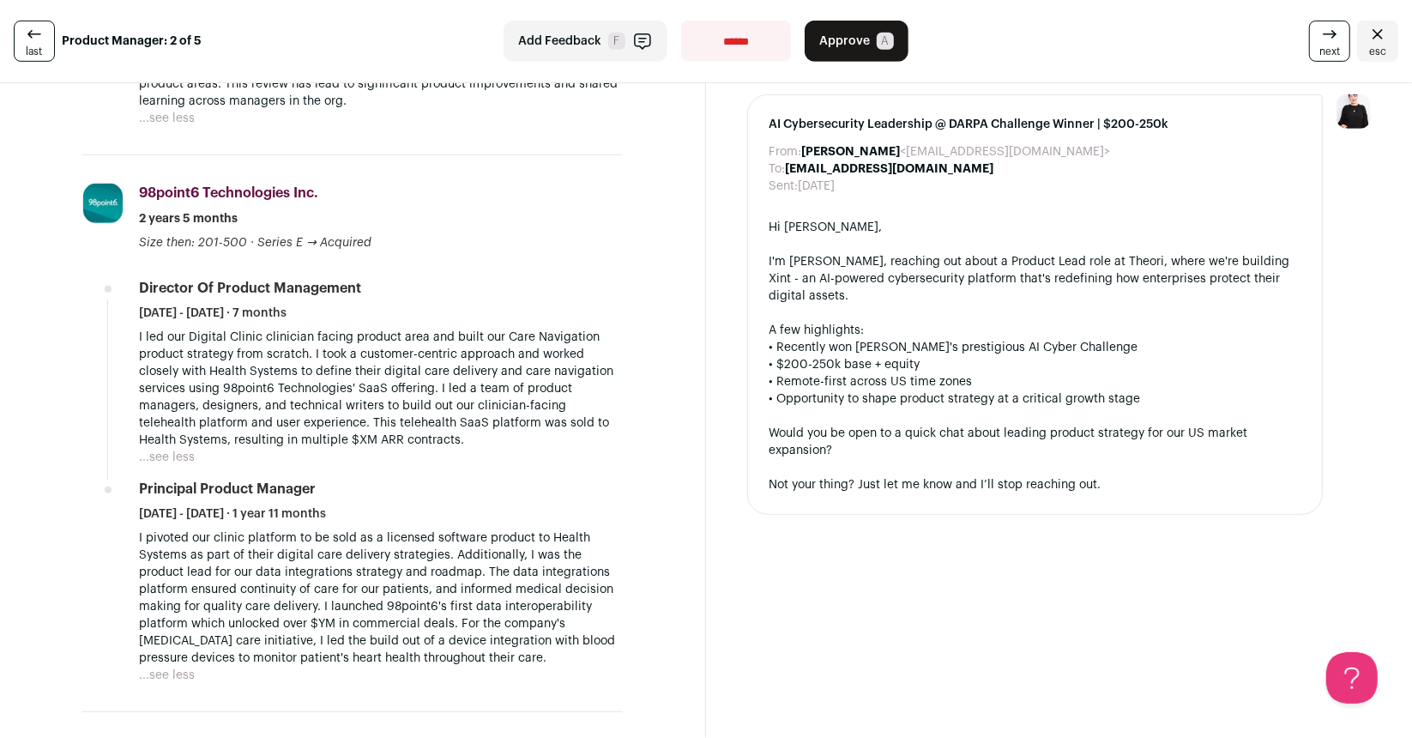
click at [447, 370] on p "I led our Digital Clinic clinician facing product area and built our Care Navig…" at bounding box center [381, 389] width 484 height 120
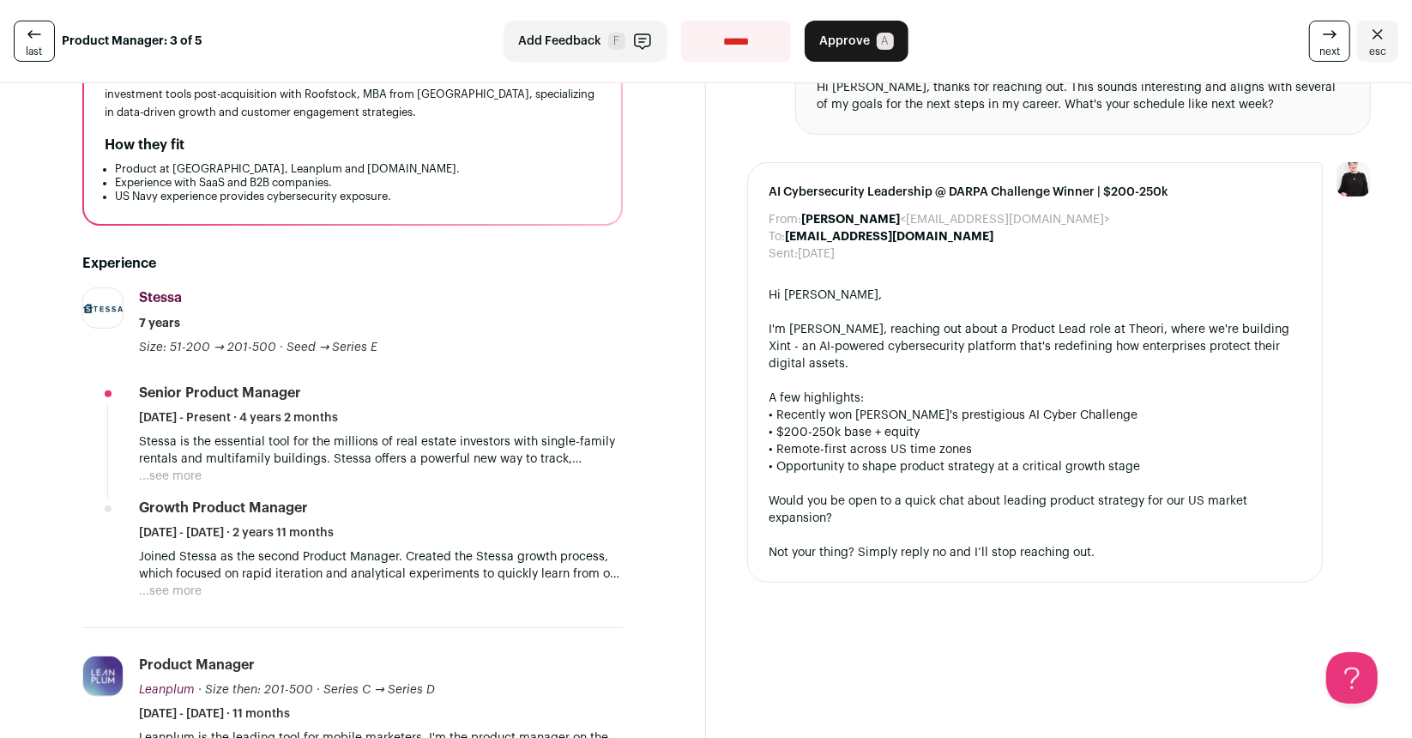
scroll to position [235, 0]
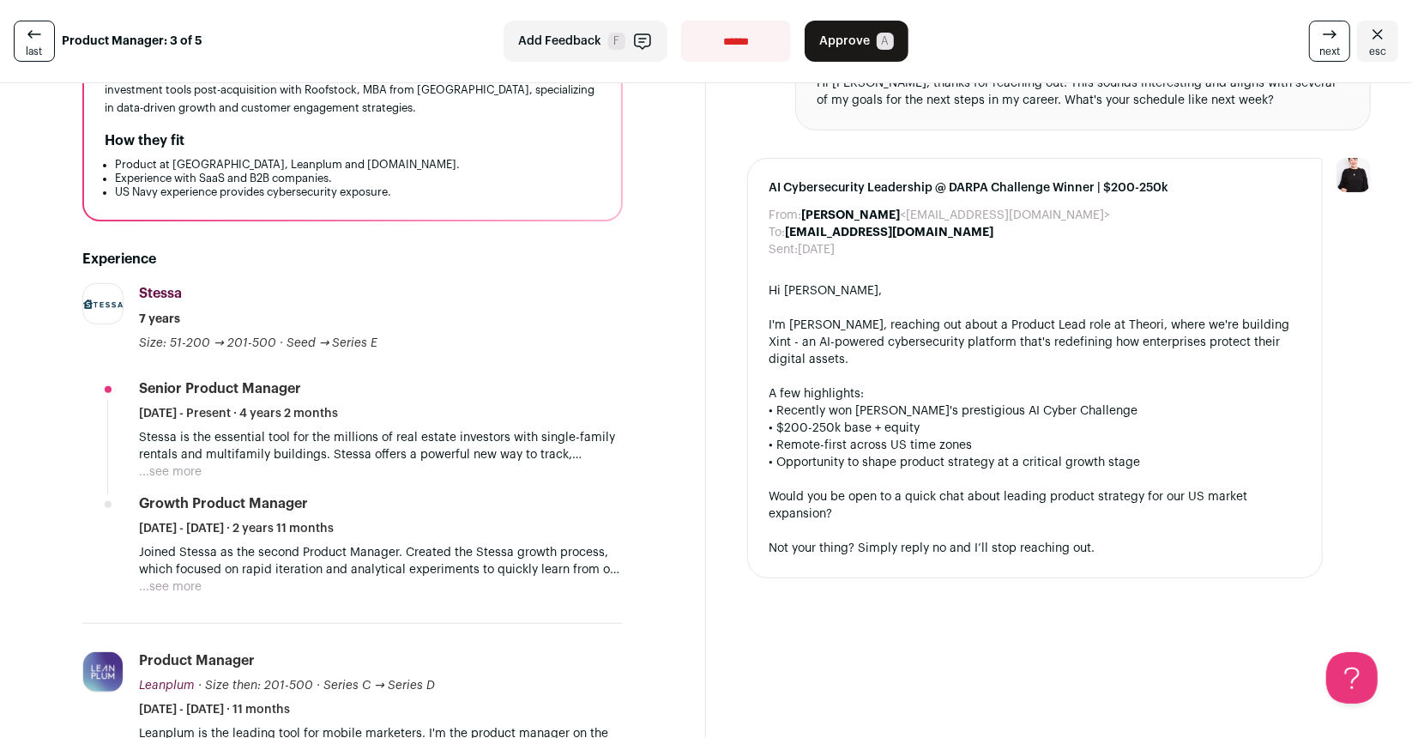
click at [192, 473] on button "...see more" at bounding box center [170, 471] width 63 height 17
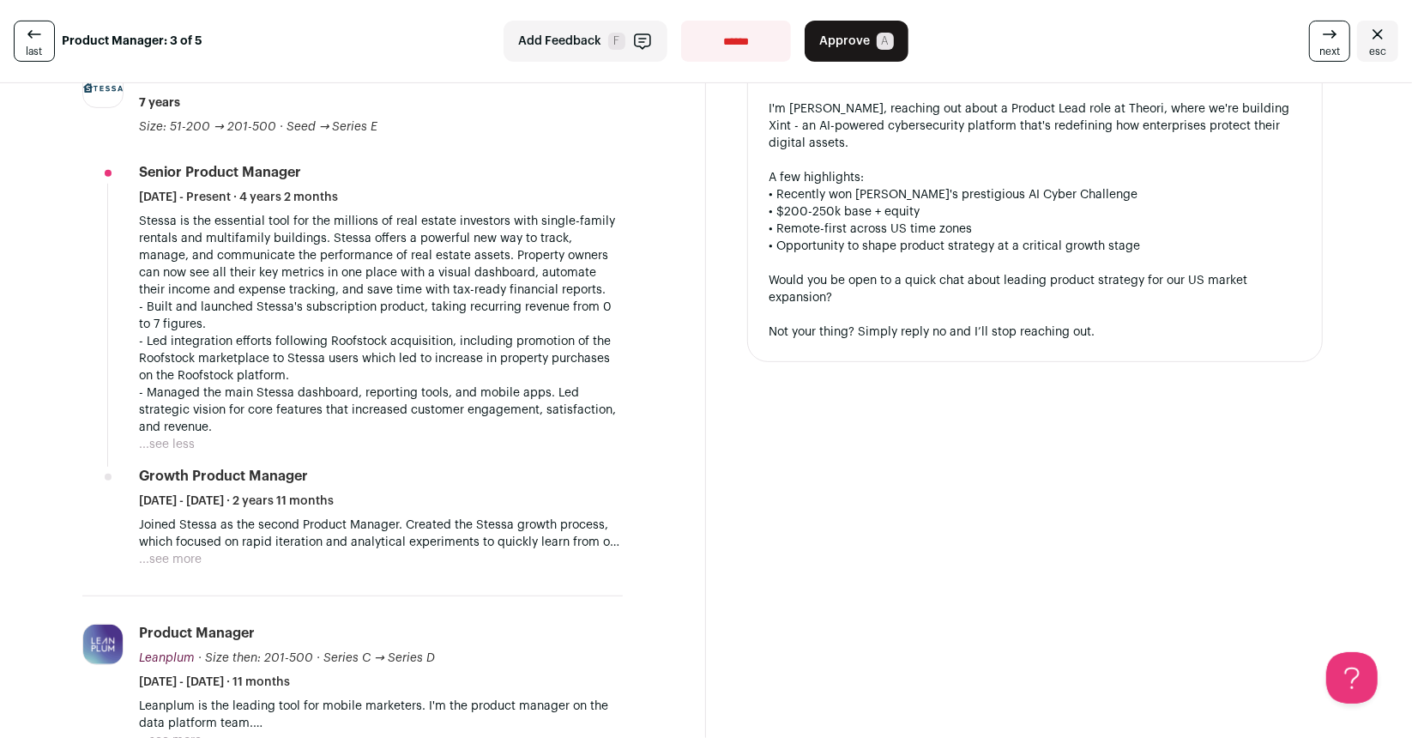
scroll to position [450, 0]
click at [190, 555] on button "...see more" at bounding box center [170, 560] width 63 height 17
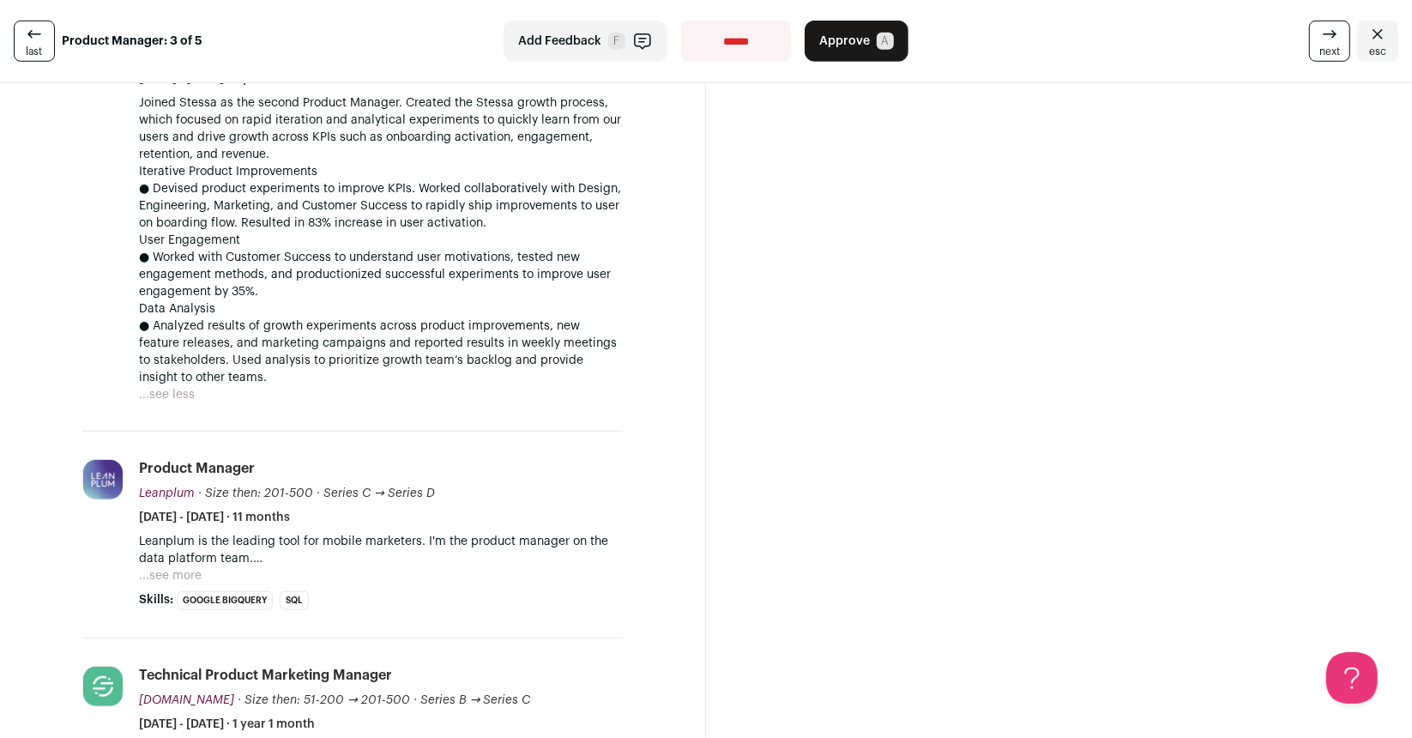
scroll to position [873, 0]
click at [183, 571] on button "...see more" at bounding box center [170, 575] width 63 height 17
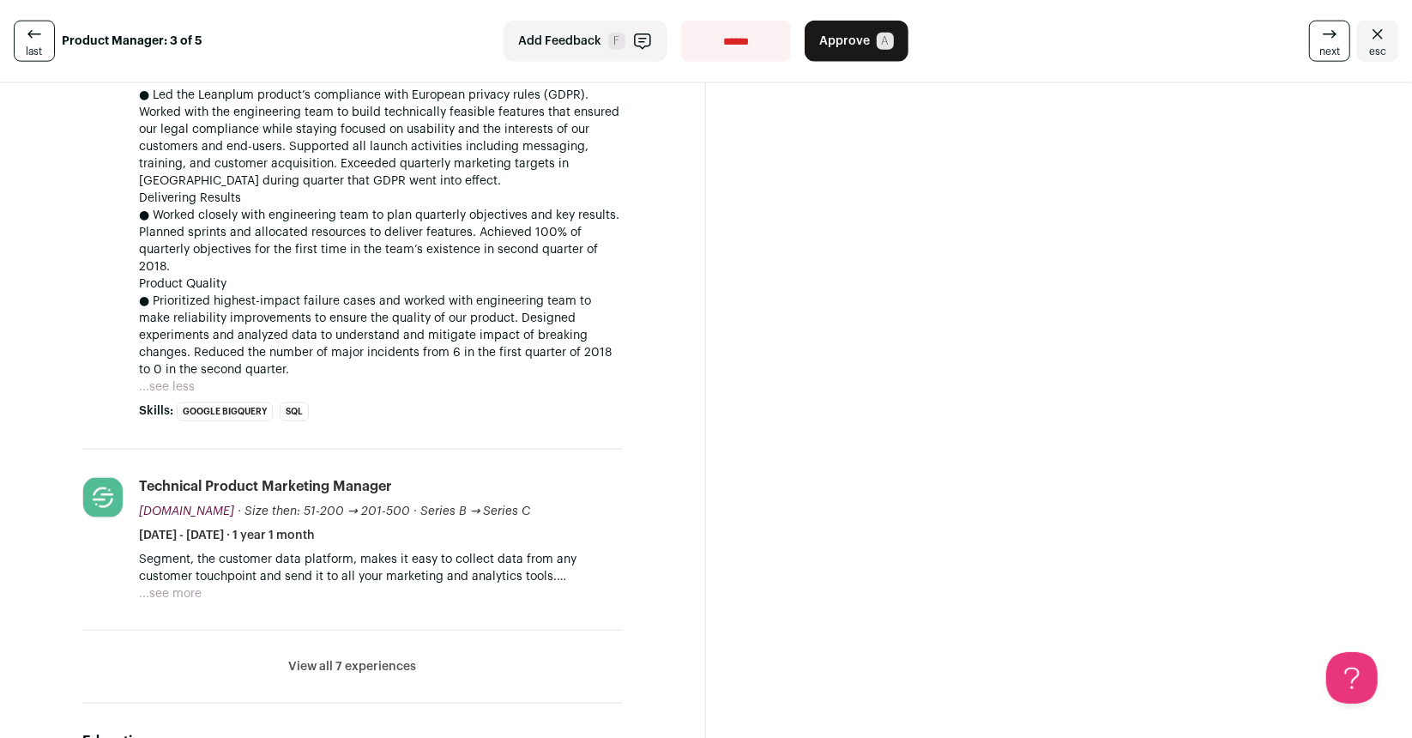
scroll to position [1593, 0]
click at [371, 671] on button "View all 7 experiences" at bounding box center [353, 667] width 128 height 17
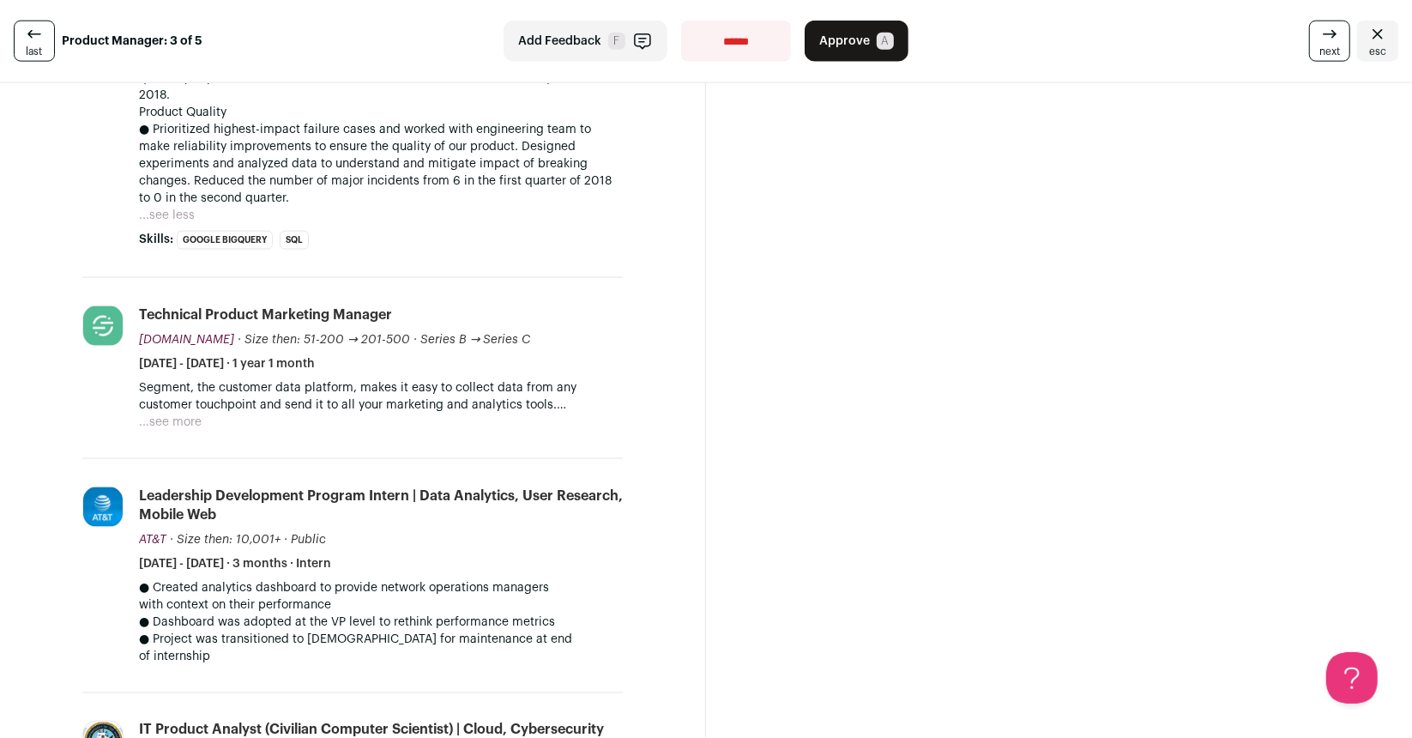
scroll to position [1758, 0]
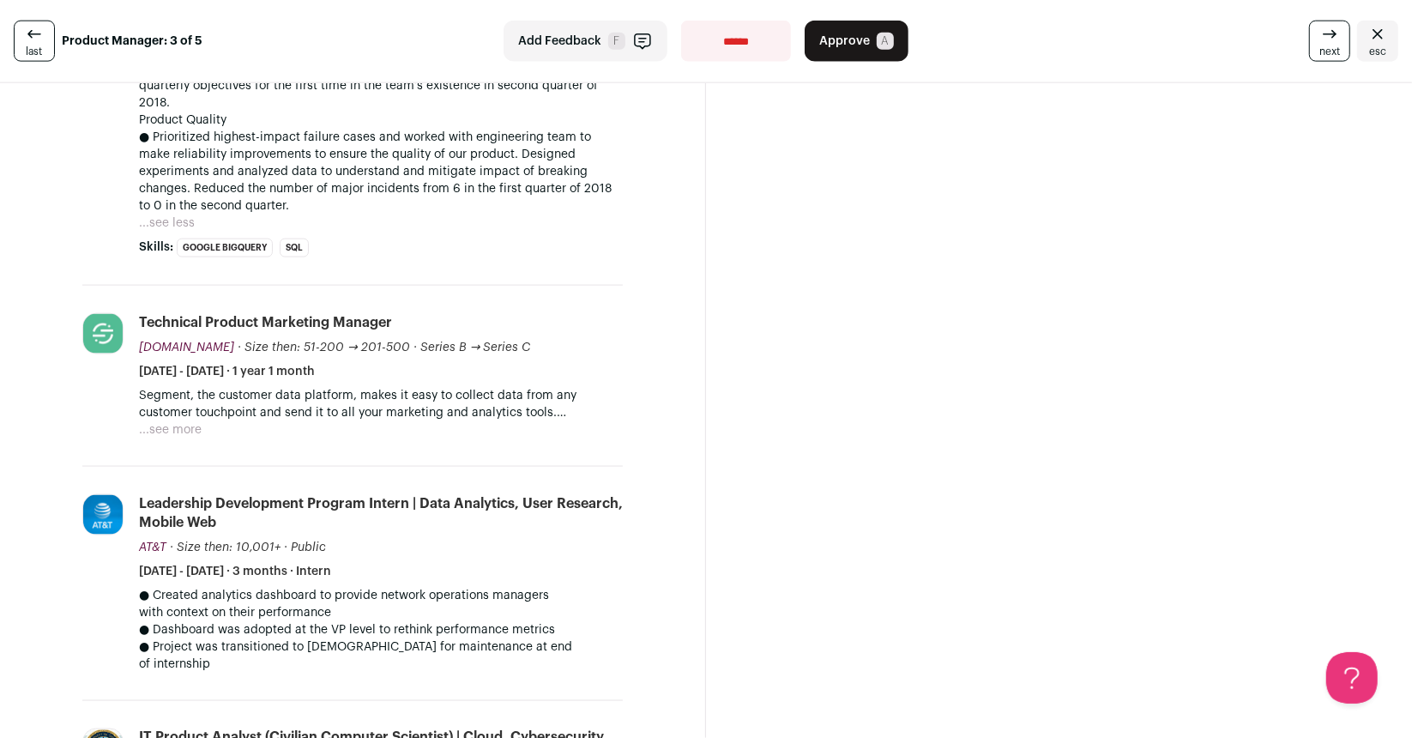
click at [194, 428] on button "...see more" at bounding box center [170, 429] width 63 height 17
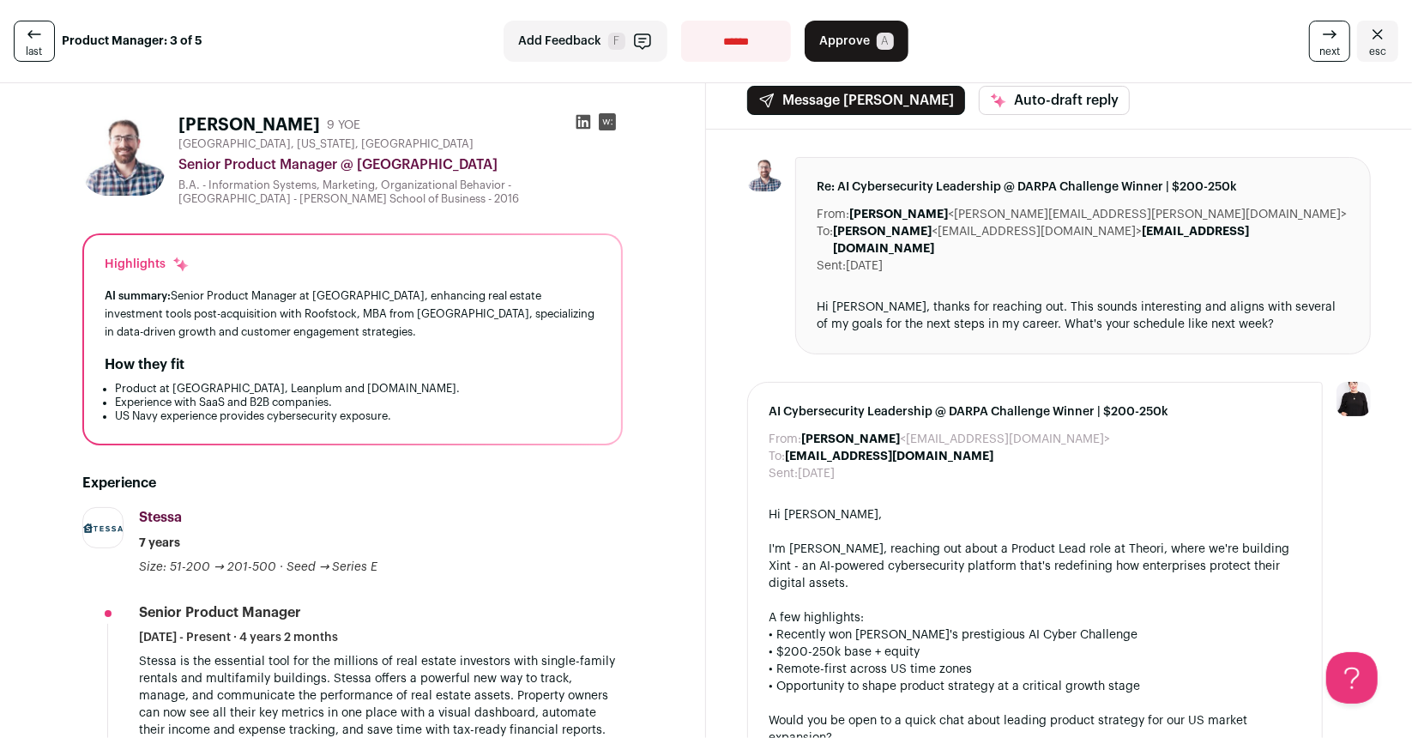
scroll to position [5, 0]
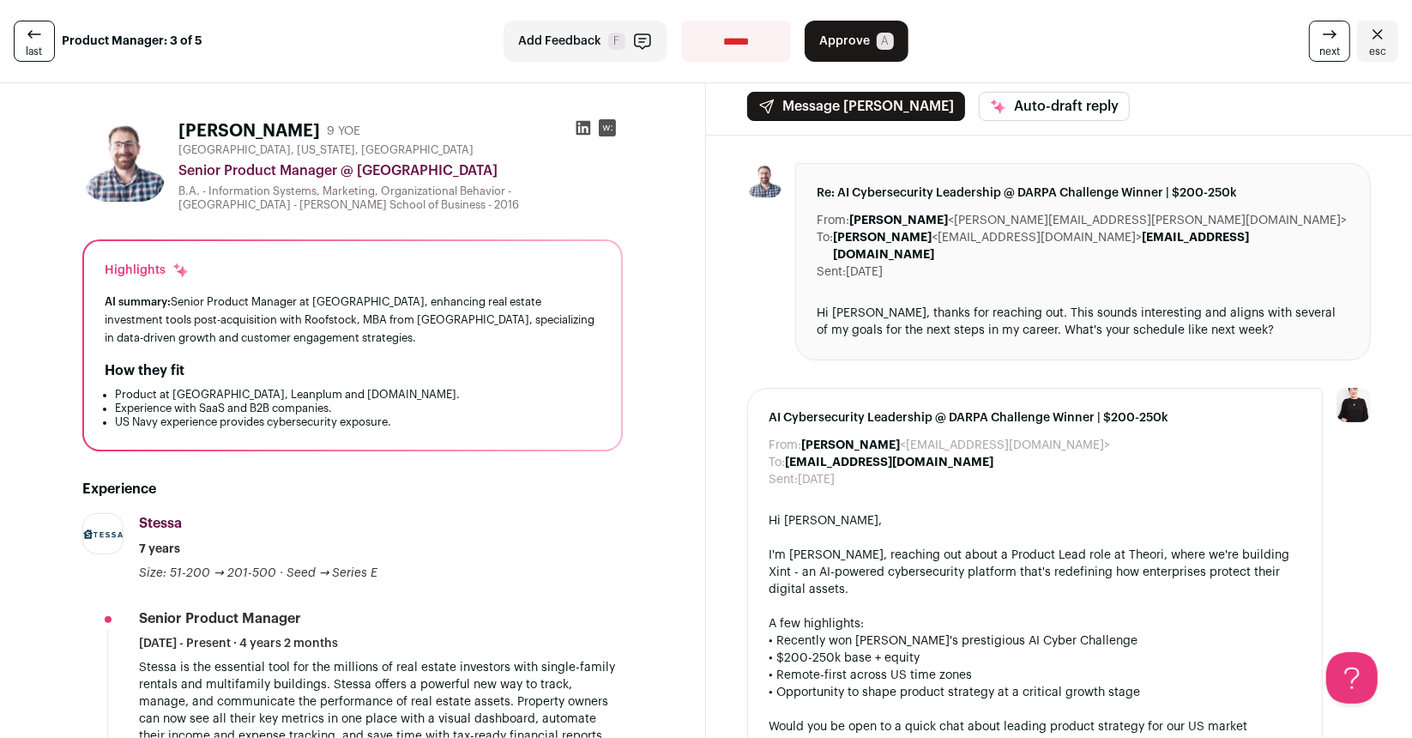
click at [858, 38] on span "Approve" at bounding box center [844, 41] width 51 height 17
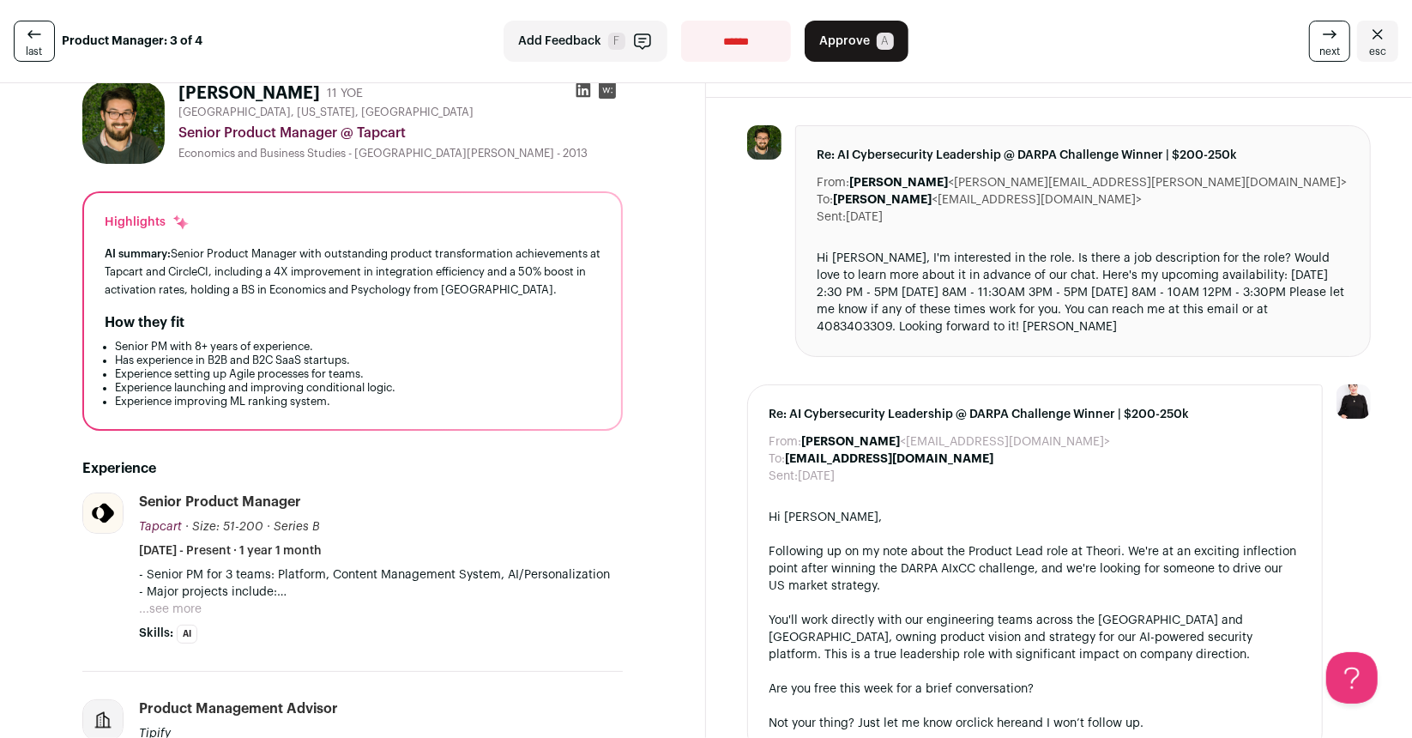
scroll to position [45, 0]
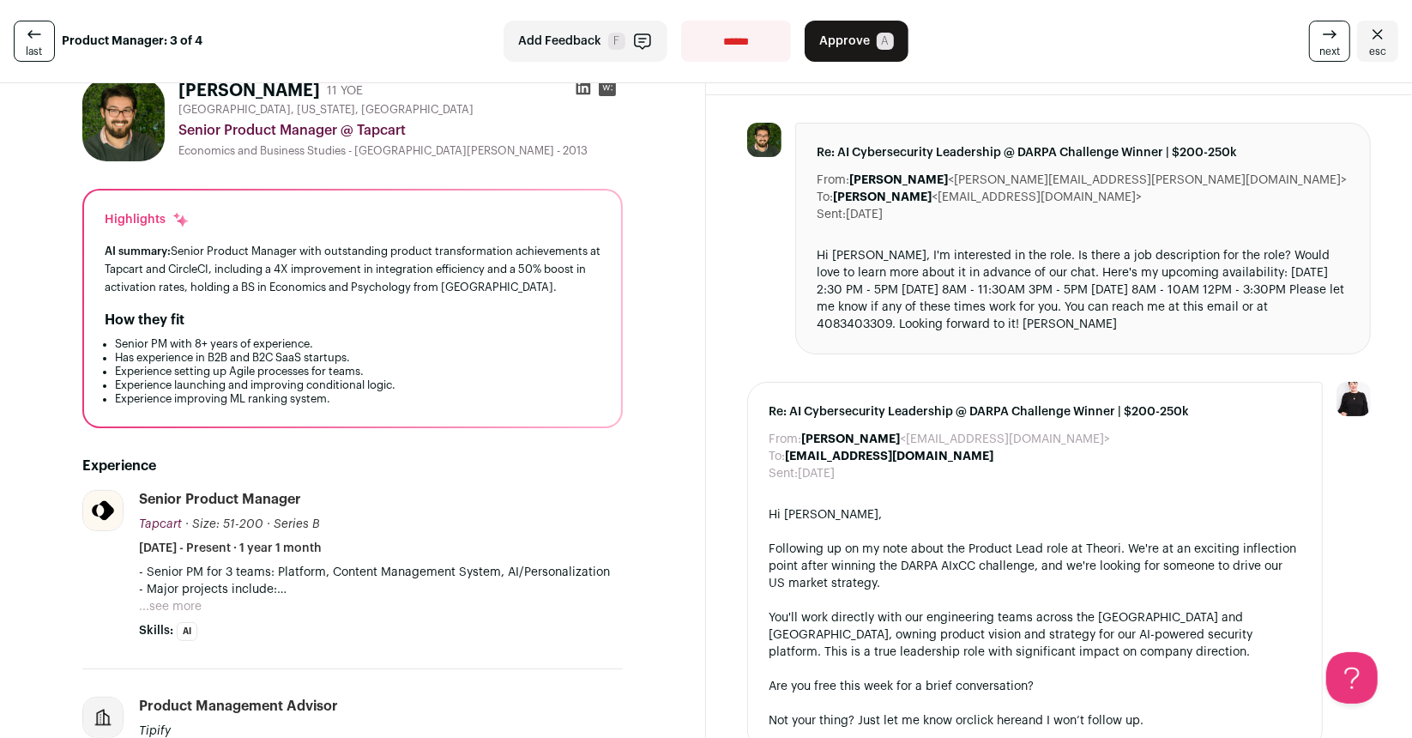
click at [183, 602] on button "...see more" at bounding box center [170, 606] width 63 height 17
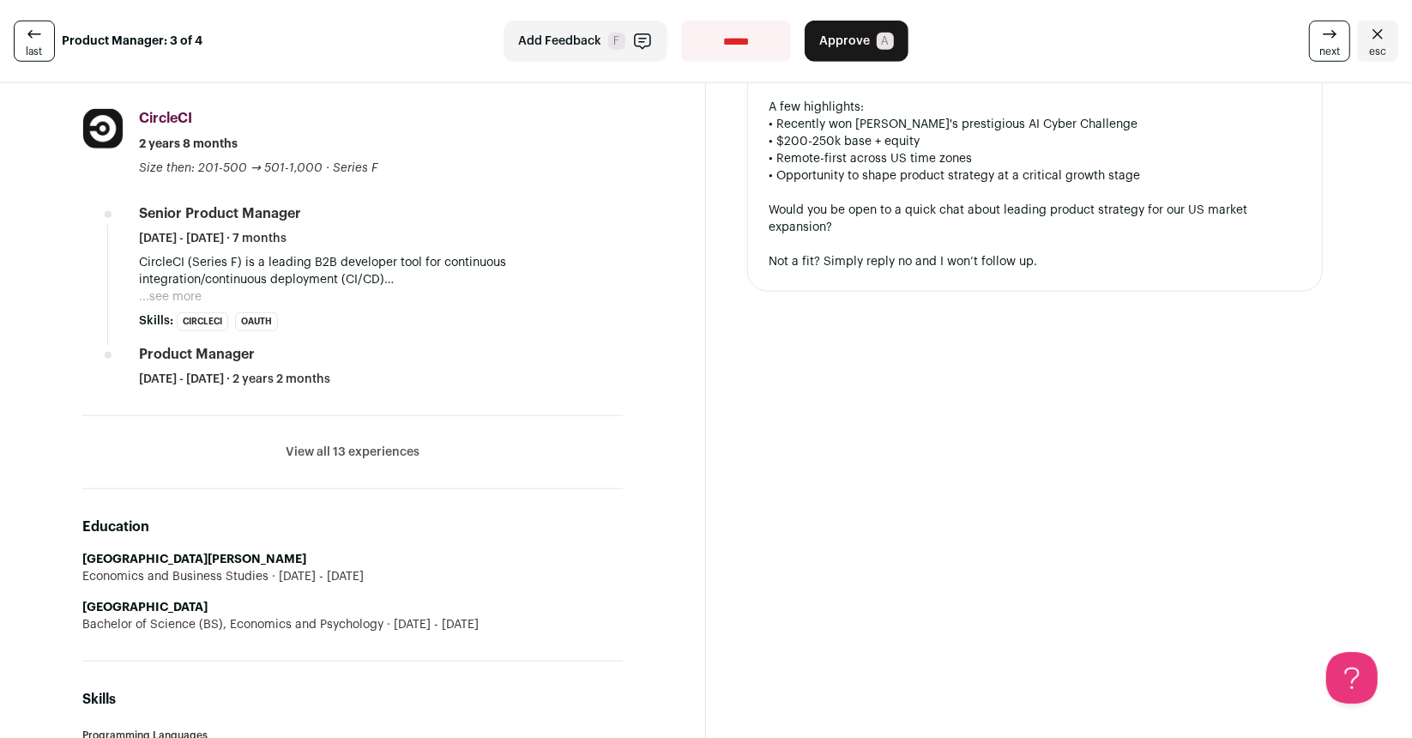
scroll to position [949, 0]
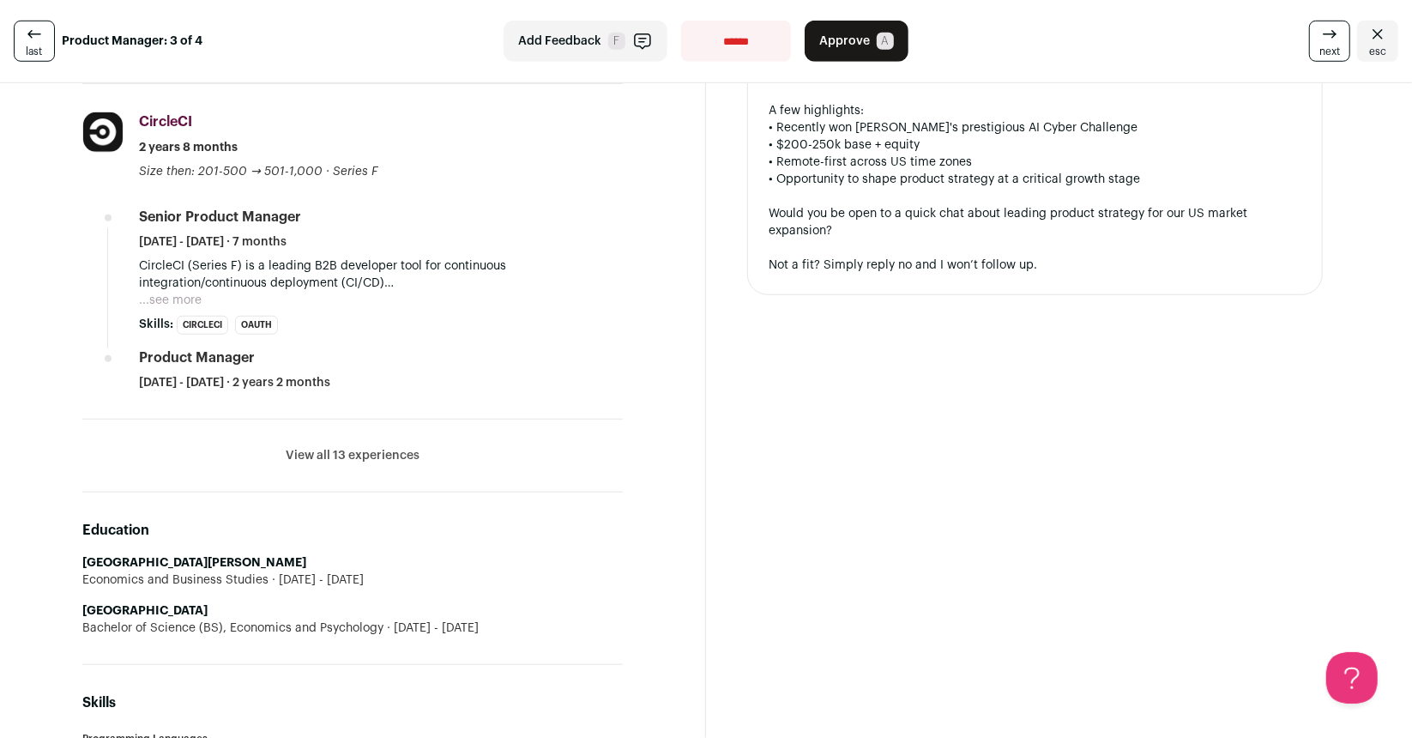
click at [338, 450] on button "View all 13 experiences" at bounding box center [353, 455] width 134 height 17
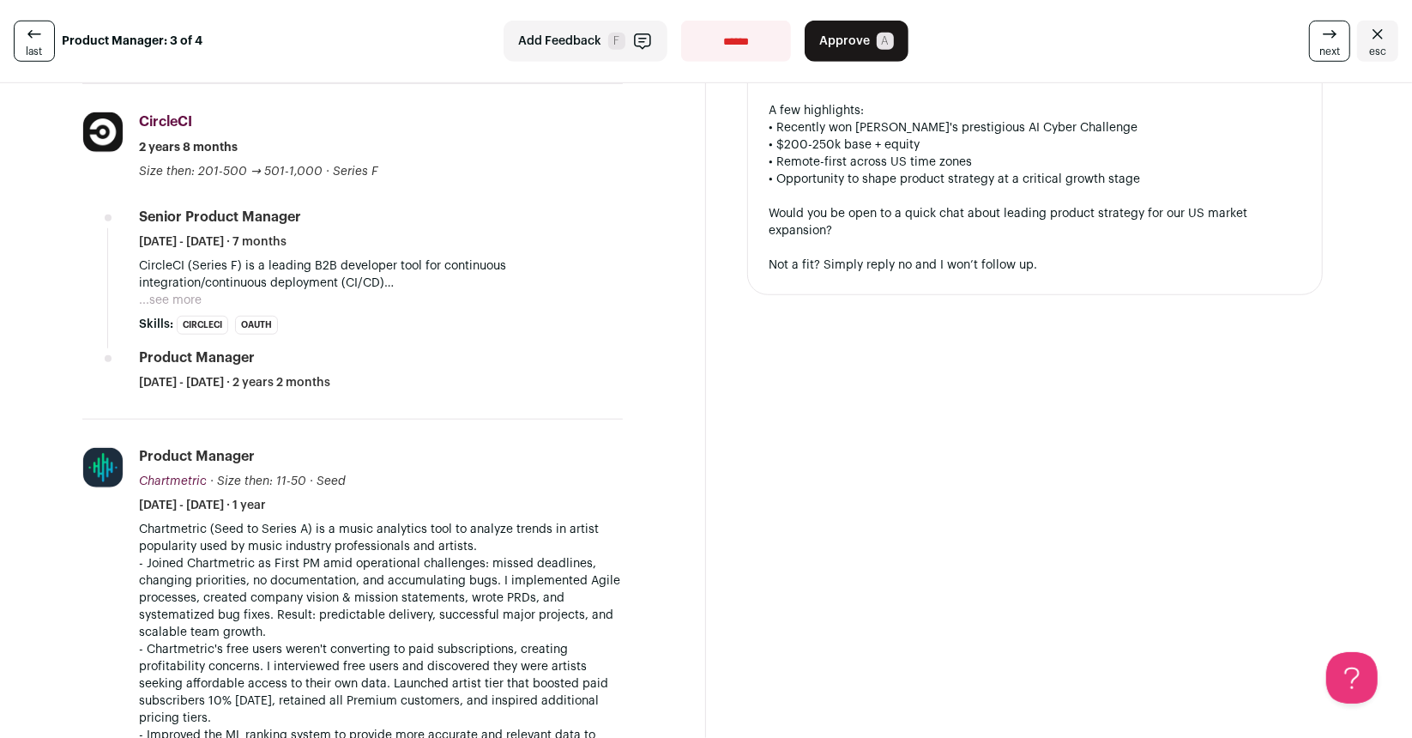
click at [176, 299] on button "...see more" at bounding box center [170, 300] width 63 height 17
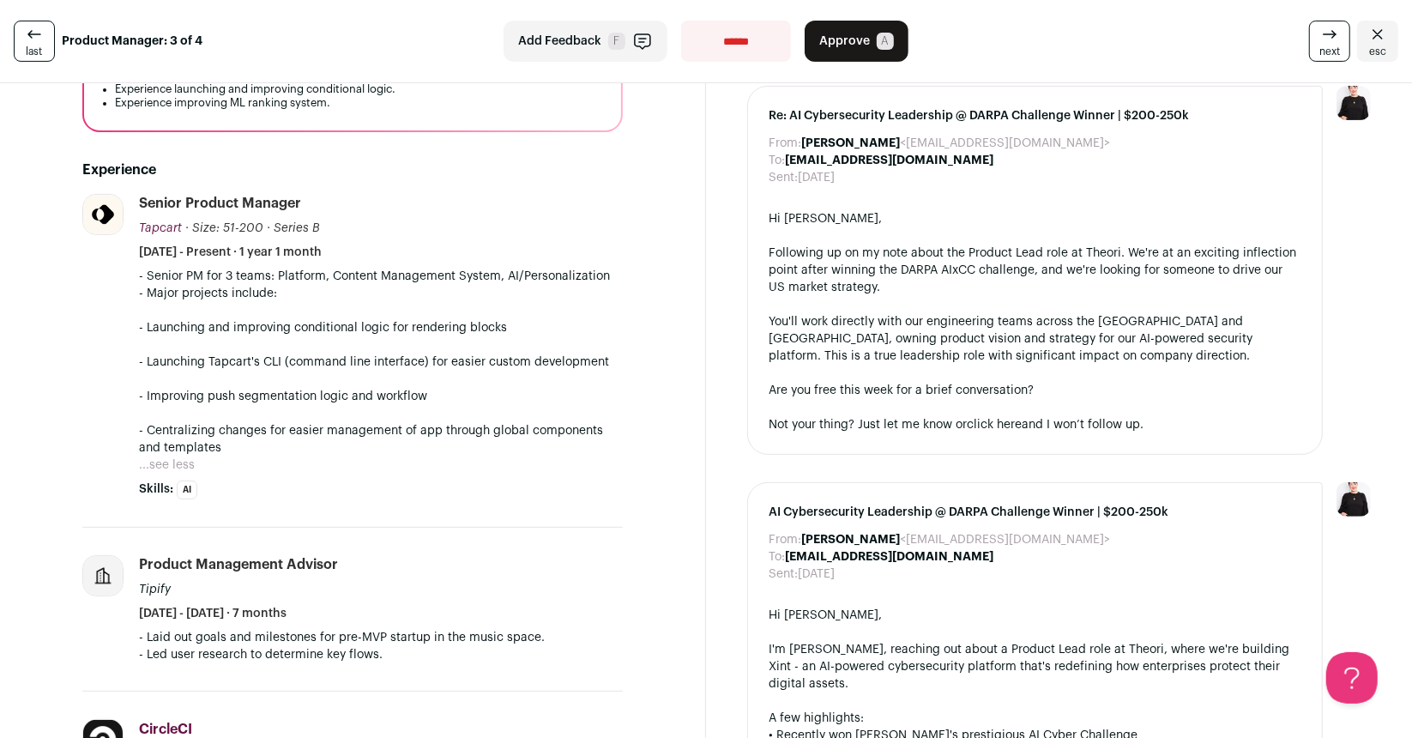
scroll to position [0, 0]
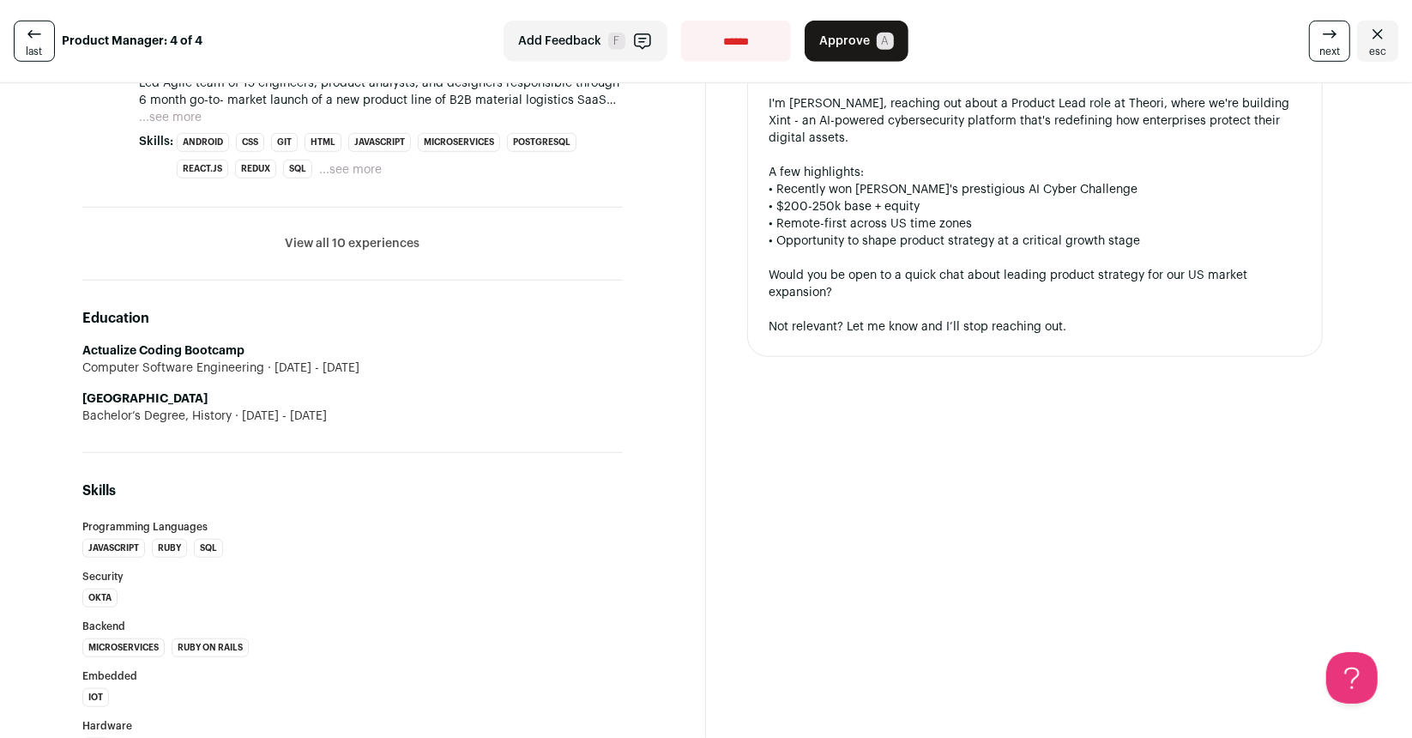
scroll to position [820, 0]
click at [387, 237] on button "View all 10 experiences" at bounding box center [353, 241] width 135 height 17
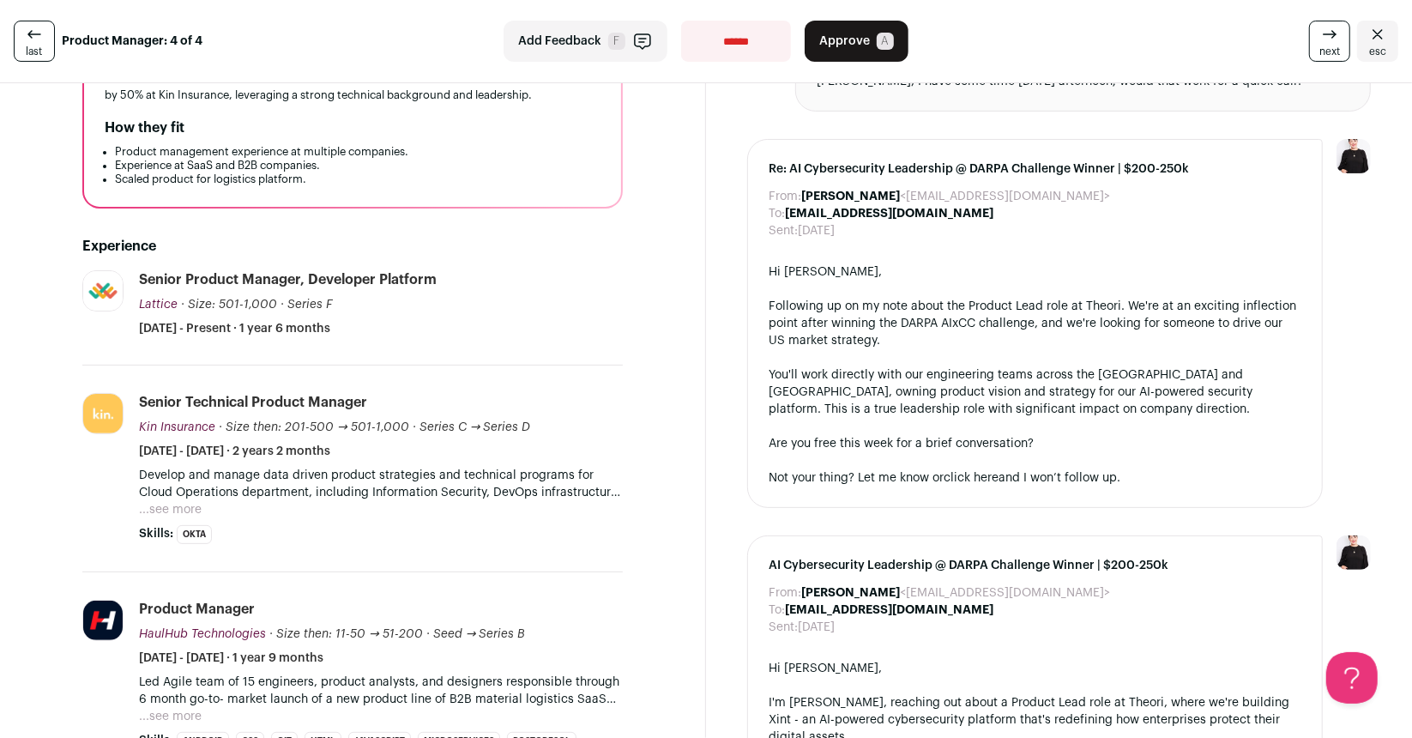
scroll to position [220, 0]
click at [187, 502] on button "...see more" at bounding box center [170, 508] width 63 height 17
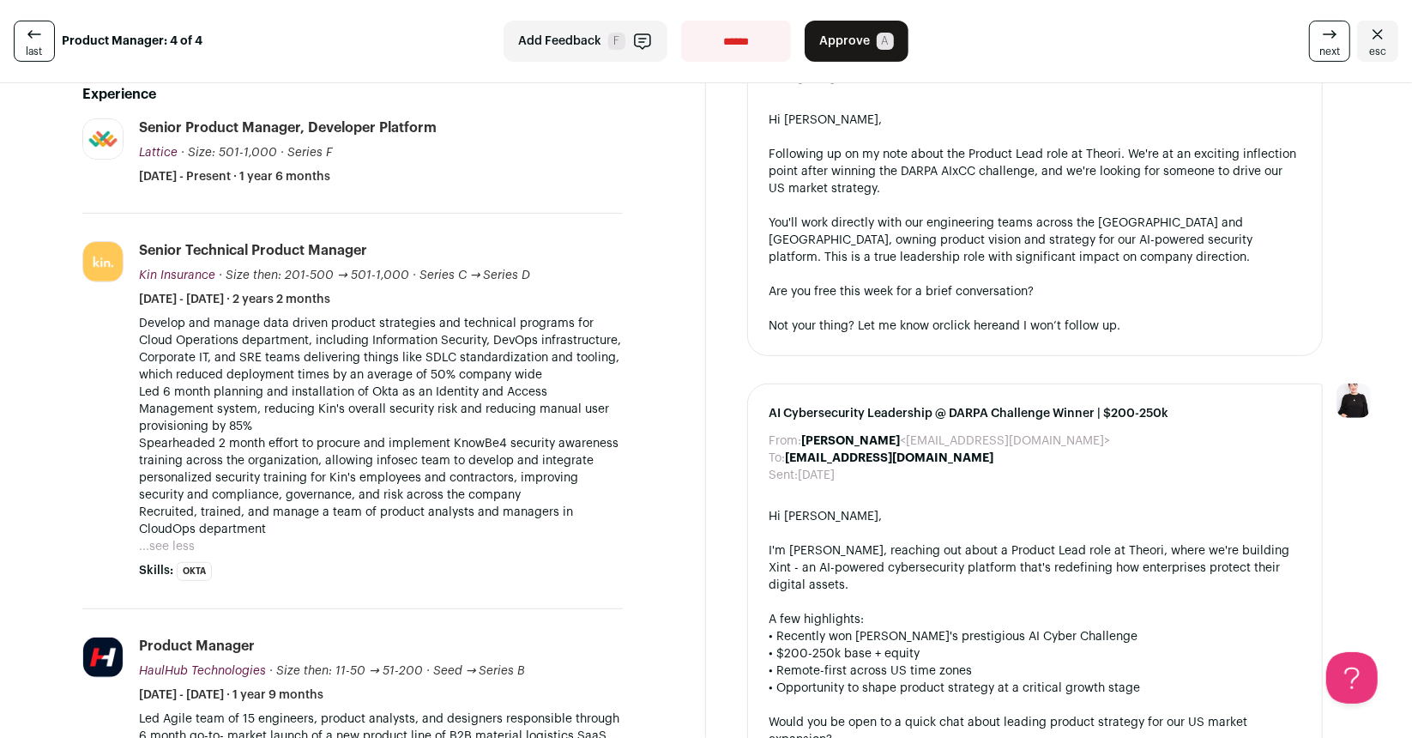
scroll to position [0, 0]
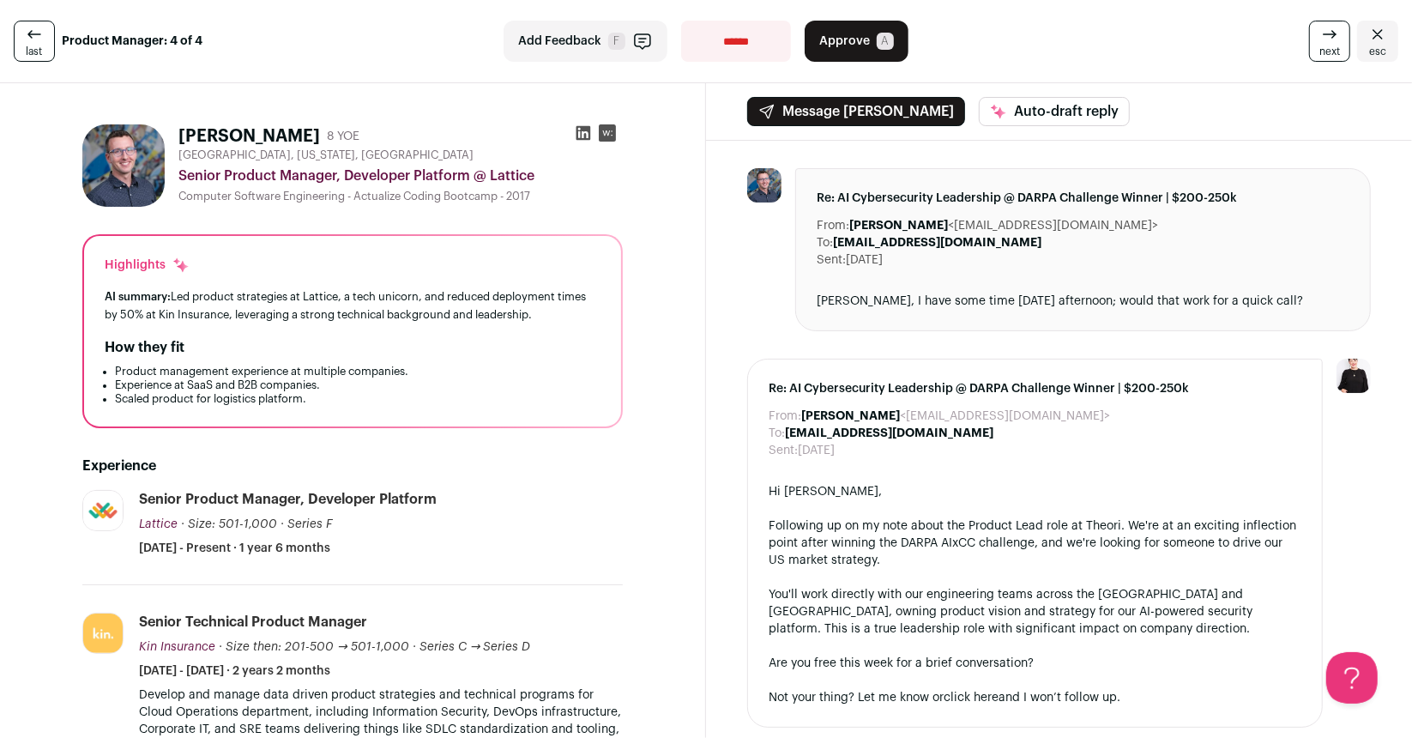
click at [1377, 42] on link "esc" at bounding box center [1377, 41] width 41 height 41
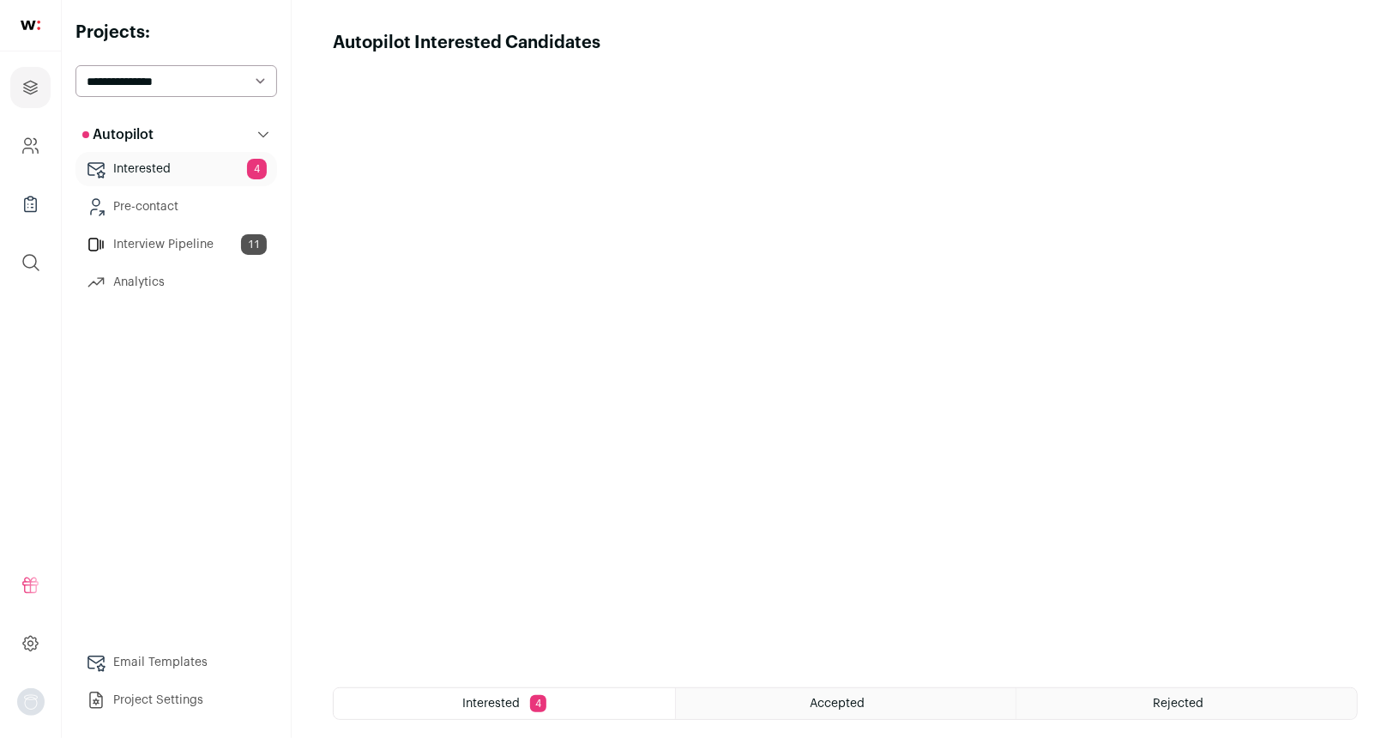
click at [148, 73] on select "**********" at bounding box center [176, 81] width 202 height 32
select select "*****"
click at [75, 65] on select "**********" at bounding box center [176, 81] width 202 height 32
click at [208, 176] on link "Interested 5" at bounding box center [176, 169] width 202 height 34
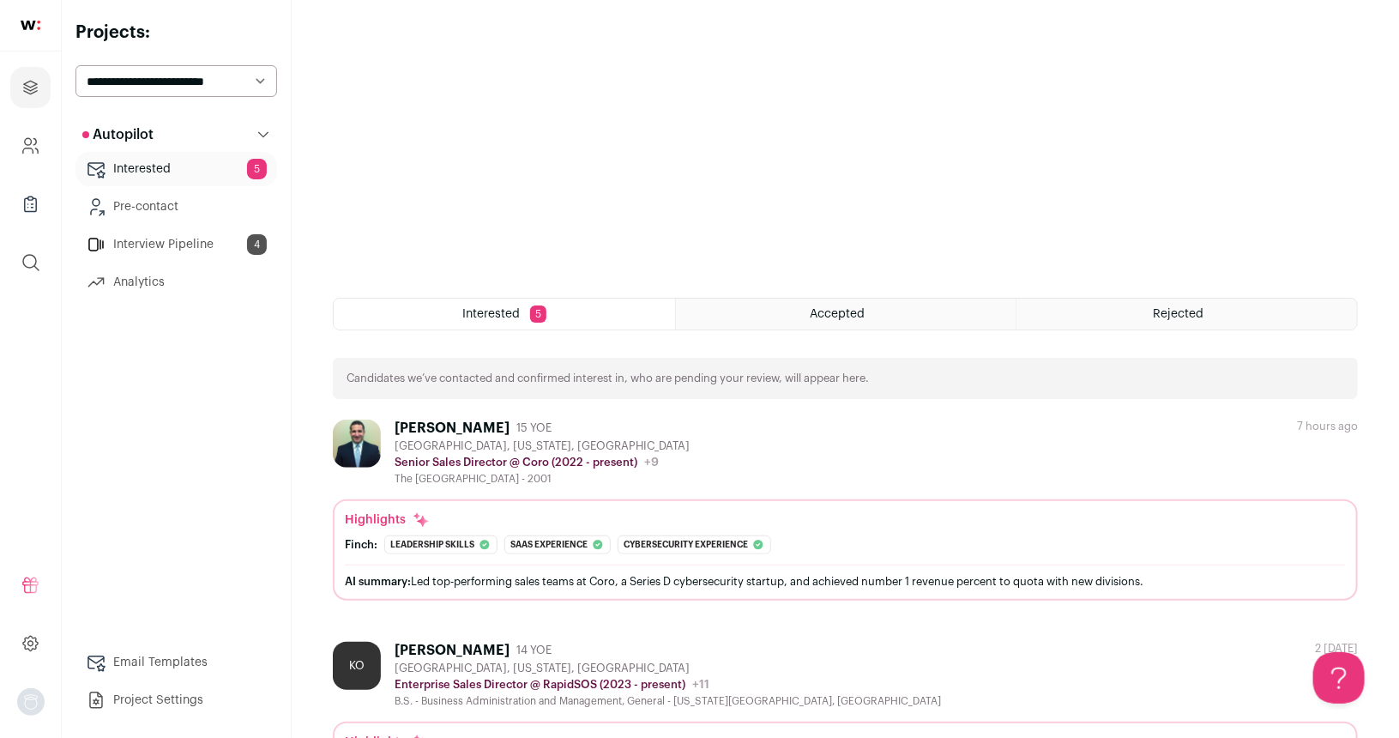
scroll to position [762, 0]
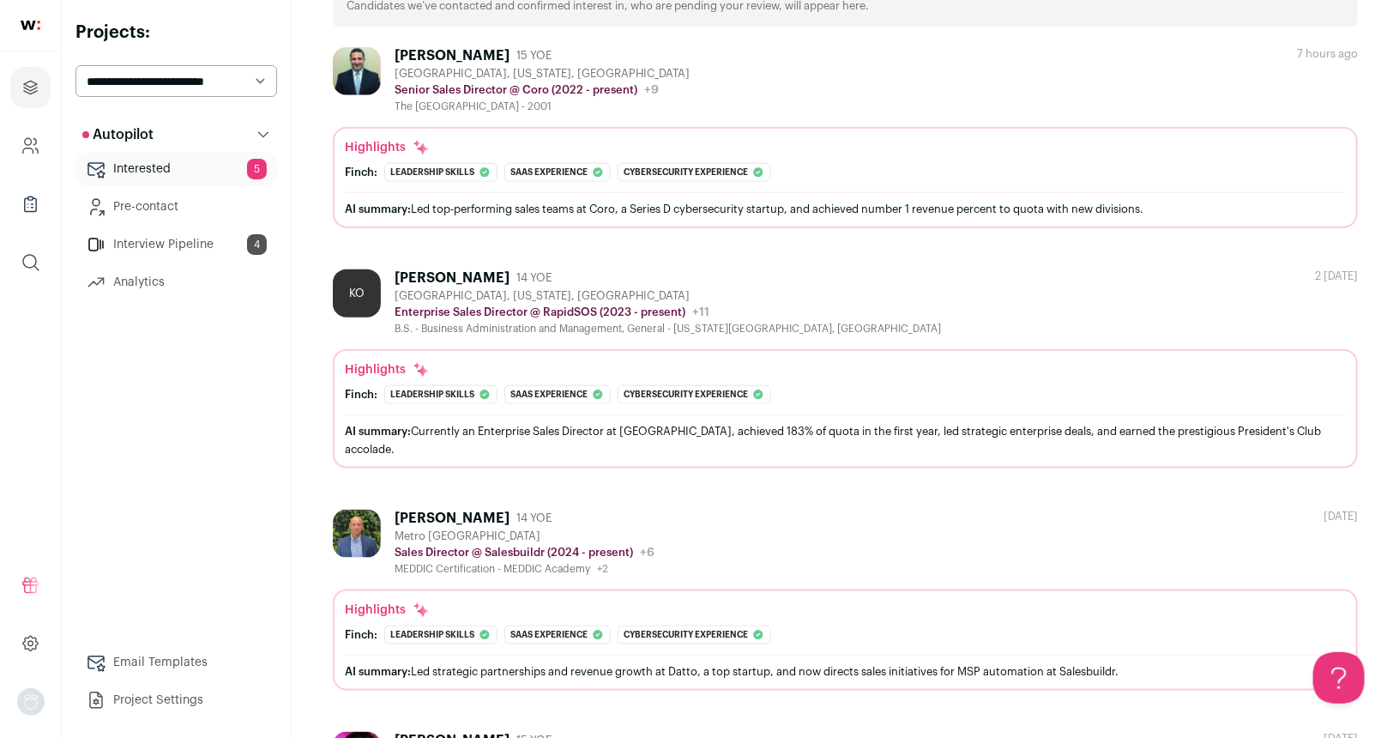
click at [782, 81] on div "Dustin Small 15 YOE Downers Grove, Illinois, United States Senior Sales Directo…" at bounding box center [845, 80] width 1025 height 66
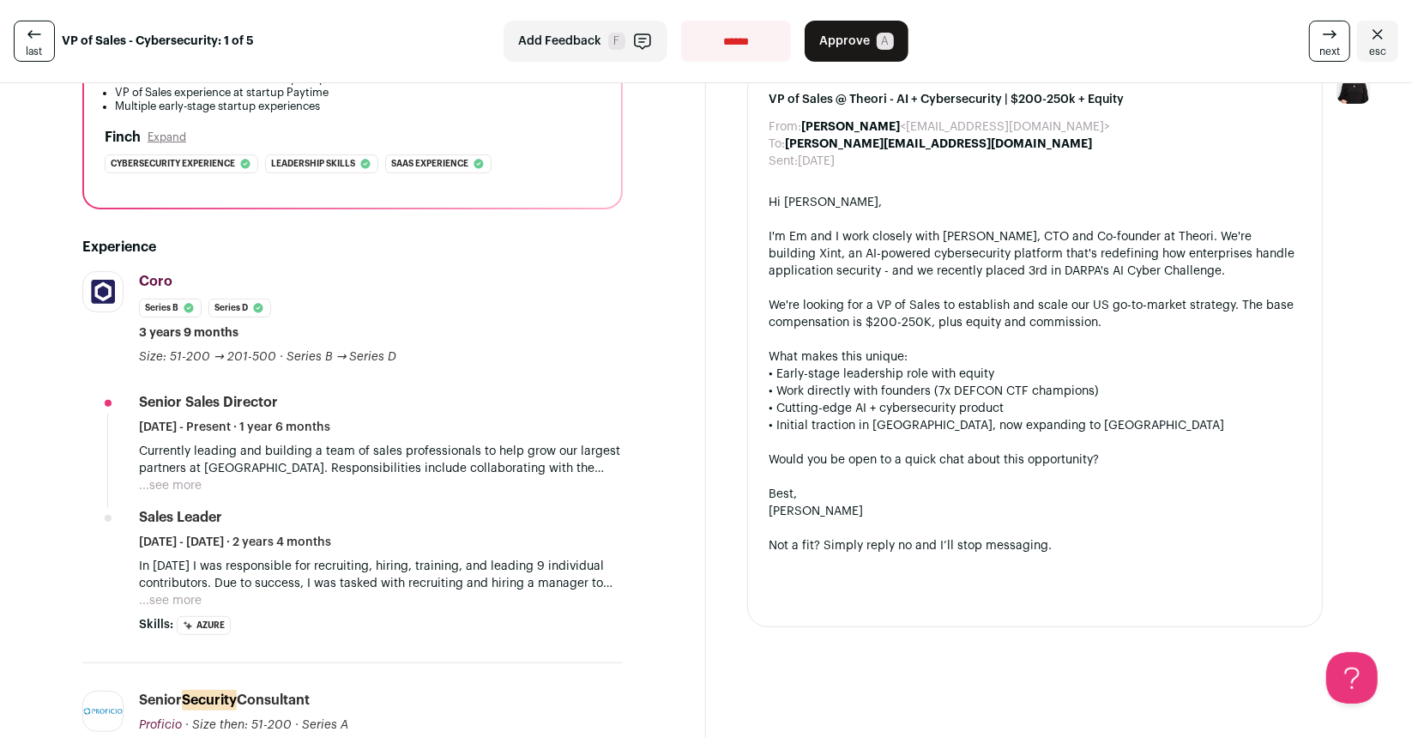
scroll to position [433, 0]
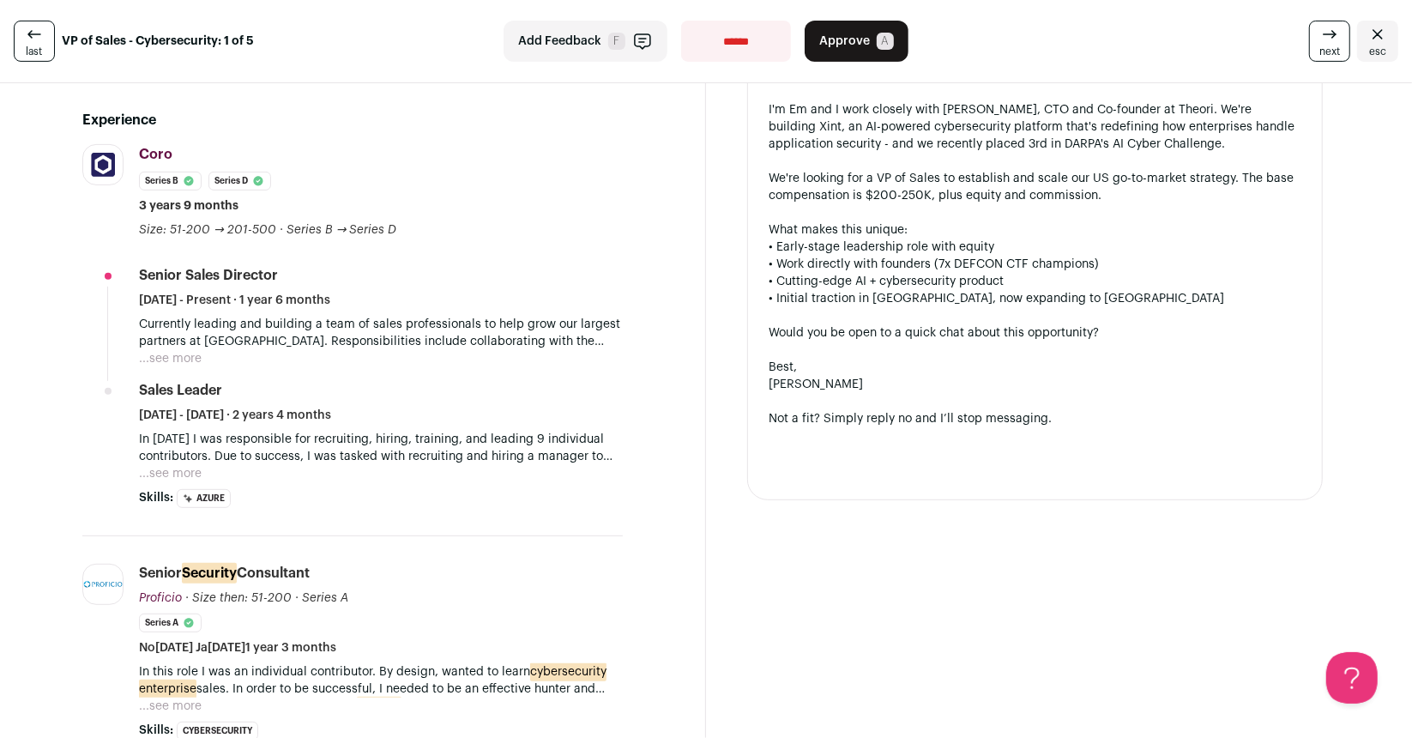
click at [193, 359] on button "...see more" at bounding box center [170, 358] width 63 height 17
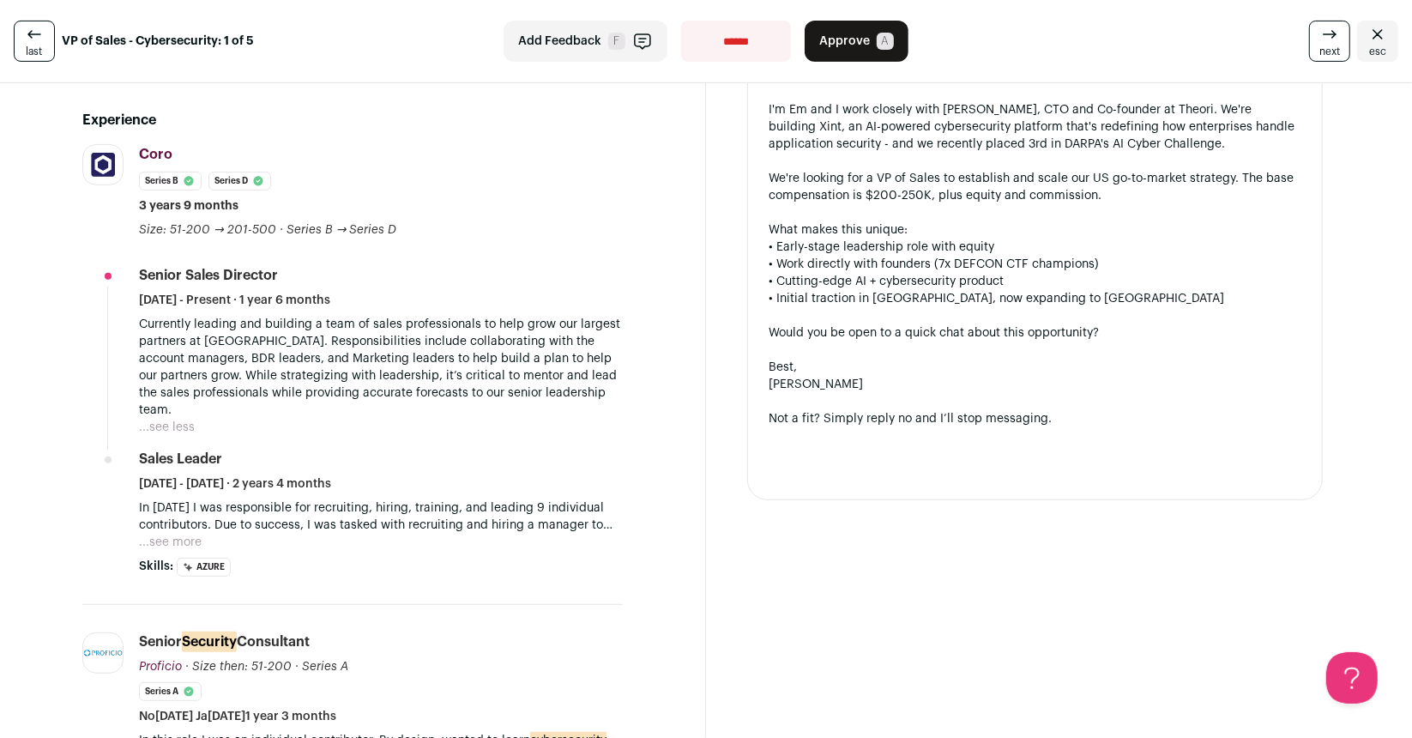
click at [179, 534] on button "...see more" at bounding box center [170, 542] width 63 height 17
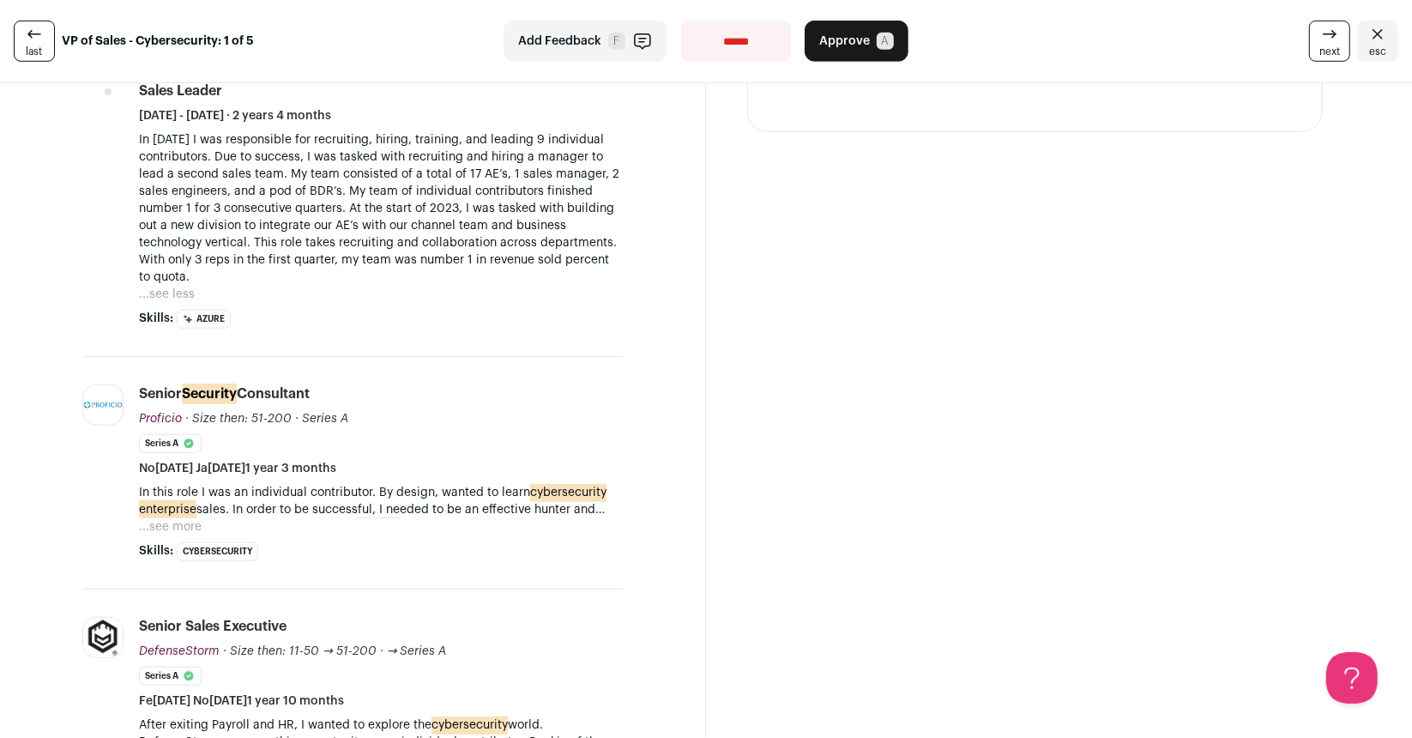
scroll to position [803, 0]
click at [178, 516] on button "...see more" at bounding box center [170, 524] width 63 height 17
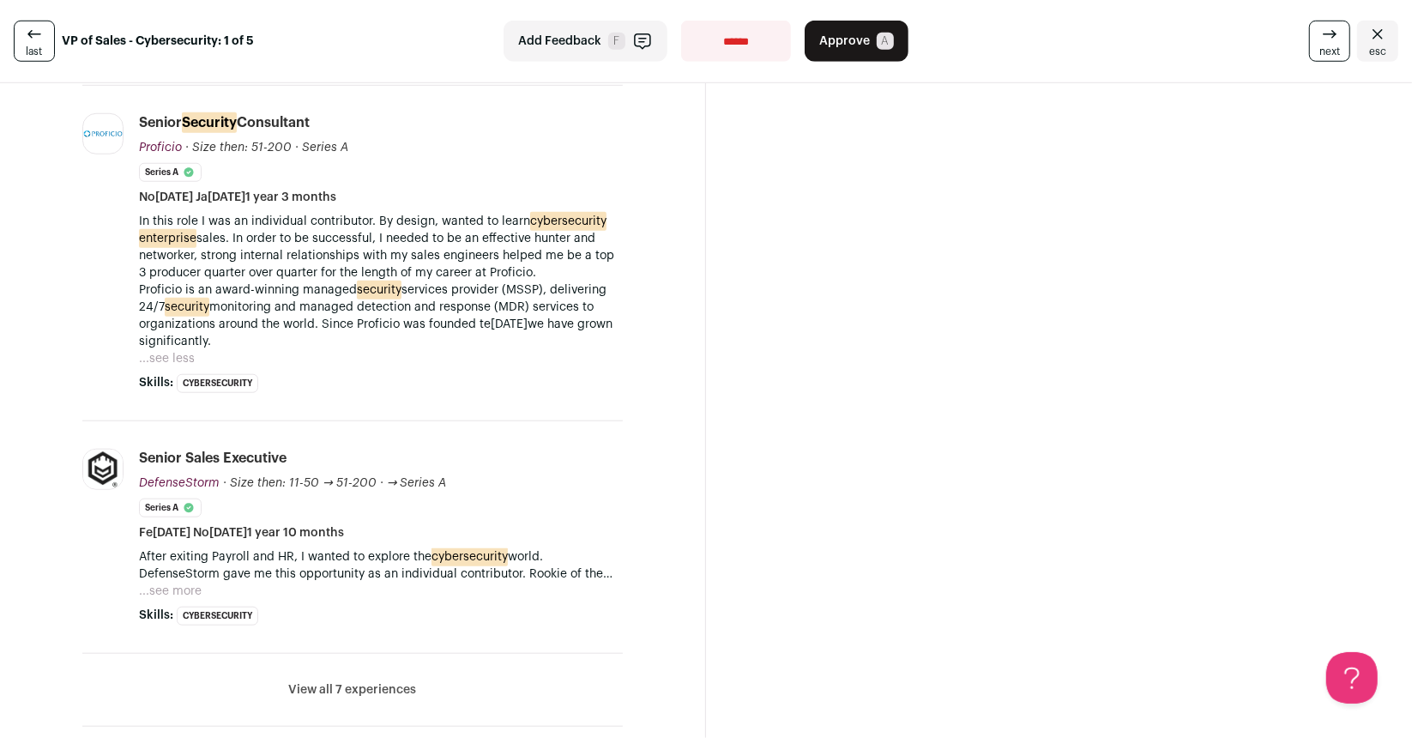
scroll to position [1076, 0]
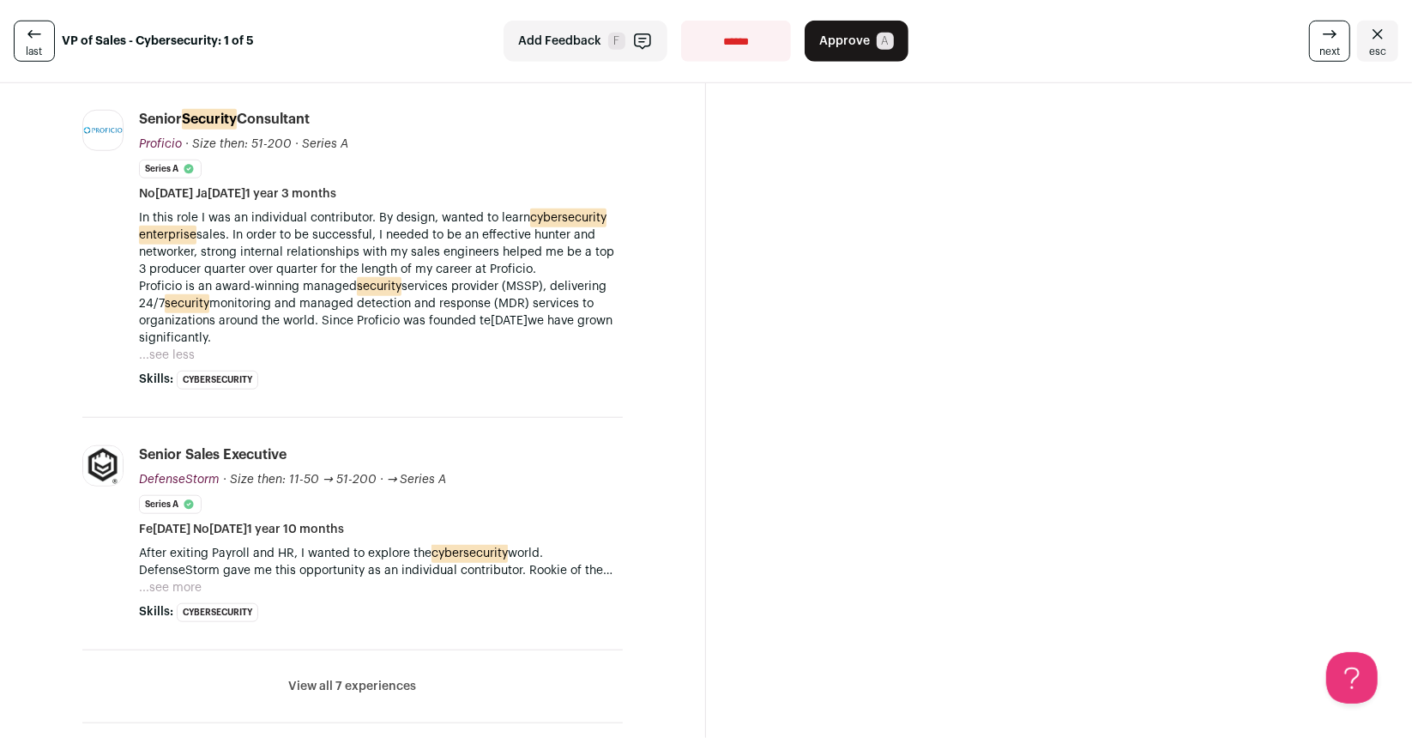
click at [186, 579] on button "...see more" at bounding box center [170, 587] width 63 height 17
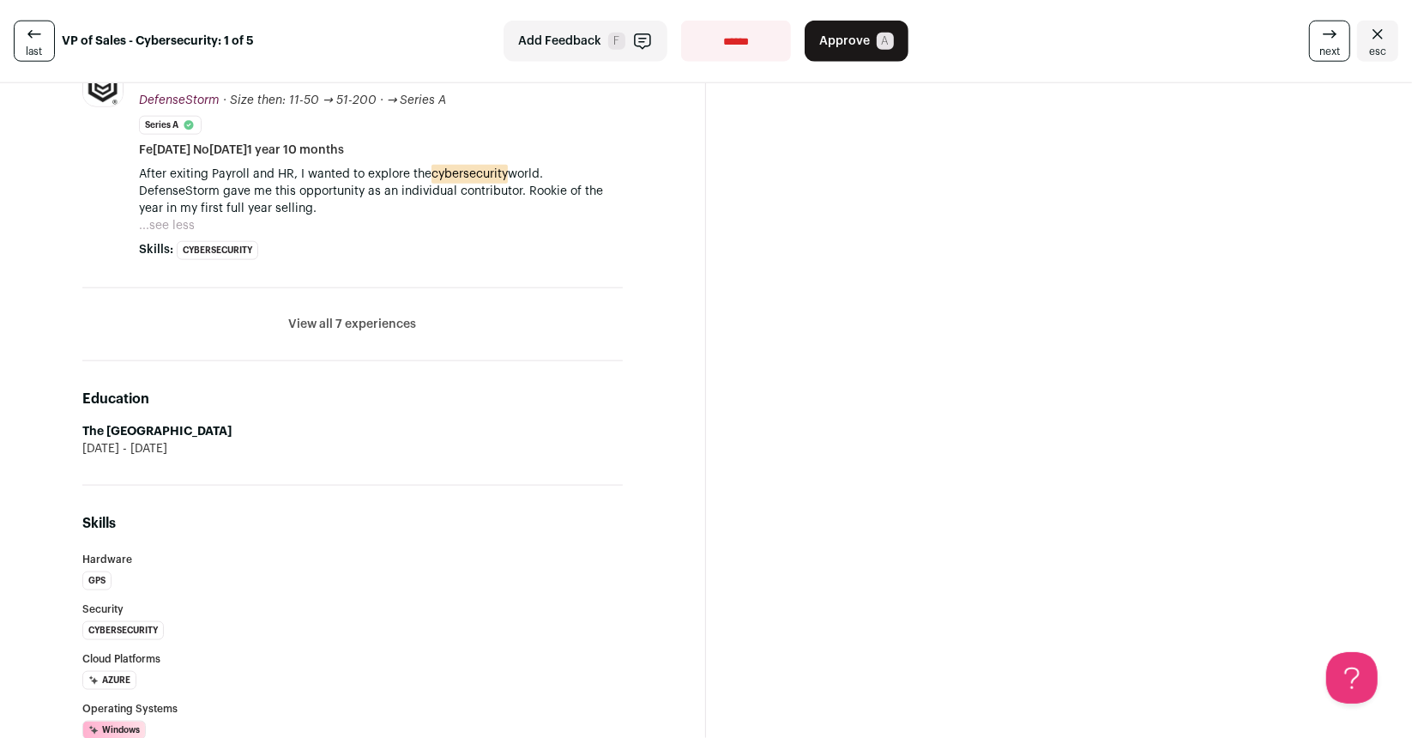
scroll to position [1453, 0]
click at [357, 317] on button "View all 7 experiences" at bounding box center [353, 325] width 128 height 17
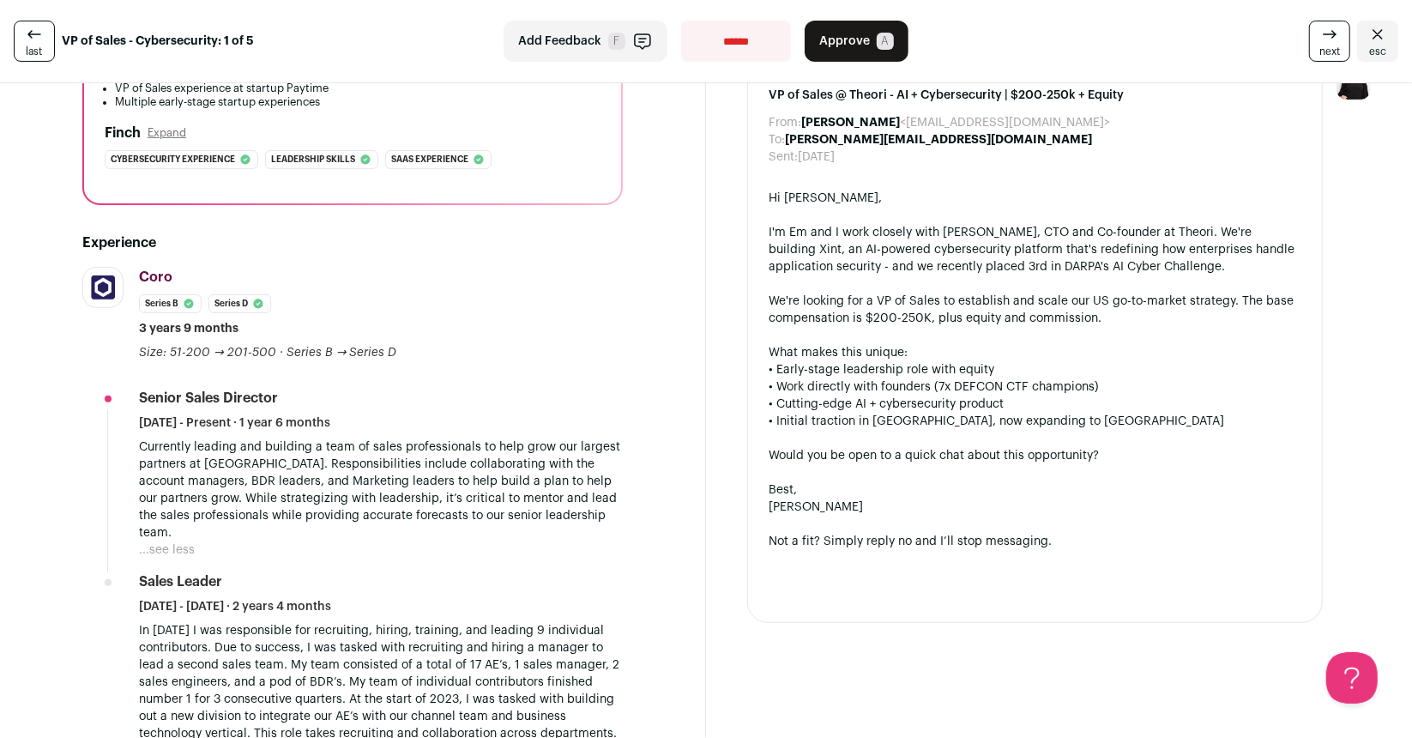
scroll to position [312, 0]
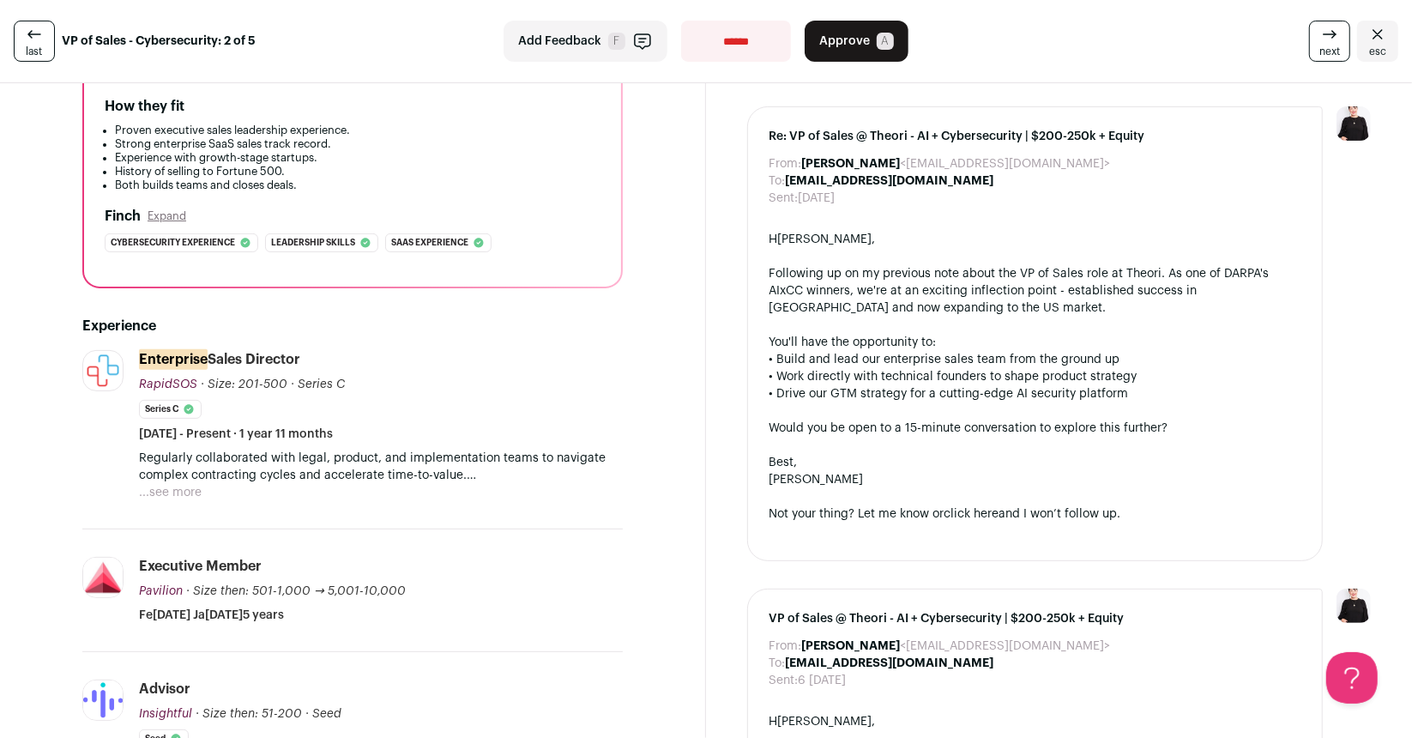
scroll to position [269, 0]
click at [202, 486] on div "Regularly collaborated with legal, product, and implementation teams to navigat…" at bounding box center [381, 475] width 484 height 51
click at [189, 486] on button "...see more" at bounding box center [170, 492] width 63 height 17
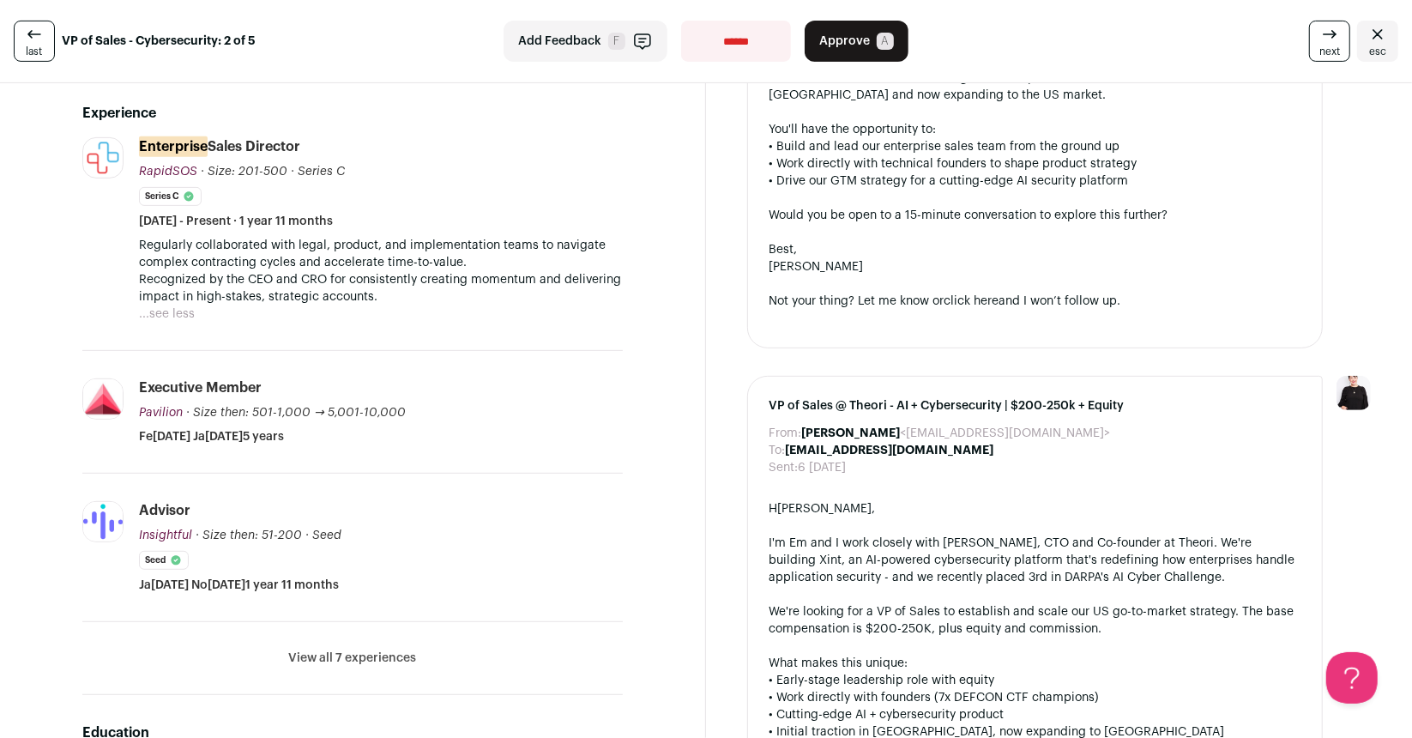
scroll to position [482, 0]
click at [313, 662] on button "View all 7 experiences" at bounding box center [353, 657] width 128 height 17
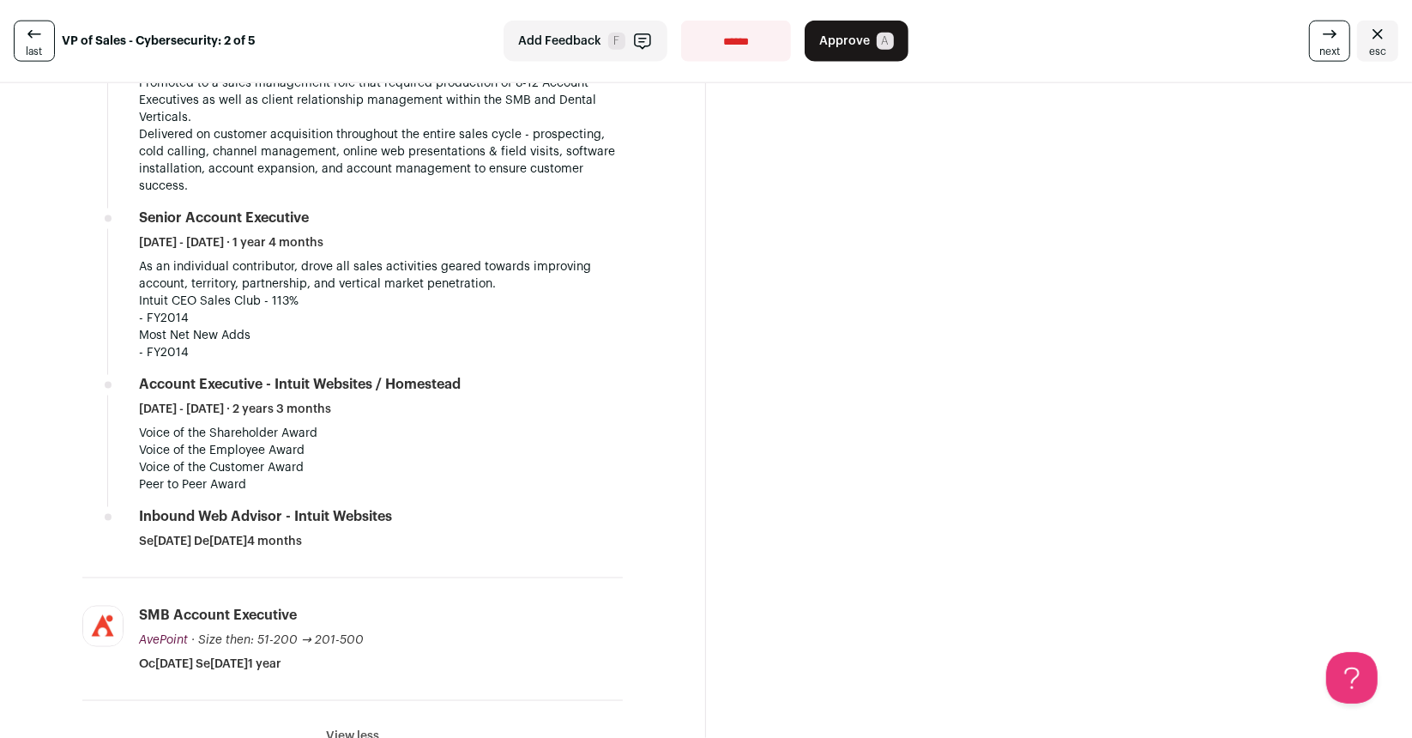
scroll to position [1980, 0]
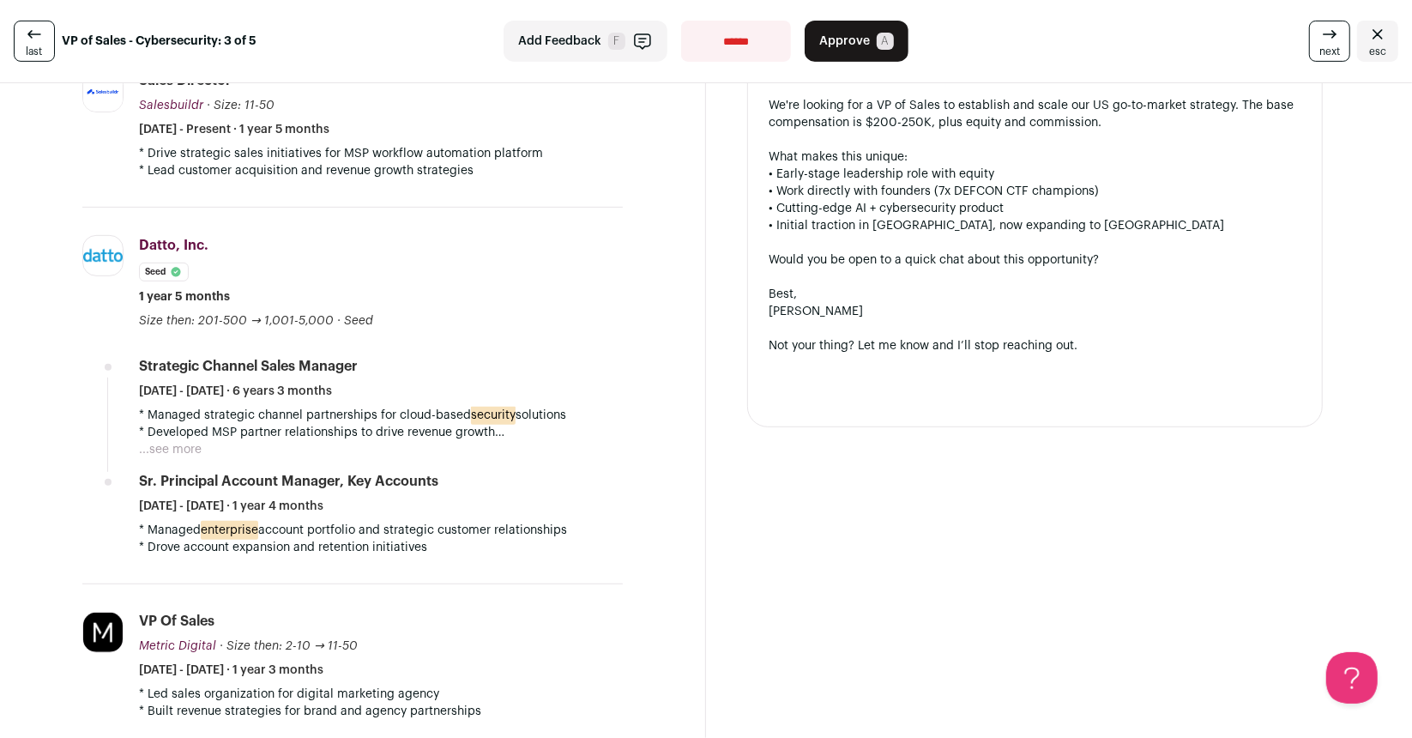
scroll to position [505, 0]
click at [185, 453] on button "...see more" at bounding box center [170, 450] width 63 height 17
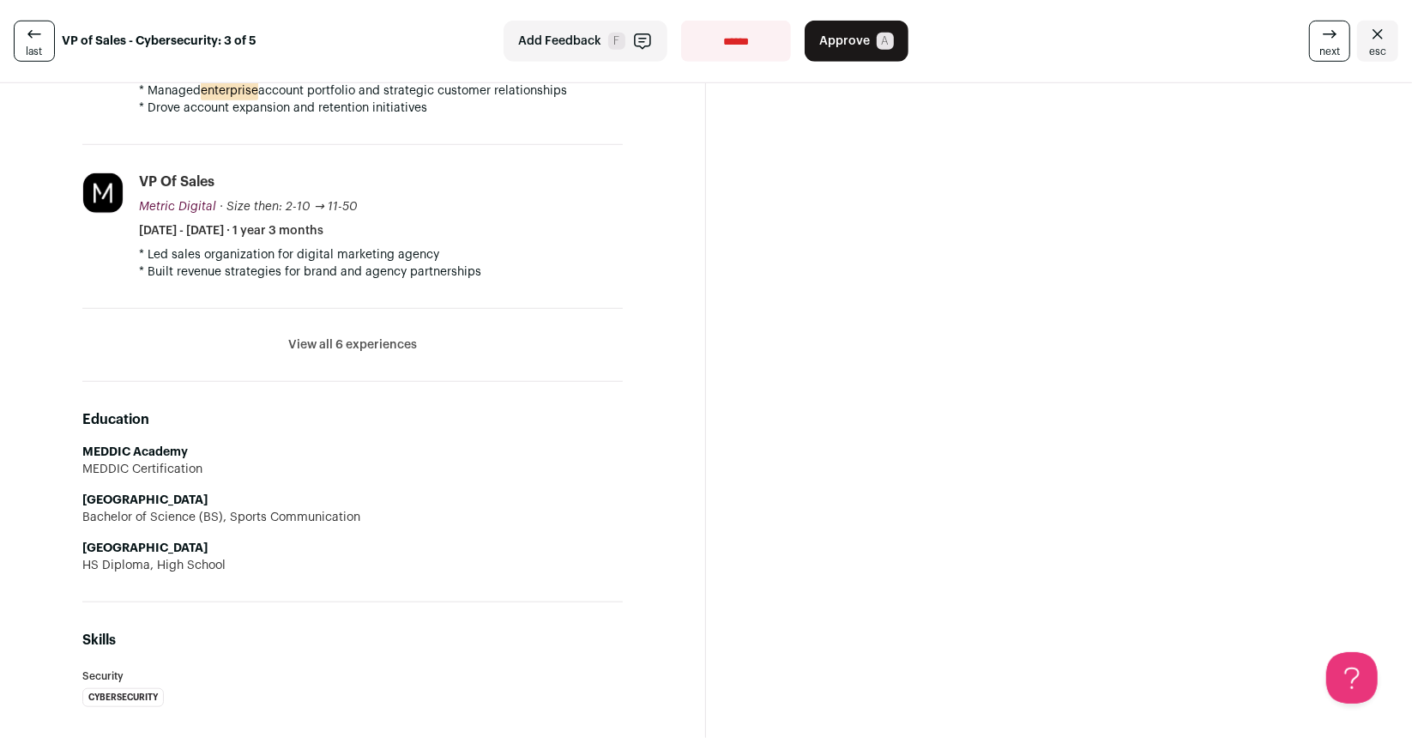
scroll to position [962, 0]
click at [377, 343] on button "View all 6 experiences" at bounding box center [352, 345] width 129 height 17
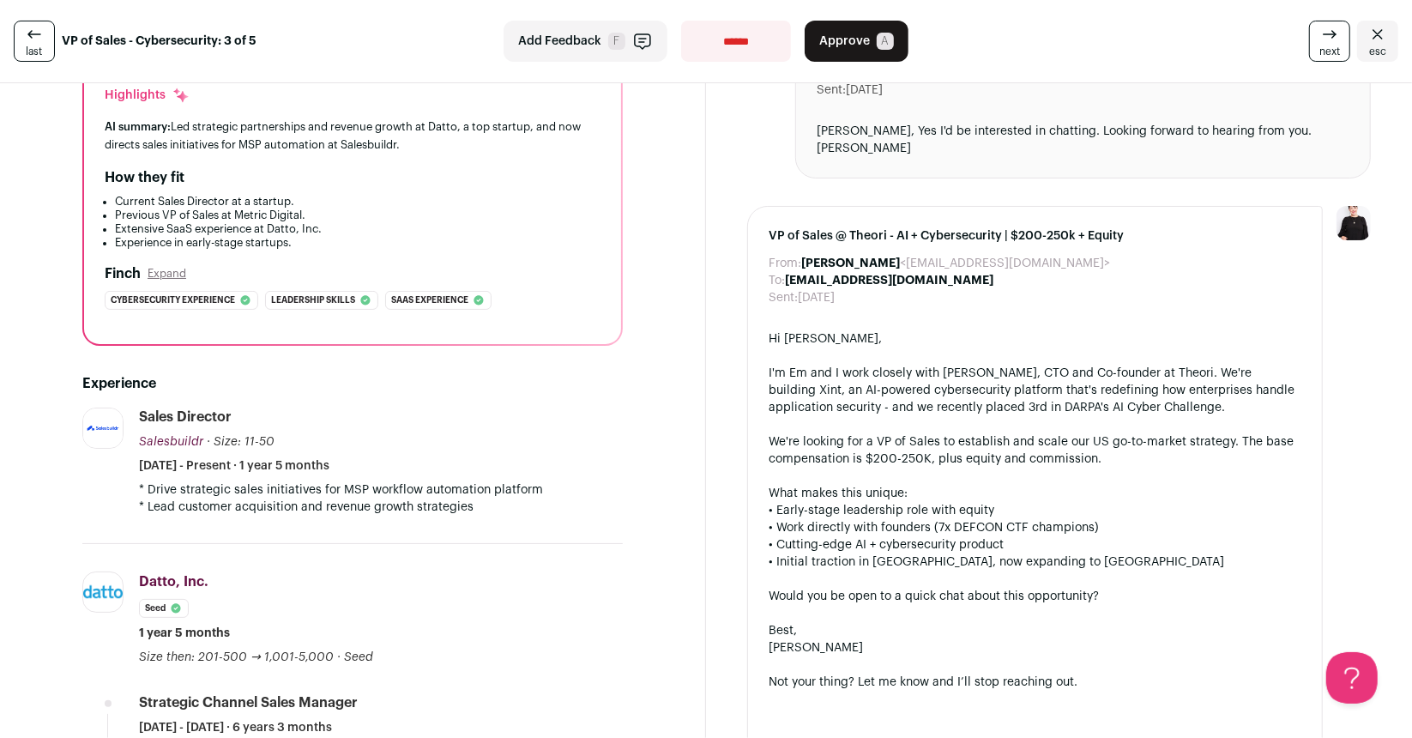
scroll to position [0, 0]
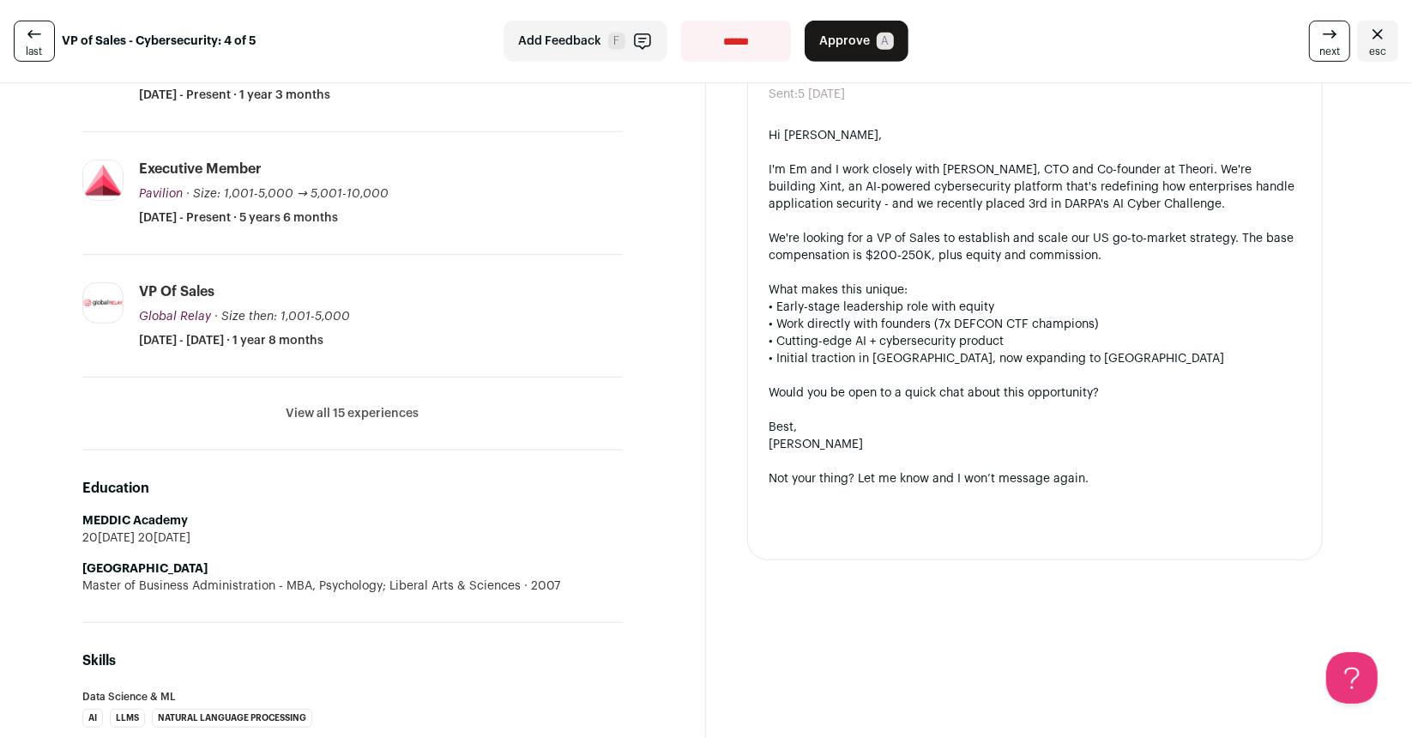
scroll to position [599, 0]
click at [351, 387] on li "View all 15 experiences View less" at bounding box center [352, 413] width 540 height 73
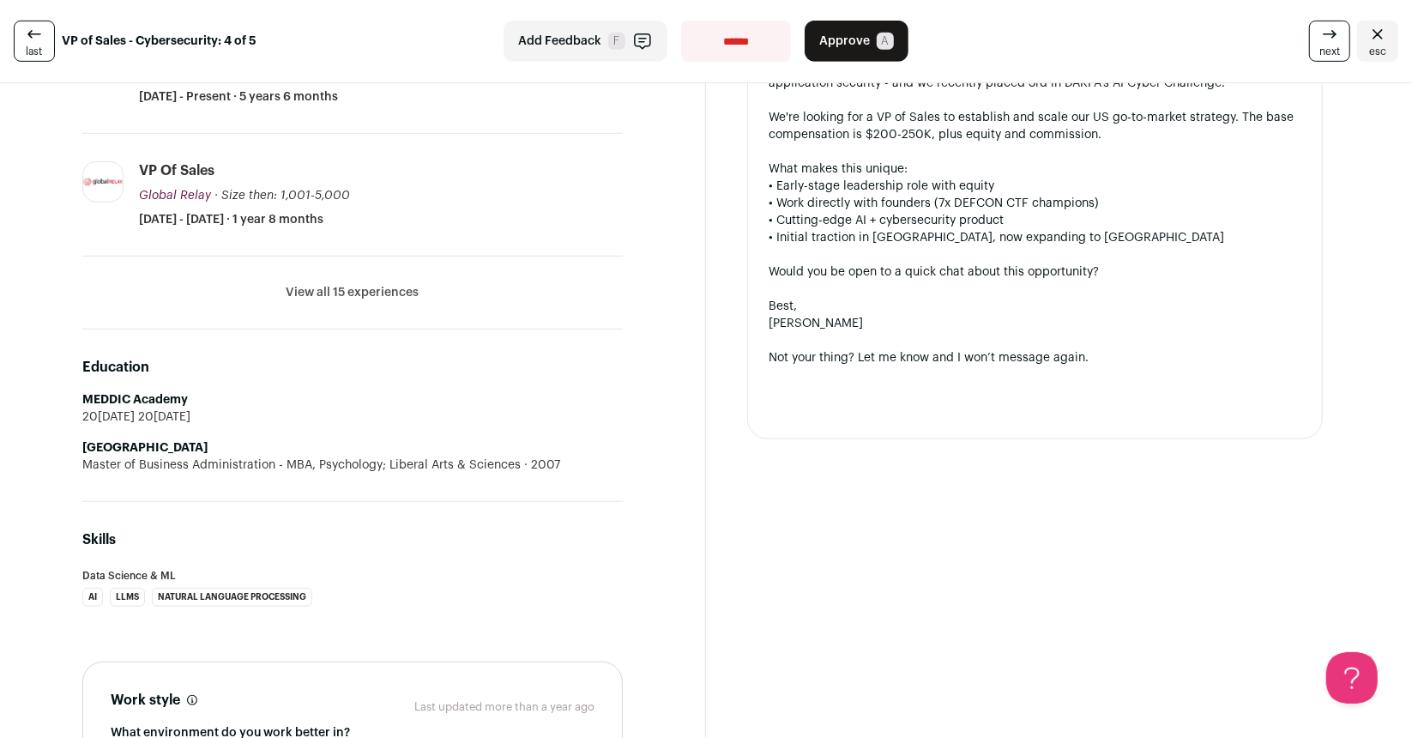
scroll to position [721, 0]
click at [367, 291] on button "View all 15 experiences" at bounding box center [353, 290] width 133 height 17
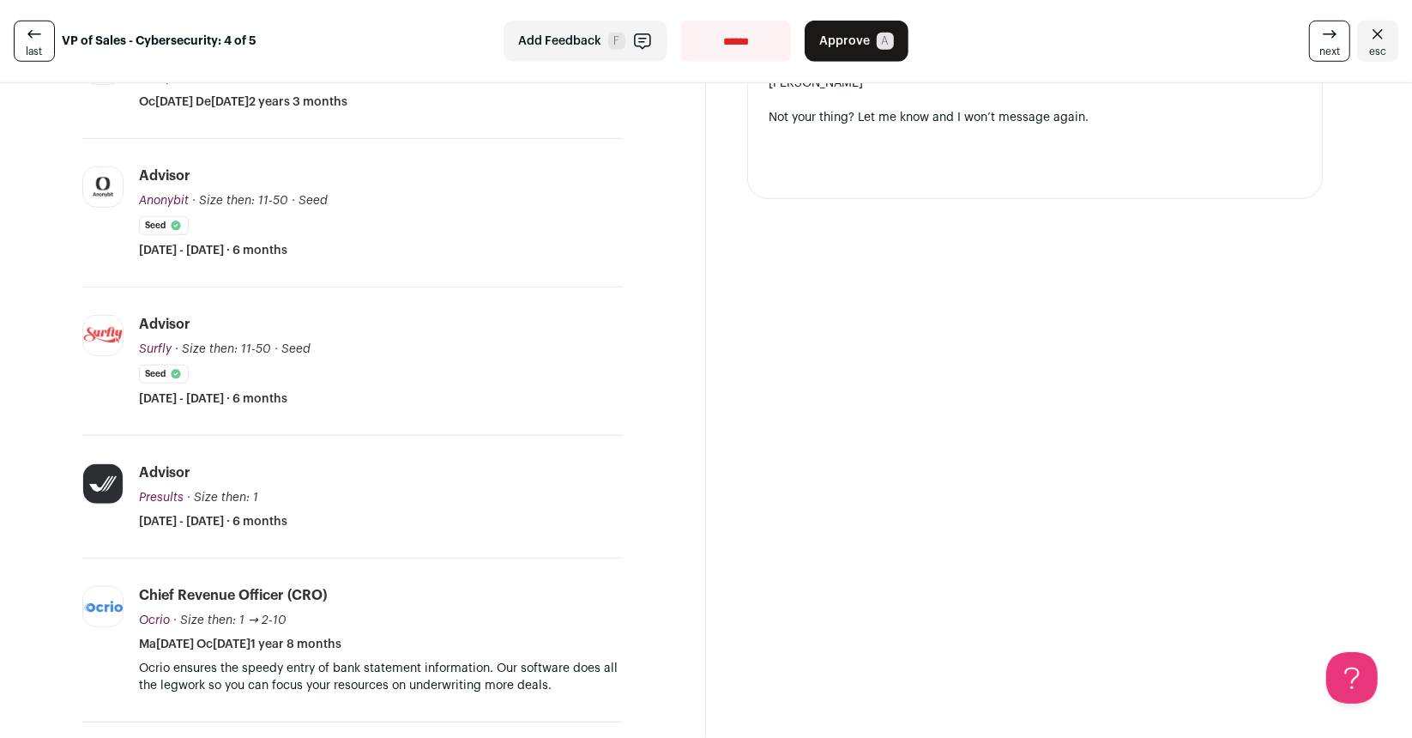
scroll to position [966, 0]
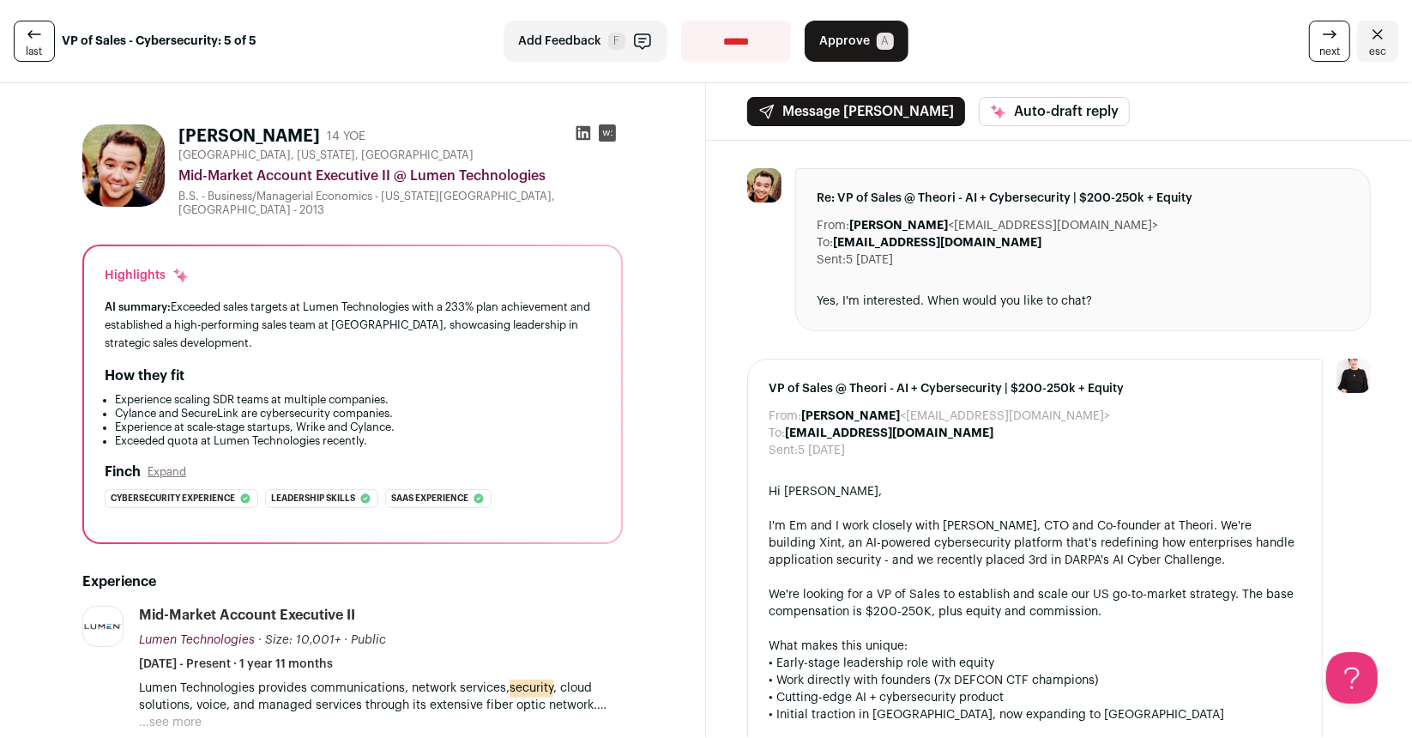
scroll to position [324, 0]
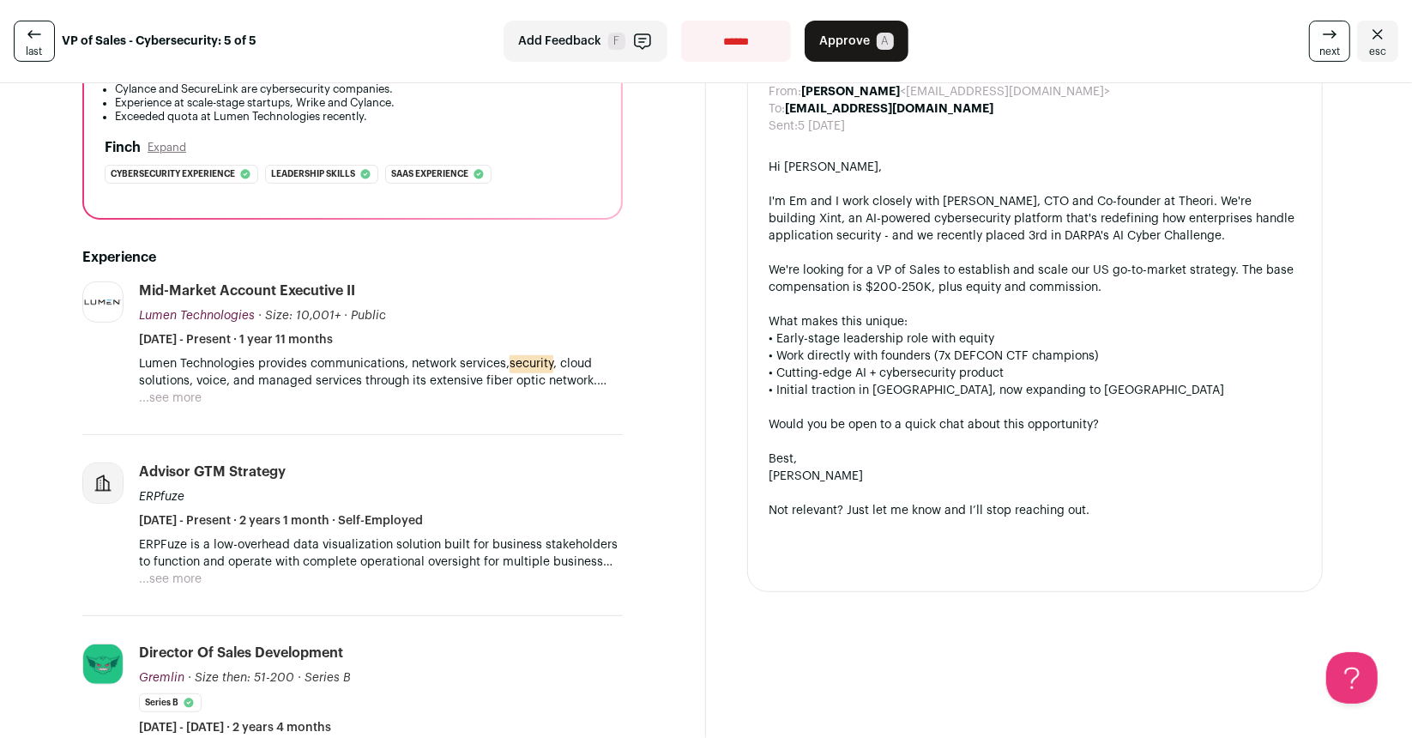
click at [188, 390] on button "...see more" at bounding box center [170, 397] width 63 height 17
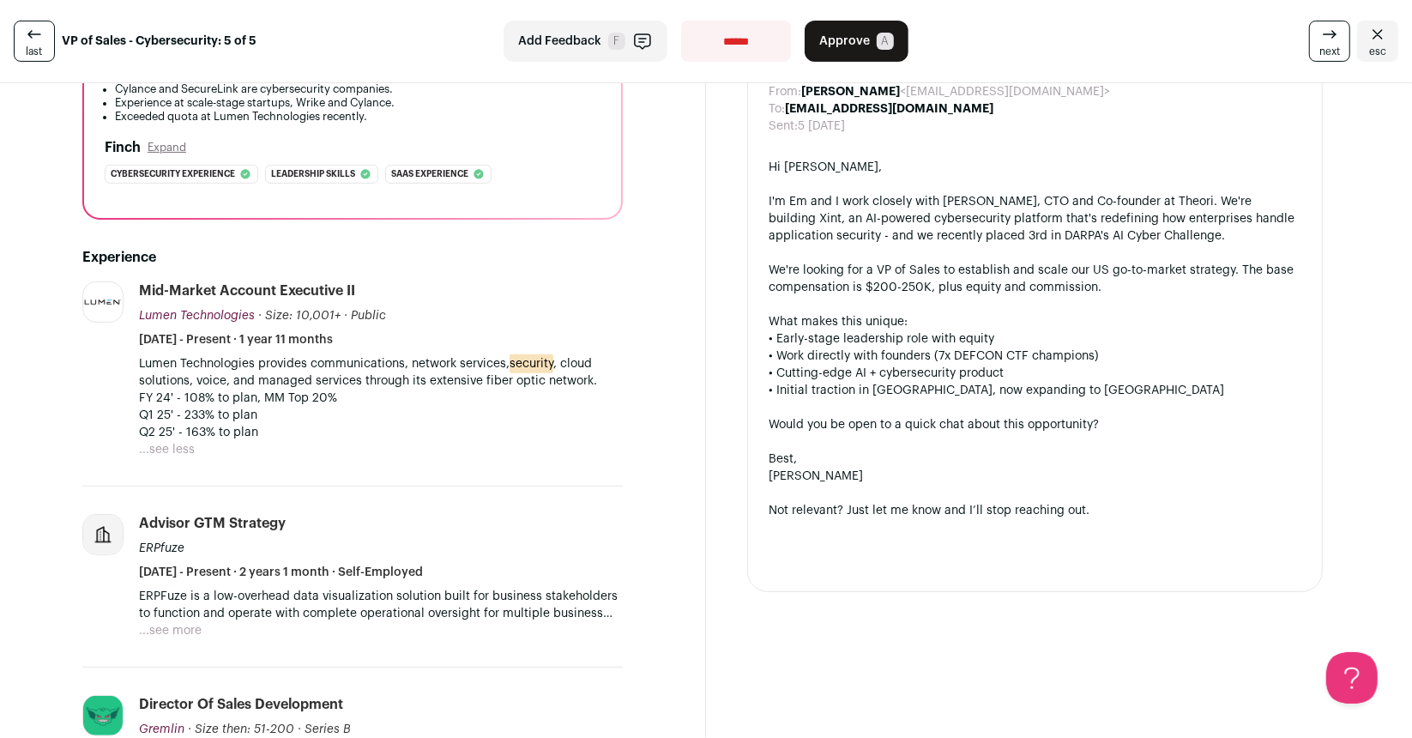
click at [195, 622] on button "...see more" at bounding box center [170, 630] width 63 height 17
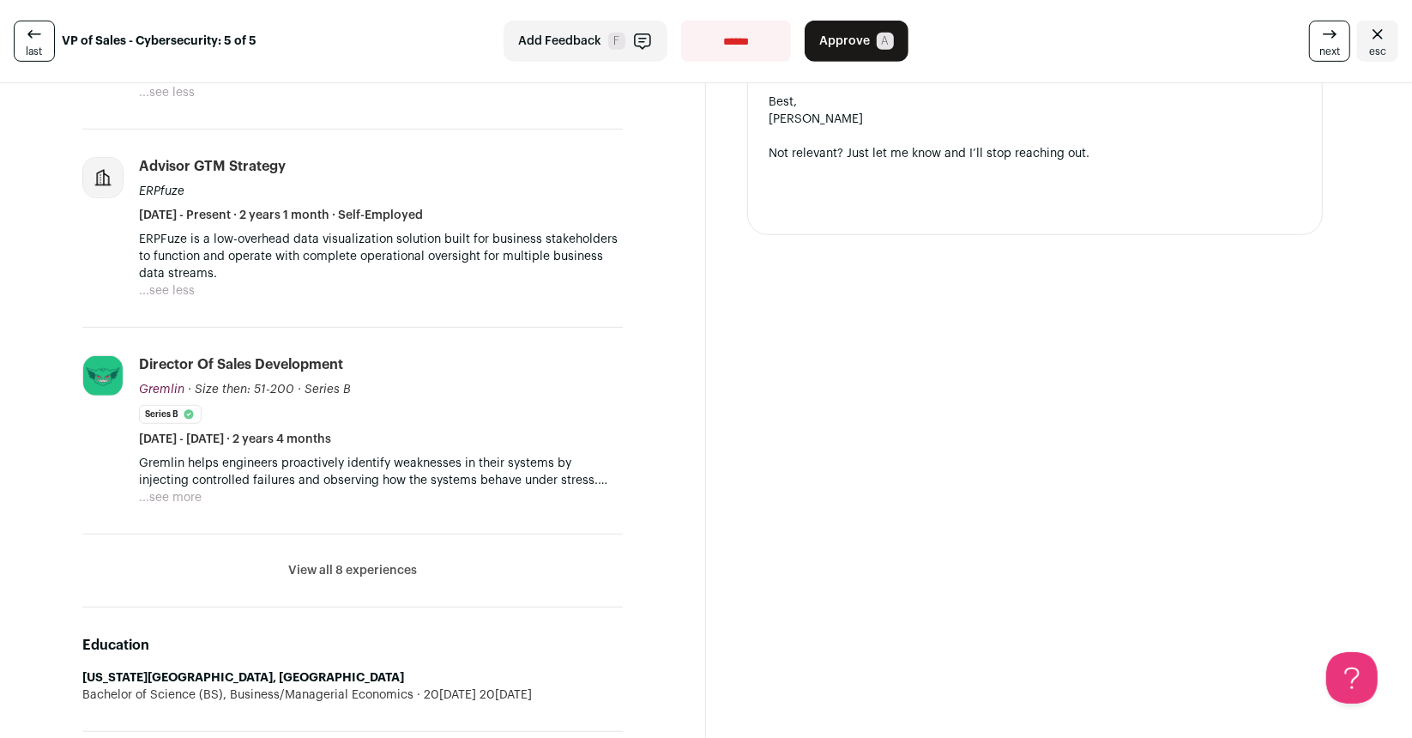
scroll to position [681, 0]
click at [319, 562] on button "View all 8 experiences" at bounding box center [352, 570] width 129 height 17
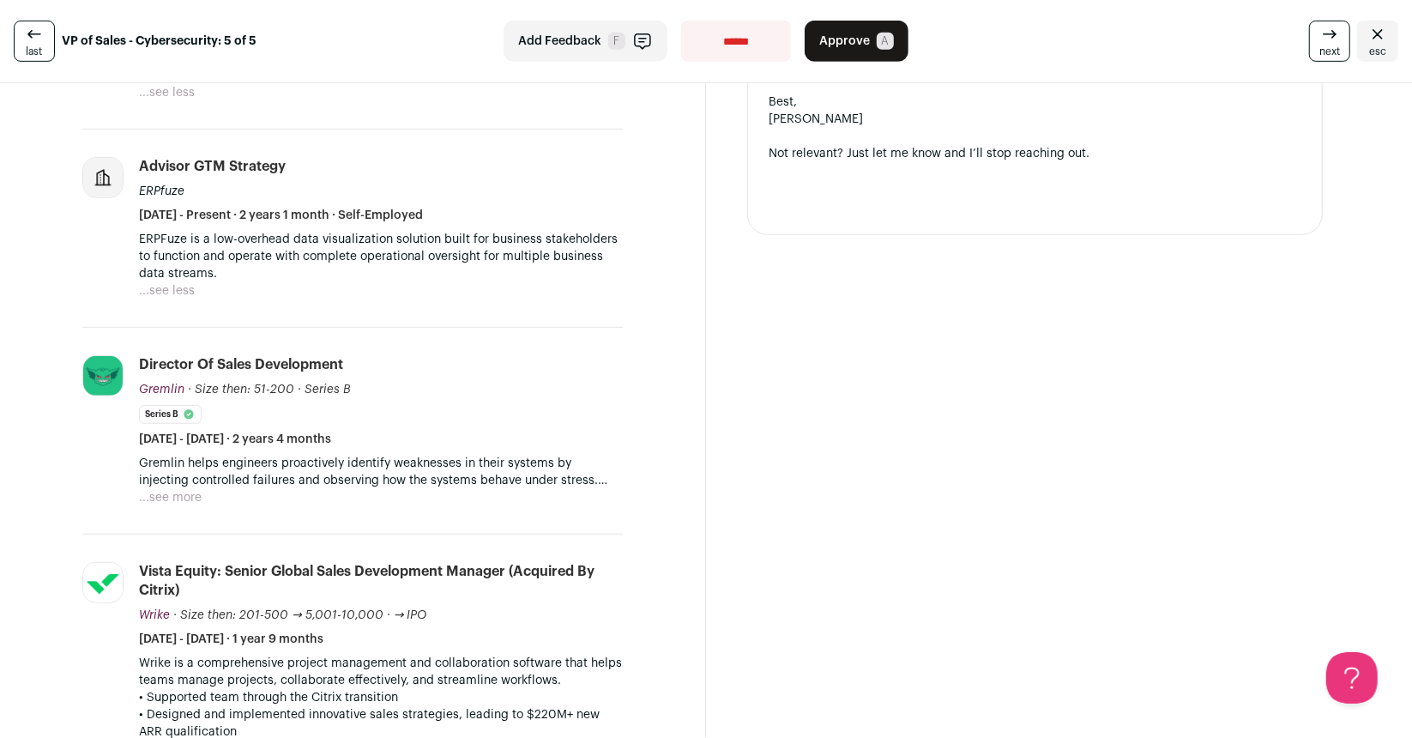
click at [193, 489] on button "...see more" at bounding box center [170, 497] width 63 height 17
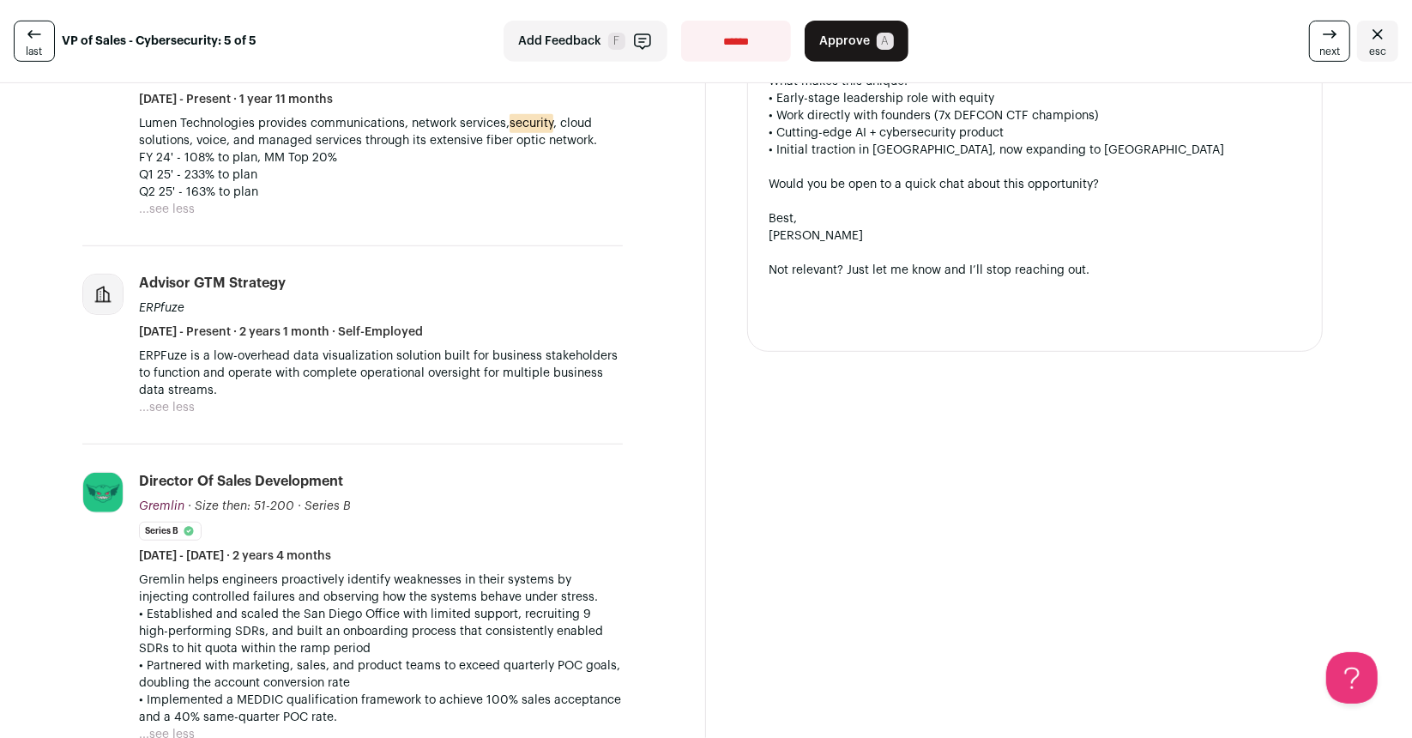
scroll to position [564, 0]
